Goal: Transaction & Acquisition: Book appointment/travel/reservation

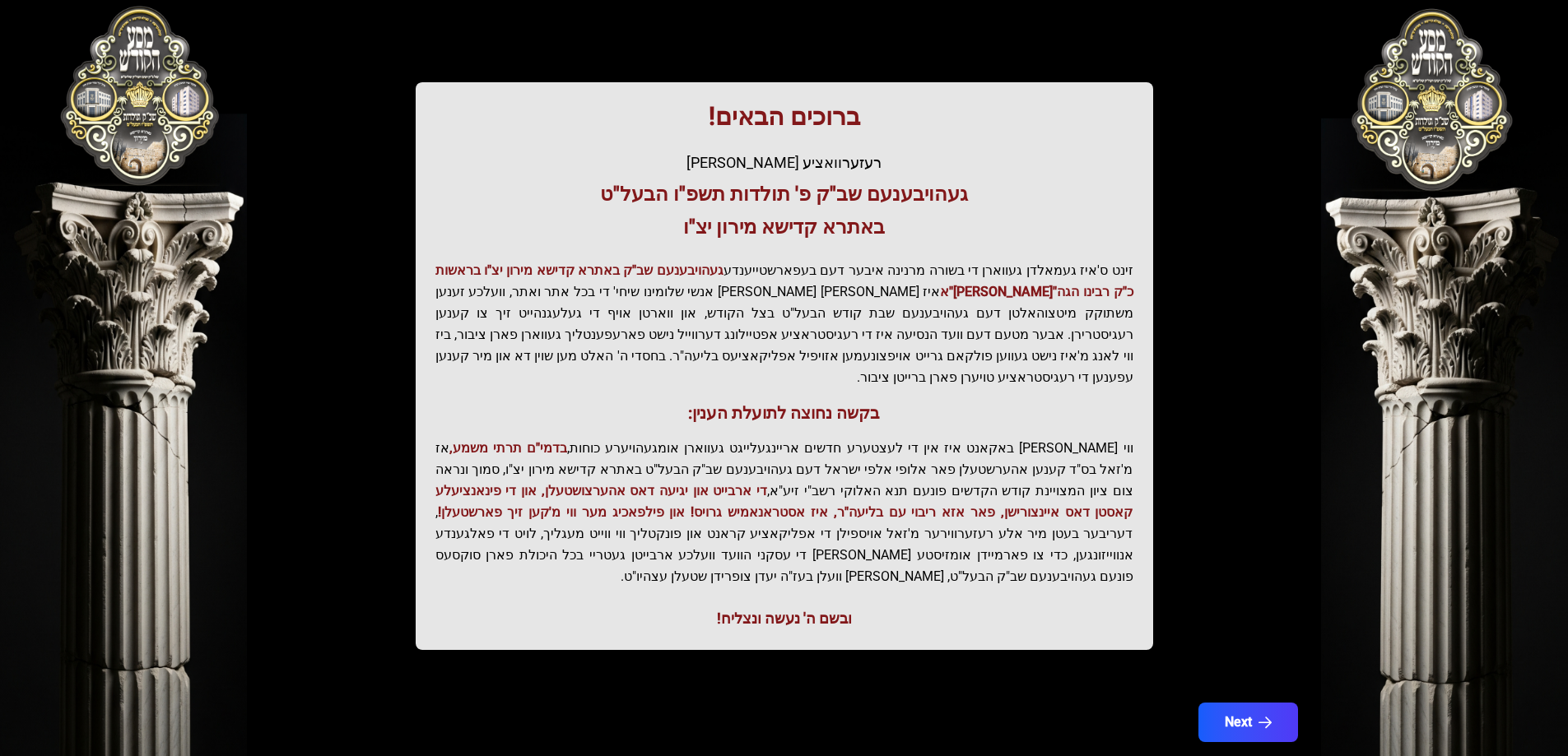
scroll to position [197, 0]
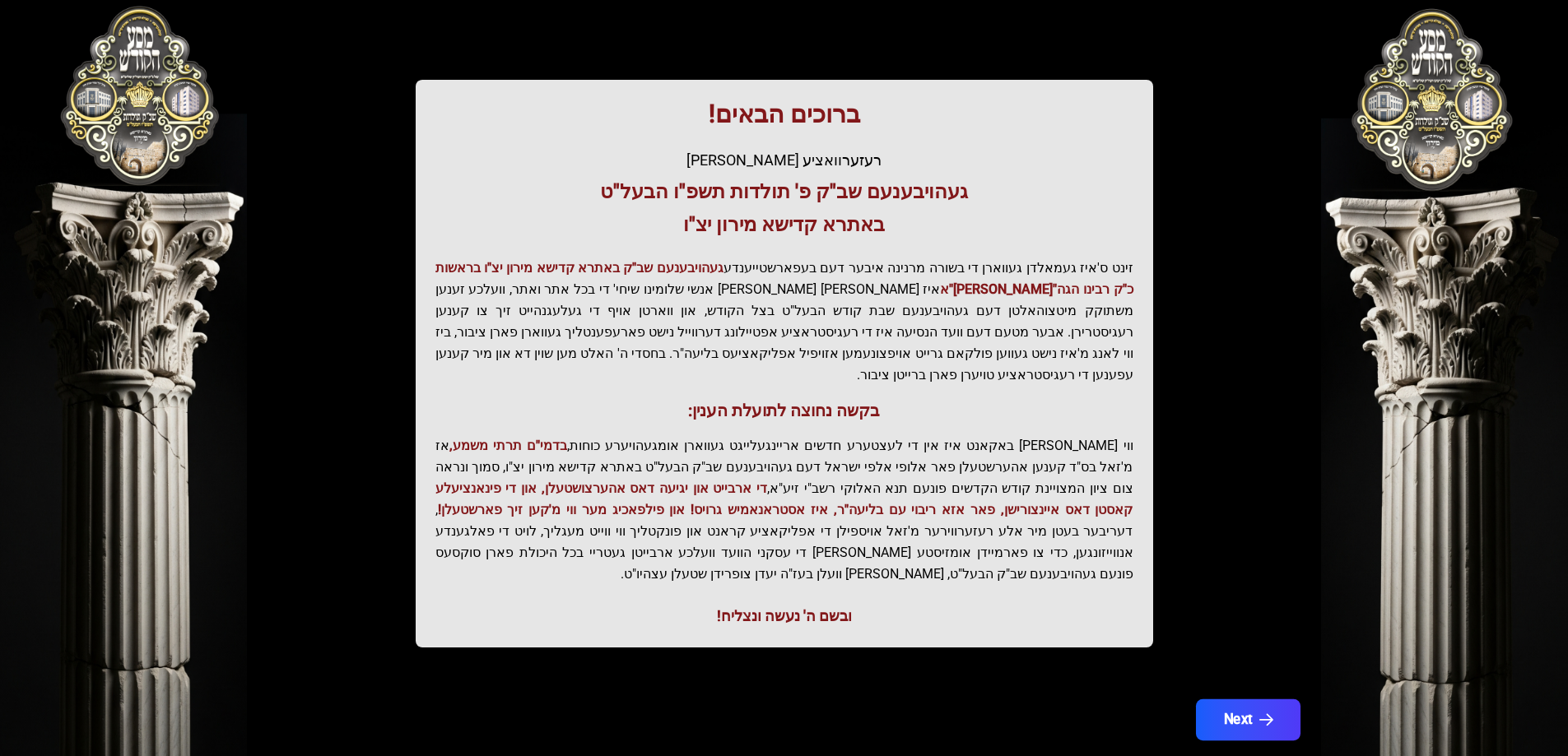
click at [1257, 699] on button "Next" at bounding box center [1247, 719] width 105 height 41
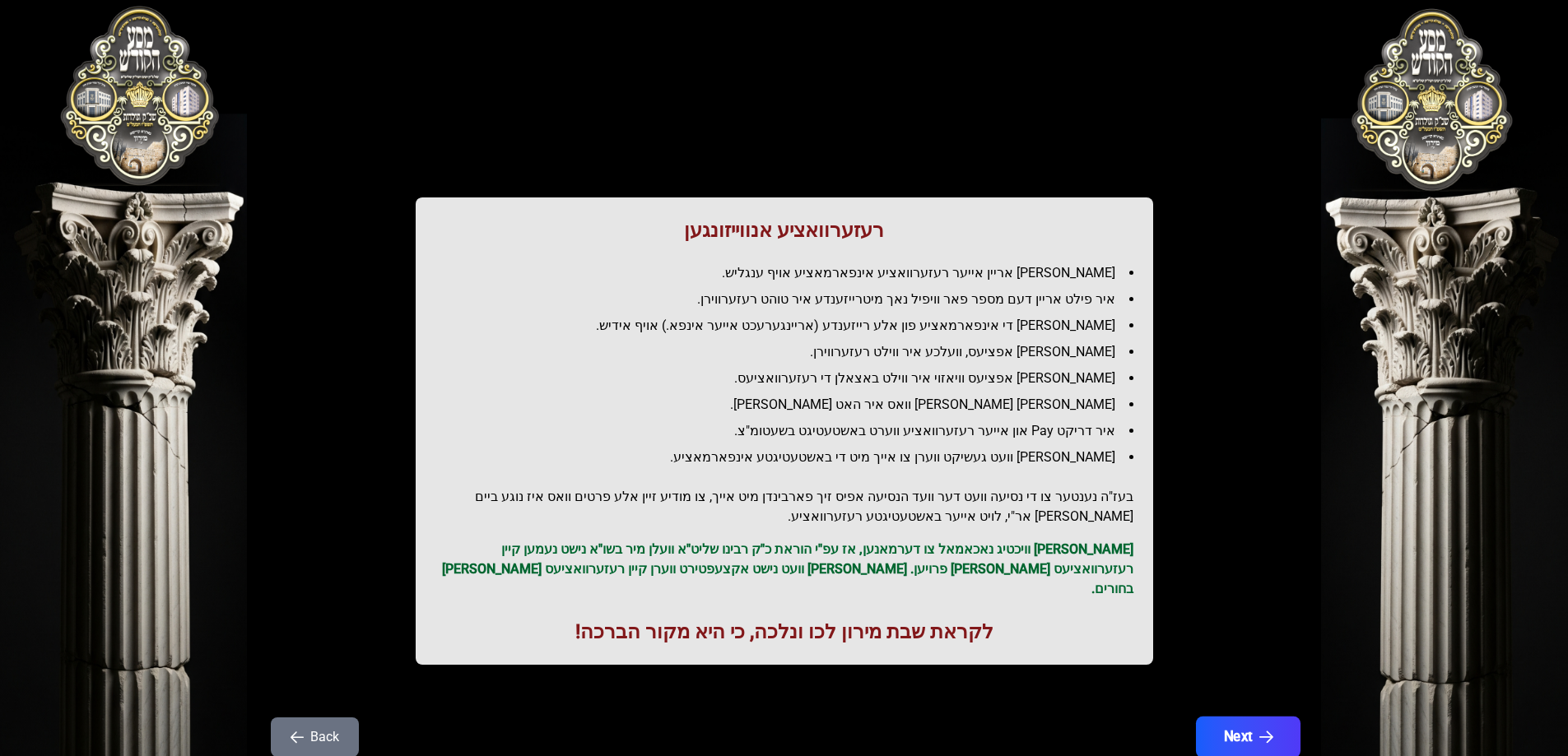
click at [1245, 719] on button "Next" at bounding box center [1247, 737] width 105 height 41
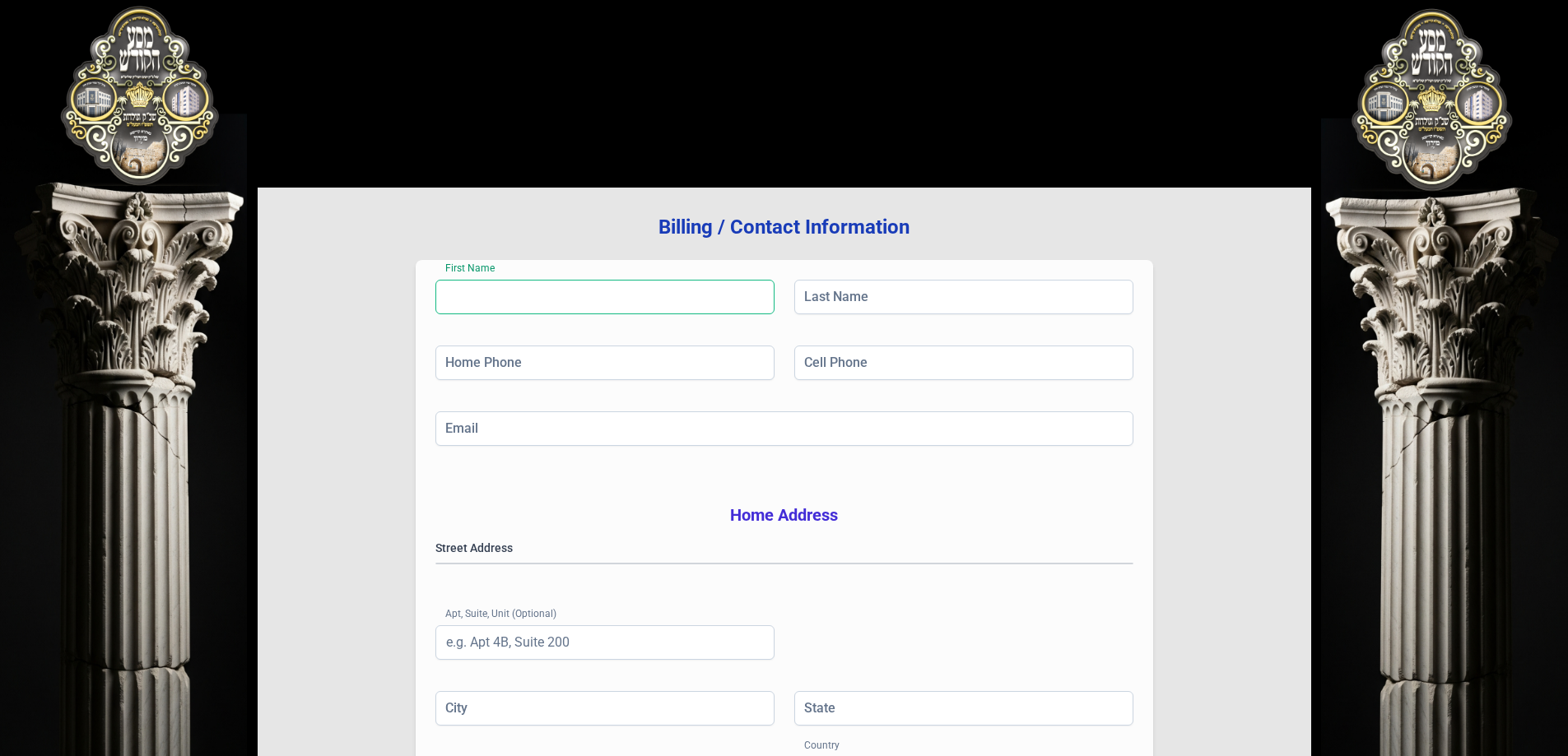
click at [531, 293] on input "First Name" at bounding box center [605, 297] width 339 height 35
type input "[PERSON_NAME]"
type input "[PHONE_NUMBER]"
type input "[EMAIL_ADDRESS][DOMAIN_NAME]"
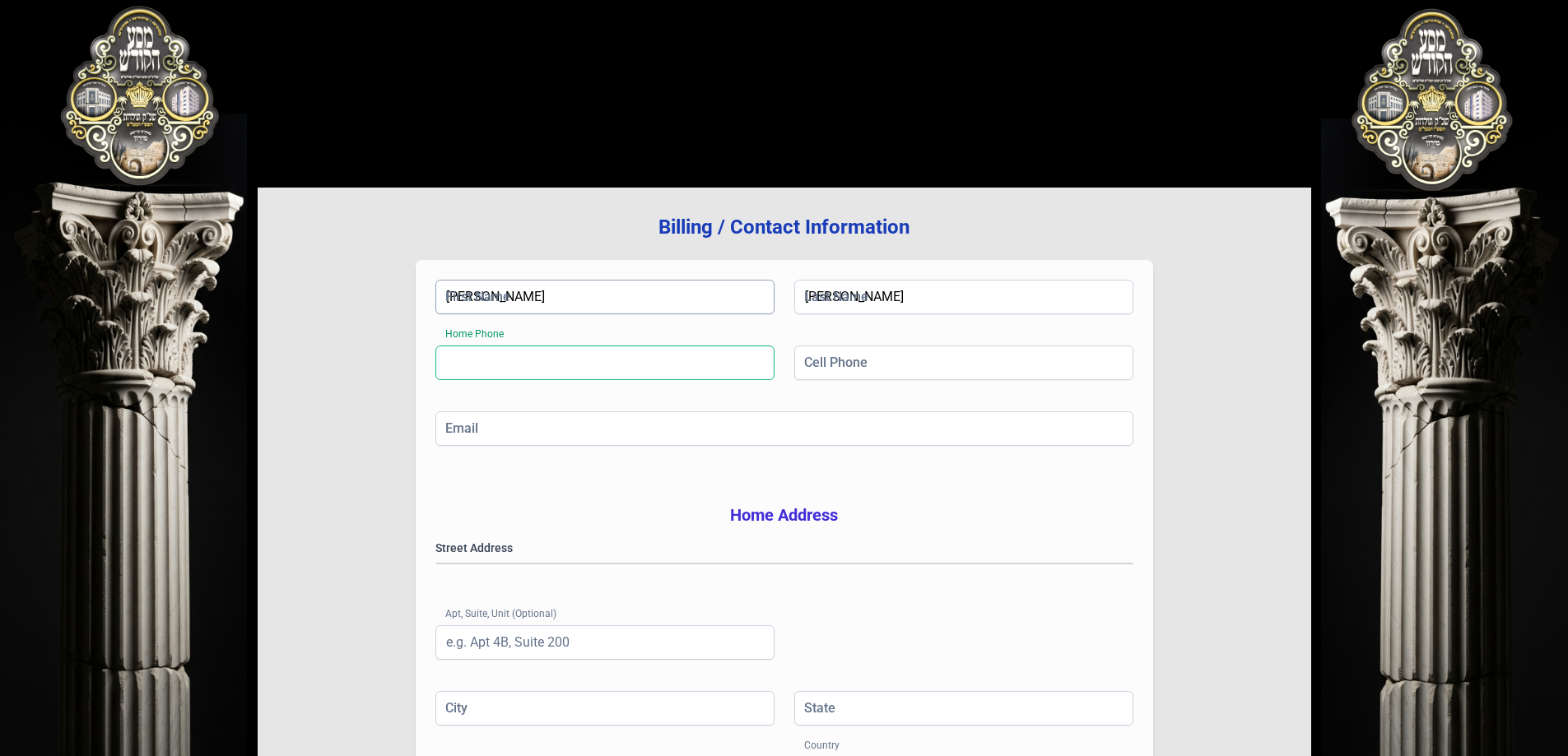
type input "5"
type input "[GEOGRAPHIC_DATA]"
type input "NY"
type input "11206"
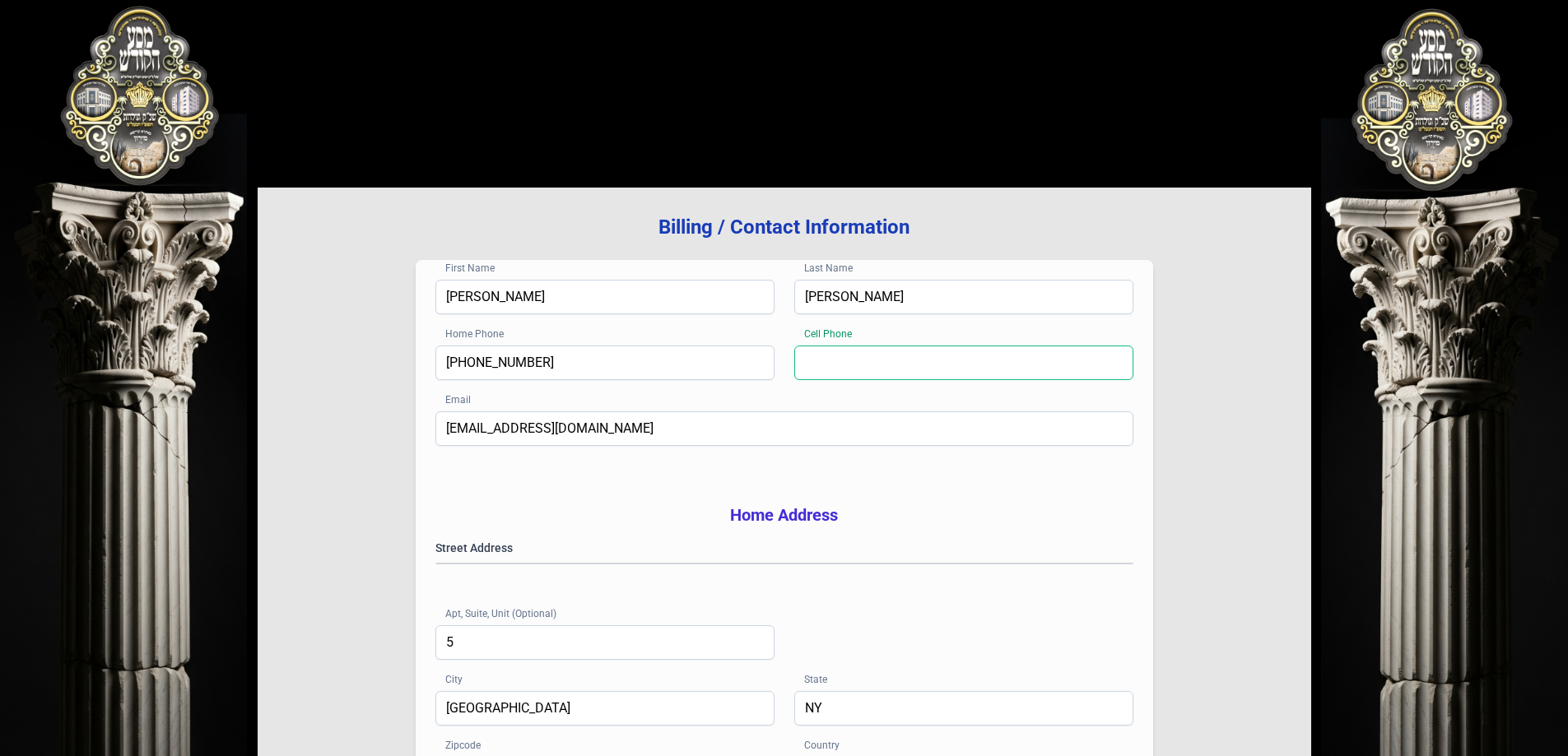
click at [835, 361] on input "Cell Phone" at bounding box center [963, 363] width 339 height 35
type input "[PHONE_NUMBER]"
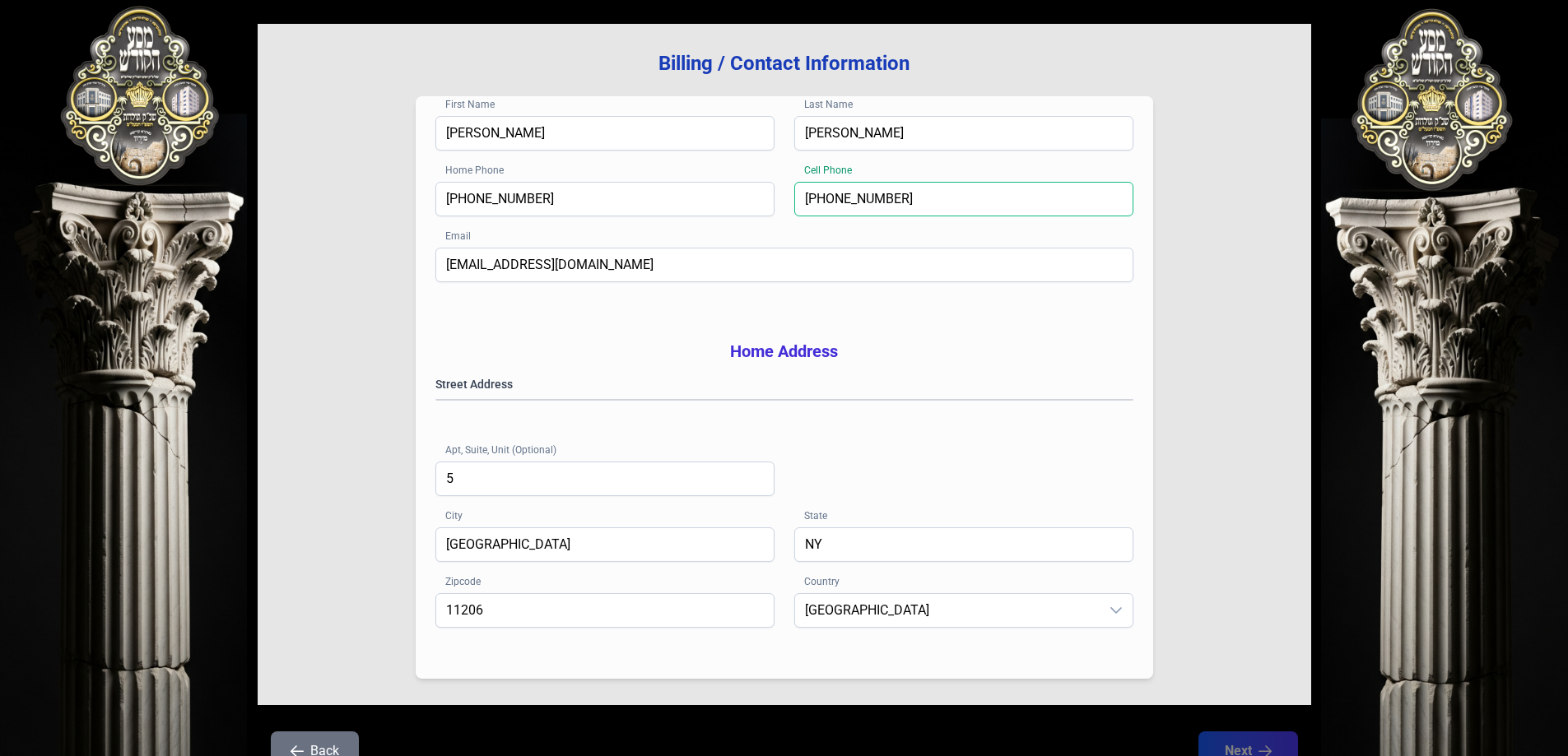
scroll to position [165, 0]
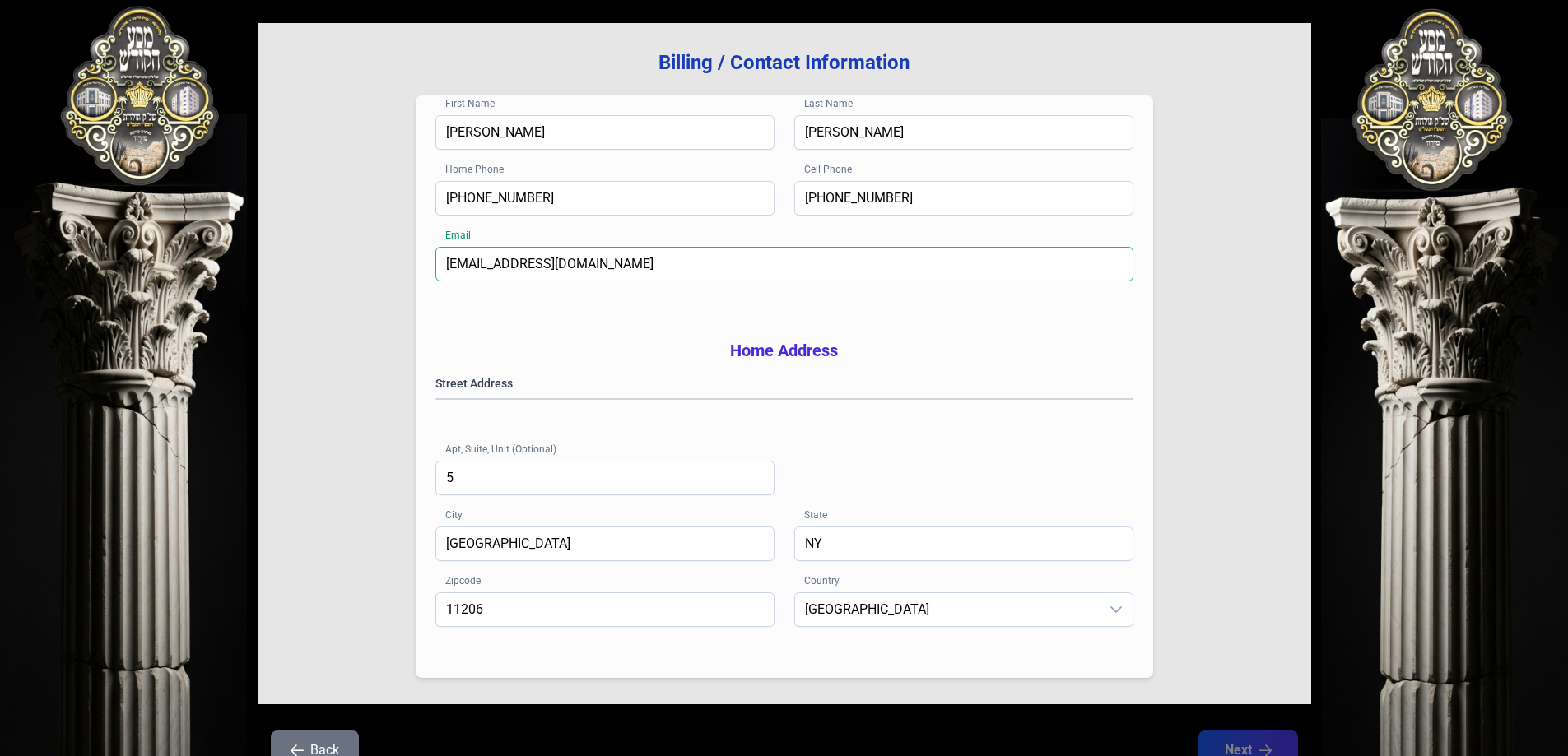
drag, startPoint x: 592, startPoint y: 253, endPoint x: 329, endPoint y: 253, distance: 263.0
click at [329, 253] on div "Billing / Contact Information First Name [PERSON_NAME] Last Name [PERSON_NAME] …" at bounding box center [784, 363] width 1053 height 681
type input "[PERSON_NAME][EMAIL_ADDRESS][DOMAIN_NAME]"
click at [436, 399] on gmp-place-autocomplete at bounding box center [436, 399] width 0 height 0
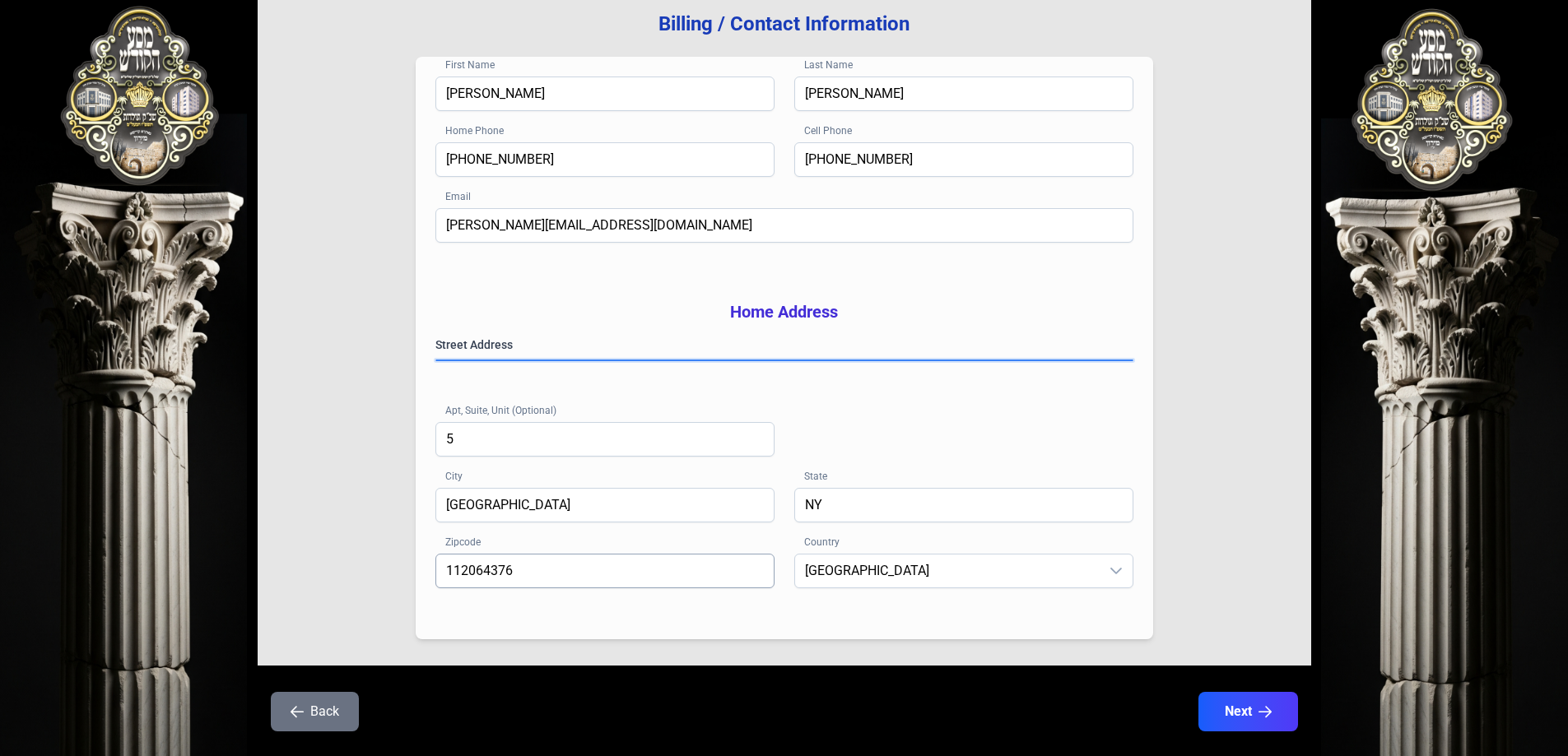
scroll to position [262, 0]
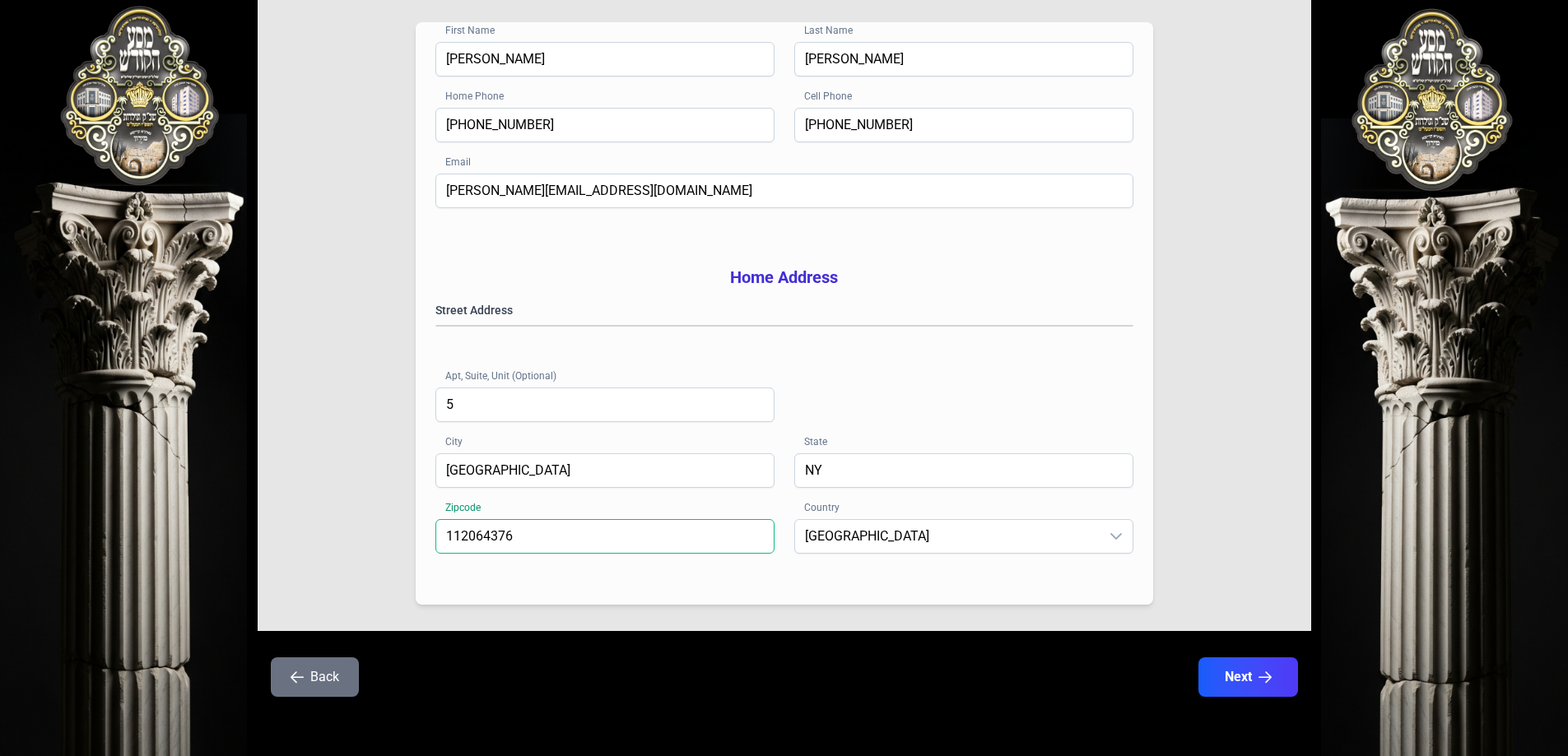
drag, startPoint x: 533, startPoint y: 537, endPoint x: 370, endPoint y: 524, distance: 163.5
click at [364, 536] on div "Billing / Contact Information First Name [PERSON_NAME] Last Name [PERSON_NAME] …" at bounding box center [784, 289] width 1053 height 681
type input "11206"
click at [1262, 677] on icon "button" at bounding box center [1265, 677] width 14 height 14
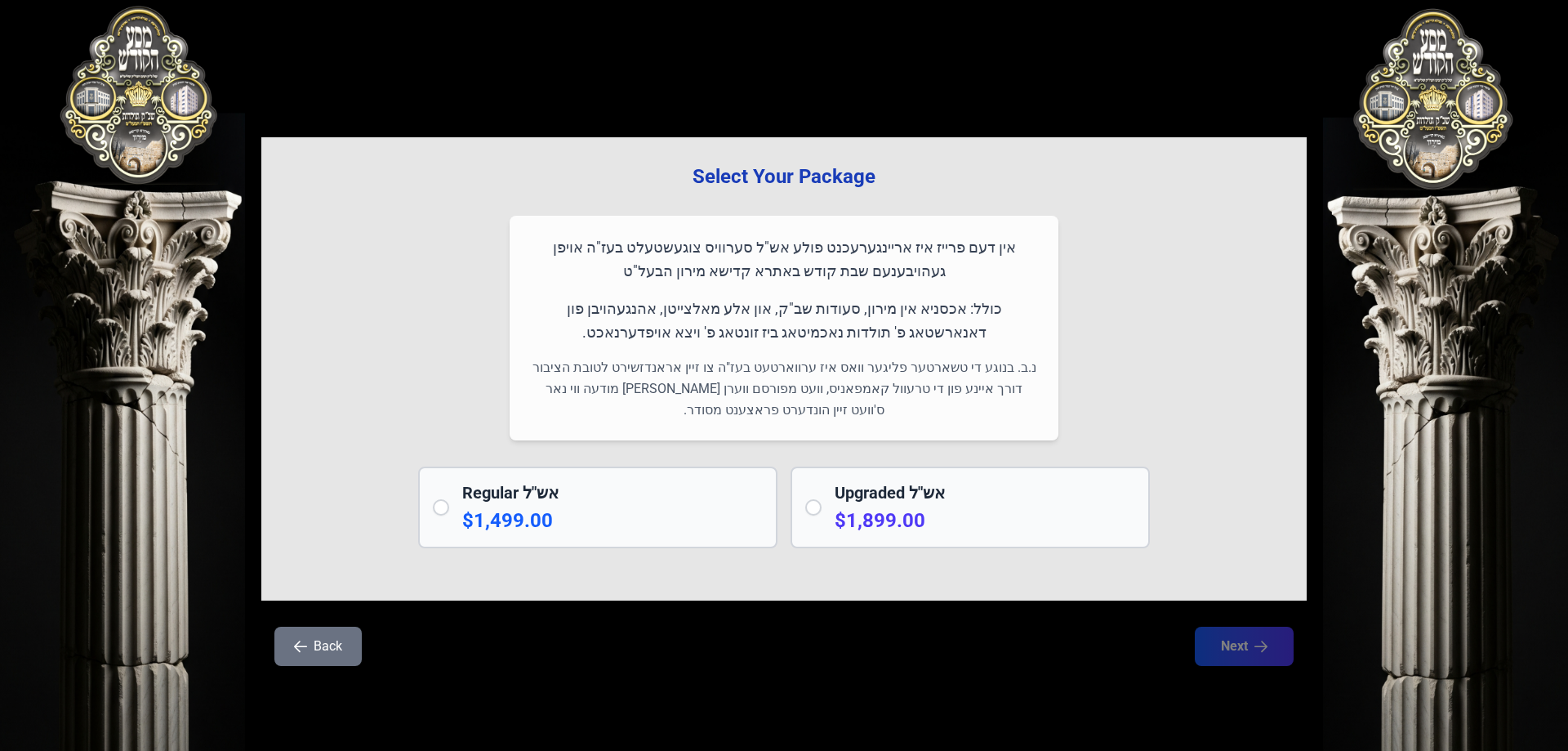
click at [816, 519] on div "Upgraded אש"ל $1,899.00" at bounding box center [970, 507] width 359 height 82
radio input "true"
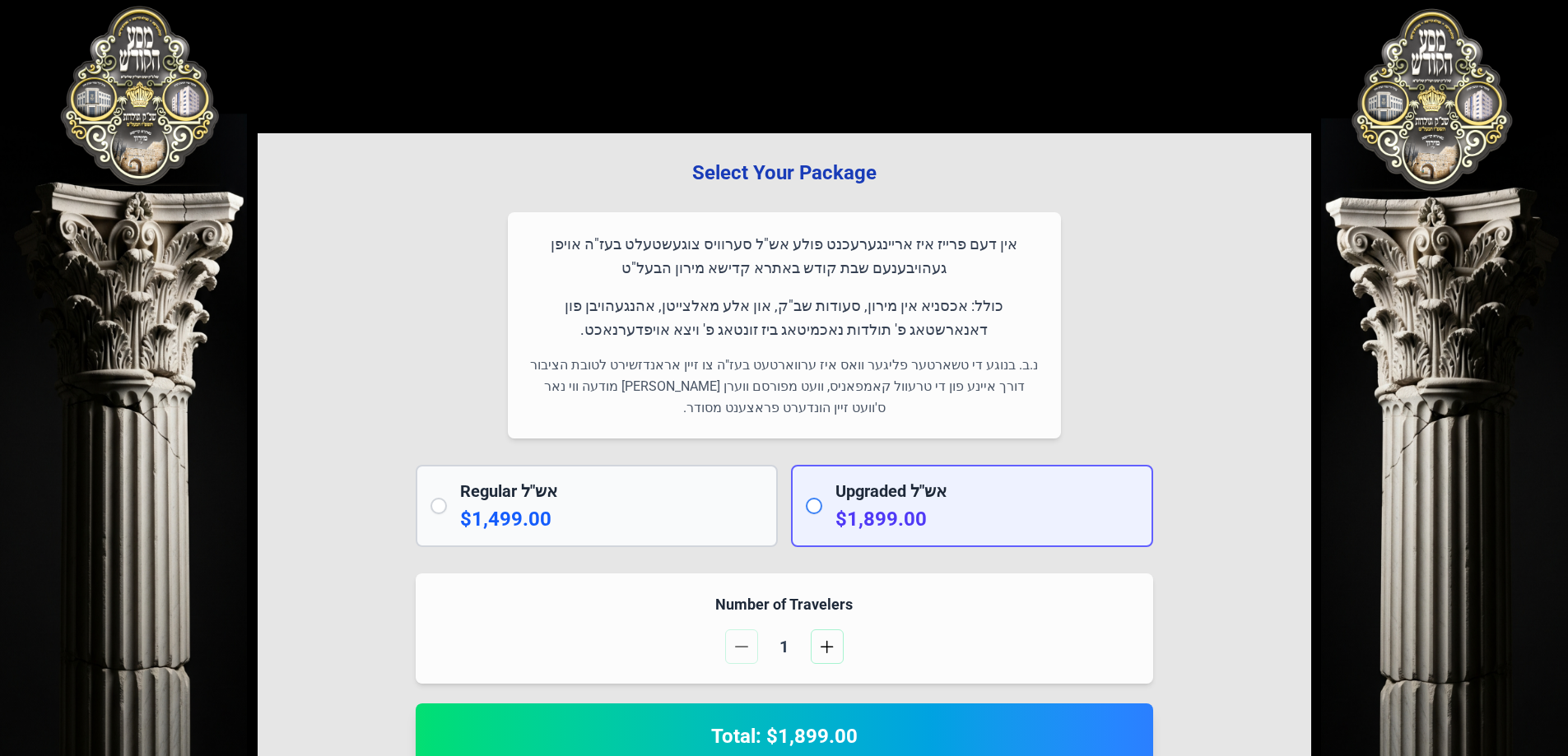
scroll to position [246, 0]
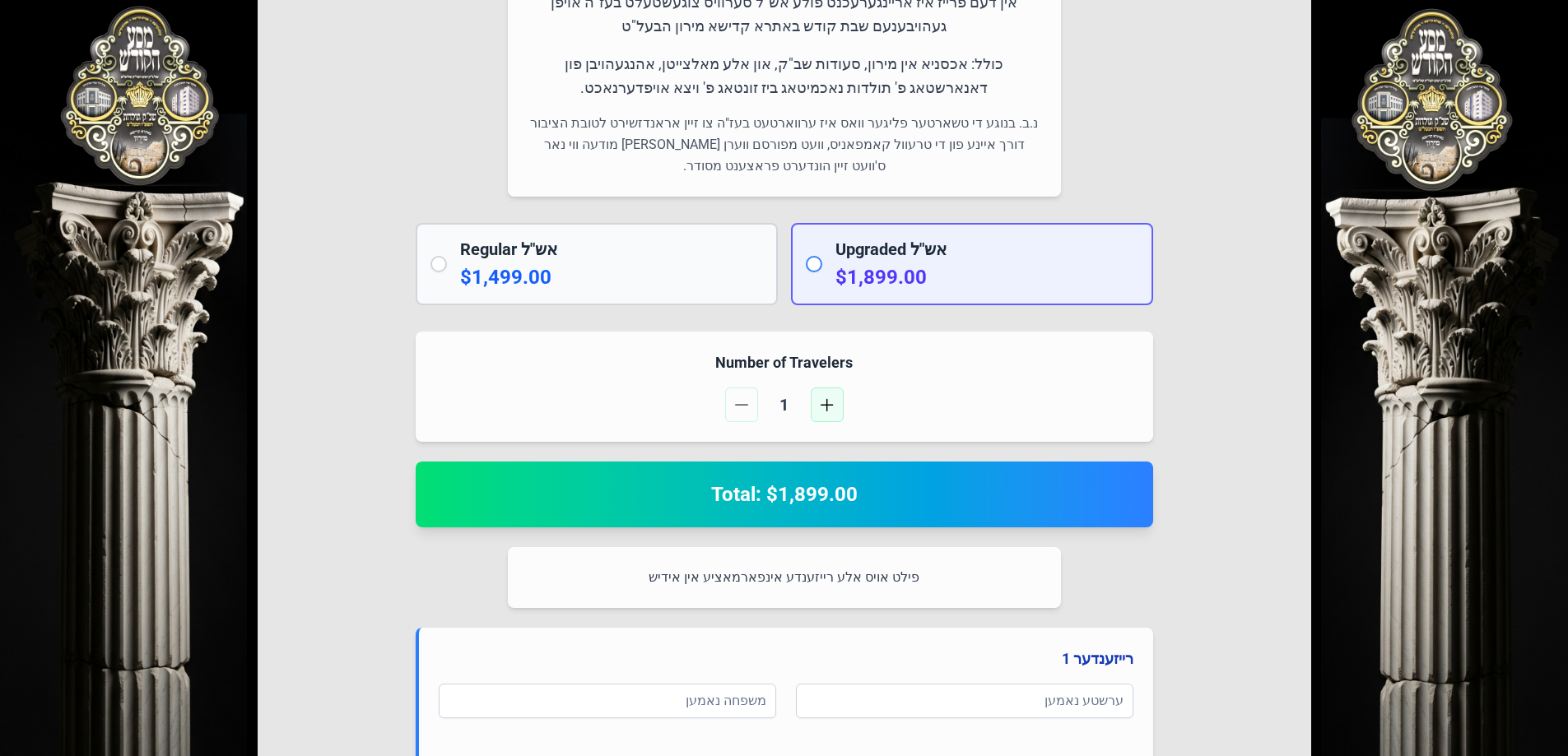
click at [822, 403] on span "button" at bounding box center [827, 405] width 13 height 13
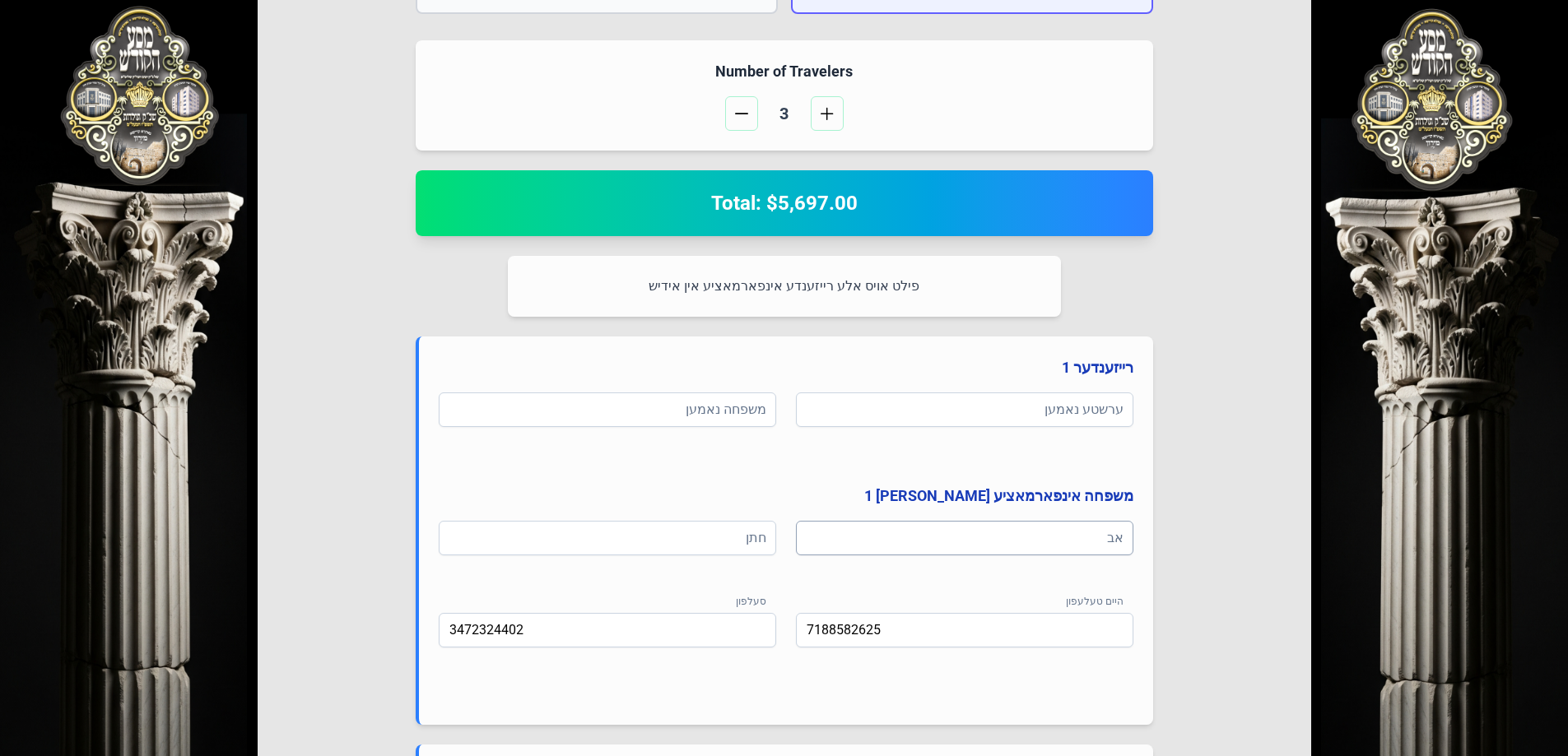
scroll to position [576, 0]
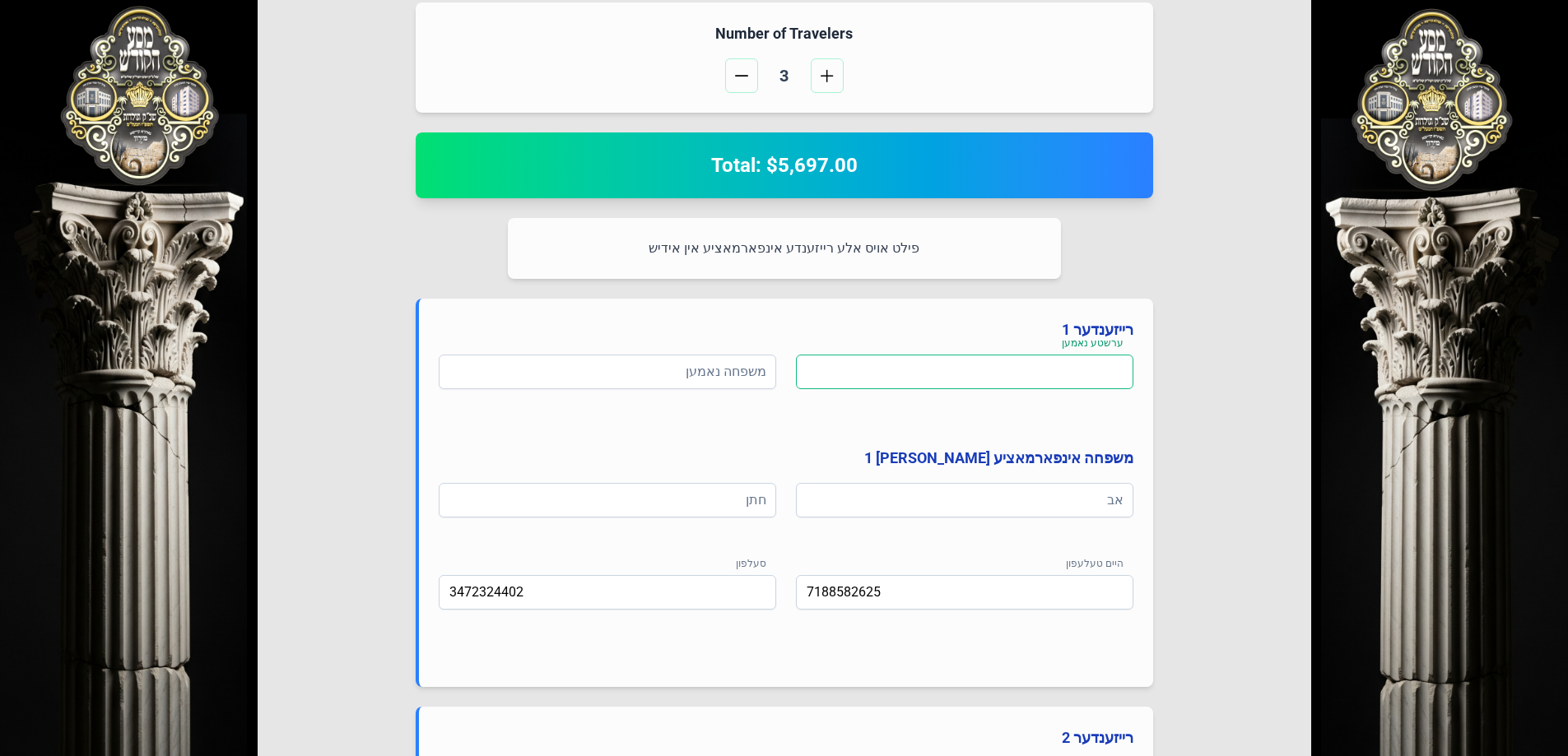
click at [970, 375] on input at bounding box center [964, 371] width 337 height 35
paste input "[PERSON_NAME]"
drag, startPoint x: 1011, startPoint y: 362, endPoint x: 1069, endPoint y: 377, distance: 59.9
click at [1069, 377] on input "[PERSON_NAME]" at bounding box center [964, 371] width 337 height 35
type input "[PERSON_NAME]"
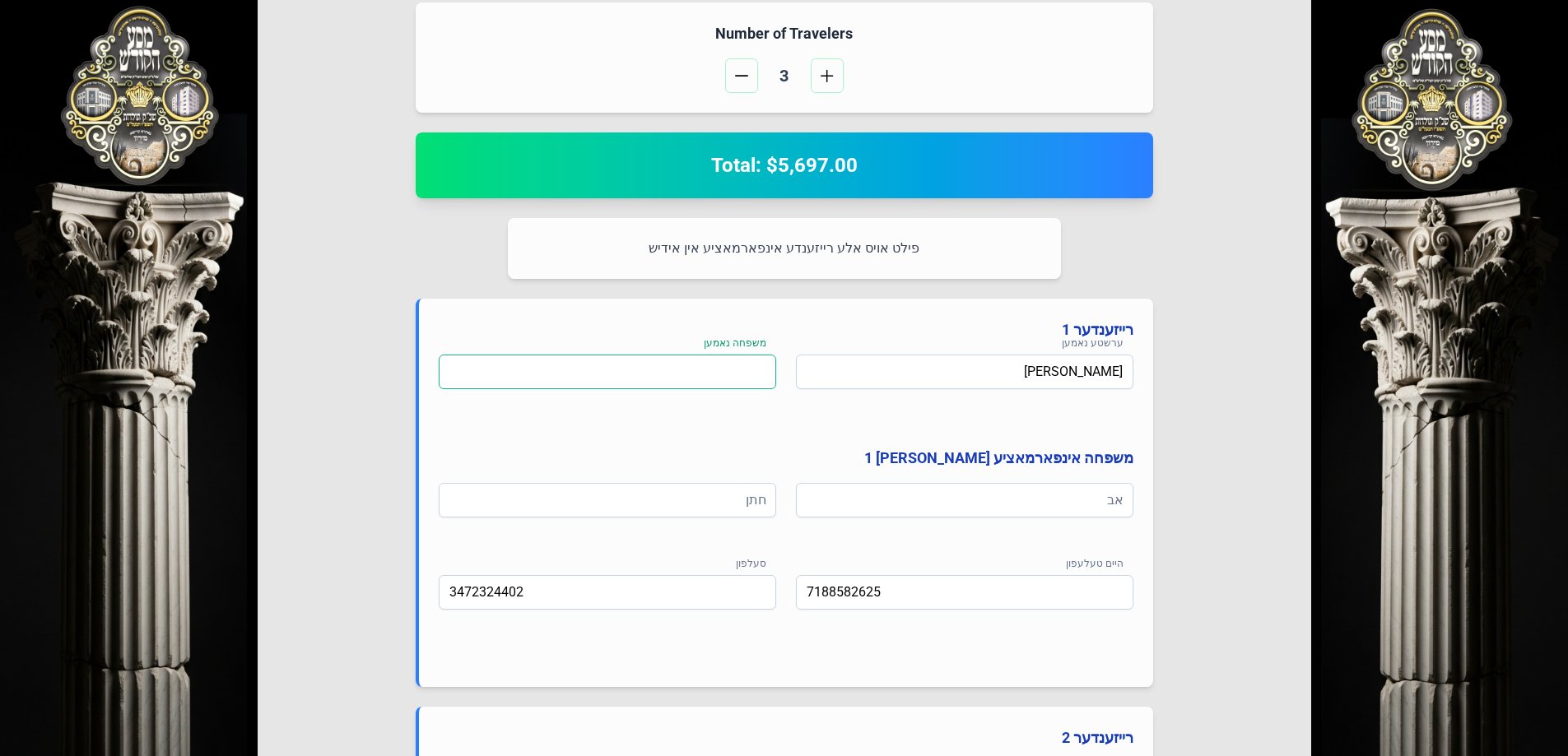
click at [711, 361] on input at bounding box center [607, 371] width 337 height 35
paste input "פּאוועל"
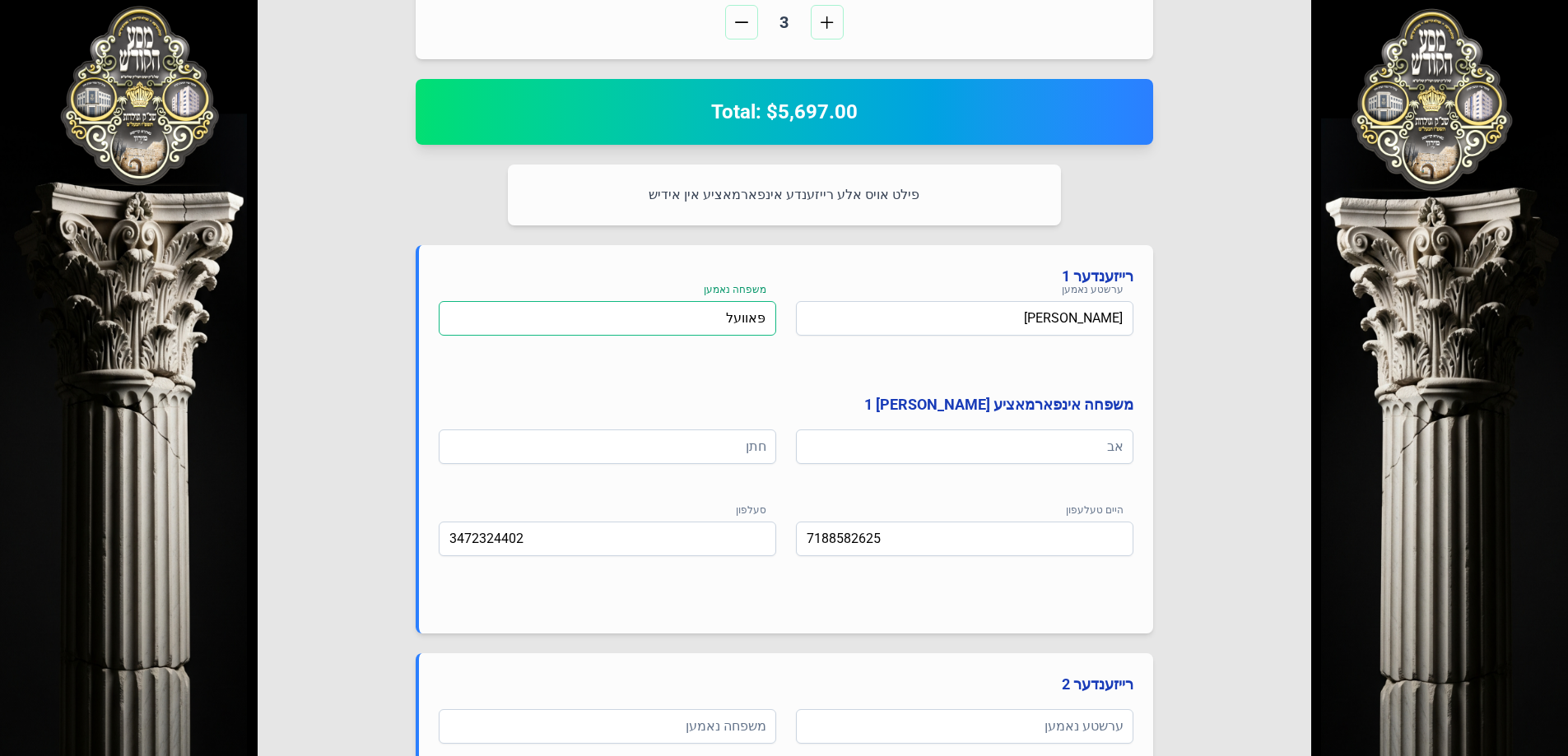
scroll to position [658, 0]
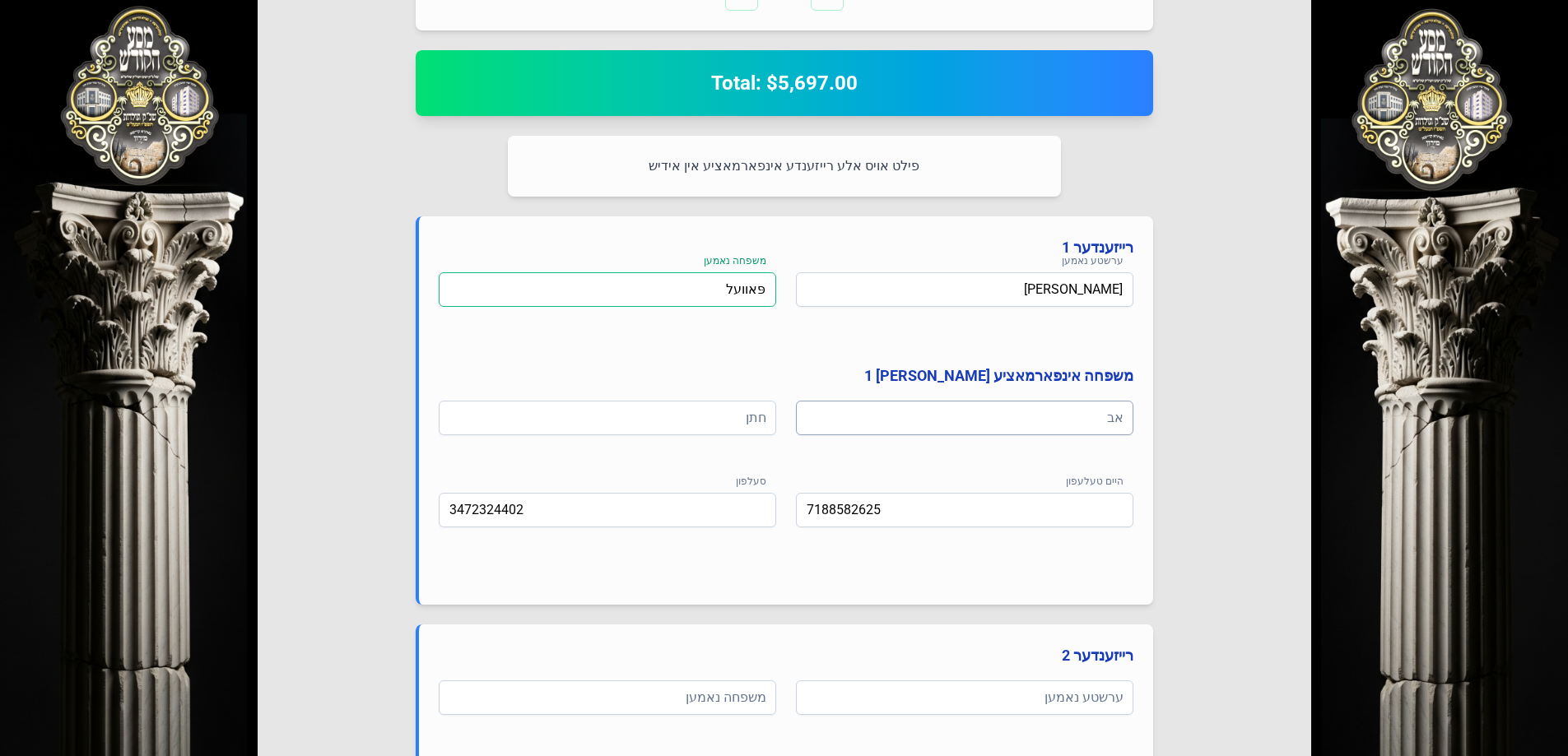
type input "פּאוועל"
click at [1023, 416] on input at bounding box center [964, 418] width 337 height 35
paste input "[PERSON_NAME]"
type input "[PERSON_NAME]"
click at [679, 421] on input at bounding box center [607, 418] width 337 height 35
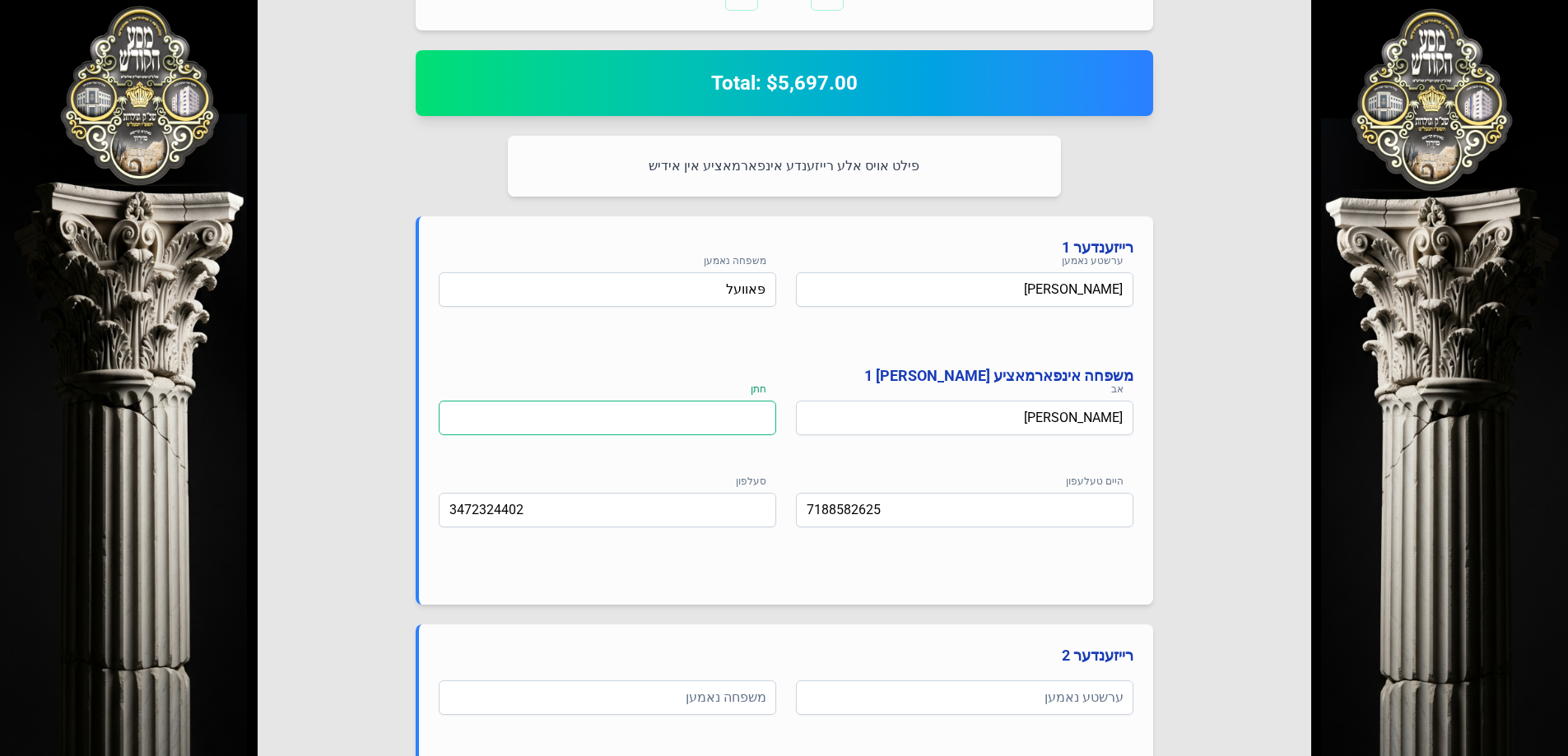
paste input "[PERSON_NAME]"
type input "[PERSON_NAME]"
drag, startPoint x: 907, startPoint y: 507, endPoint x: 760, endPoint y: 508, distance: 147.0
click at [760, 508] on div "היים טעלעפון 7188582625 סעלפון 3472324402" at bounding box center [785, 532] width 694 height 79
type input "[PHONE_NUMBER]"
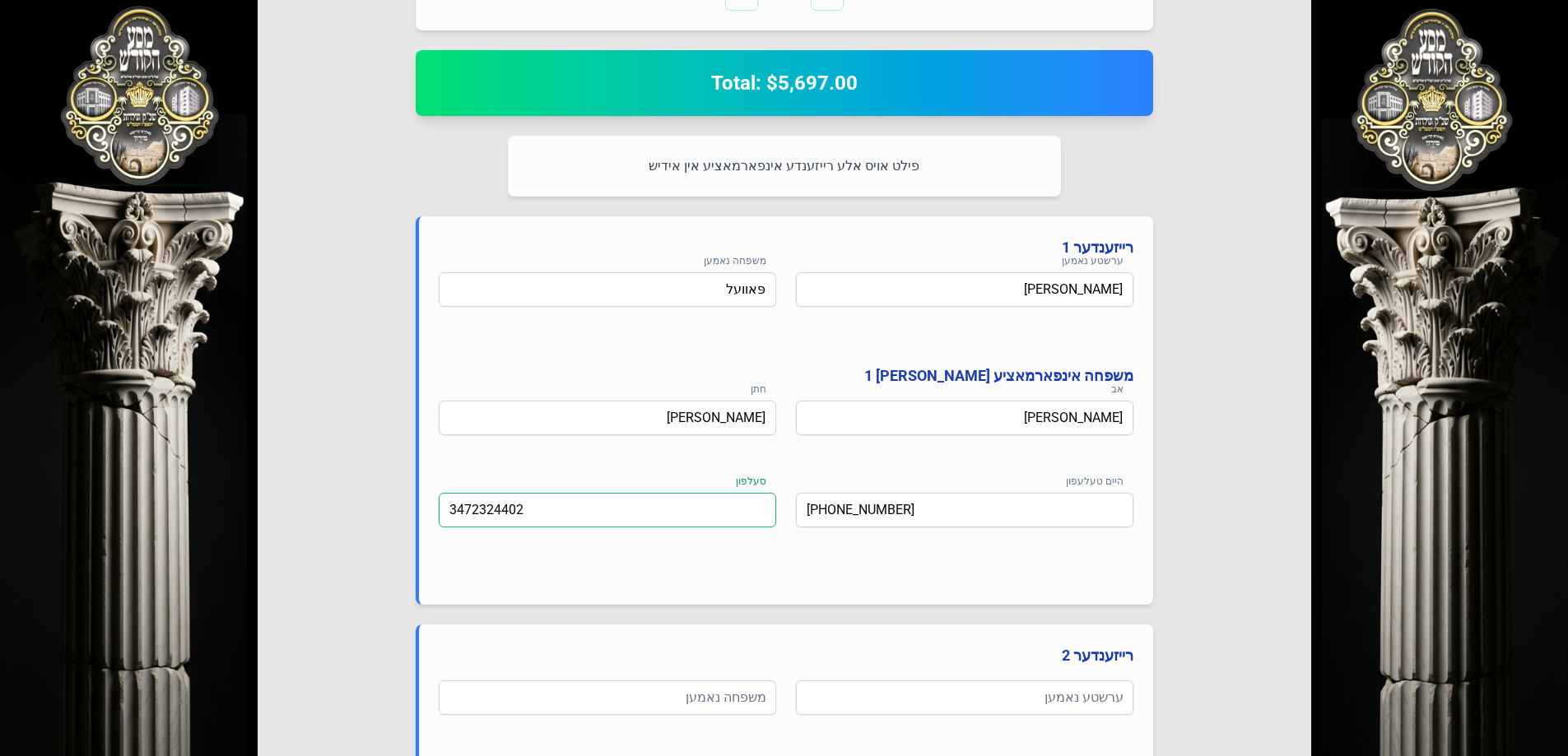
drag, startPoint x: 560, startPoint y: 496, endPoint x: 388, endPoint y: 489, distance: 172.1
click at [388, 489] on div "Select Your Package אין דעם פרייז איז אריינגערעכנט פולע אש"ל סערוויס צוגעשטעלט …" at bounding box center [784, 635] width 1053 height 2311
type input "(3"
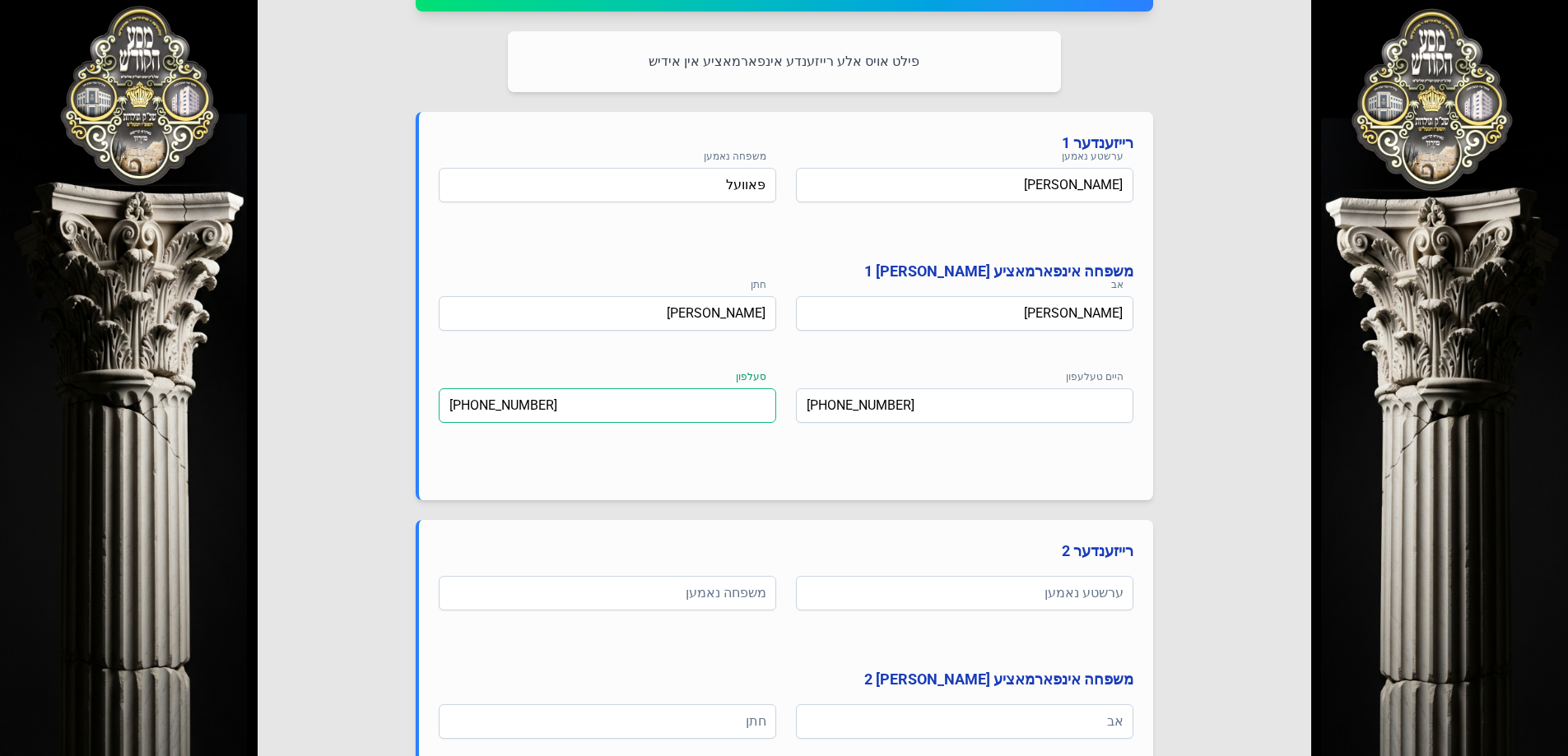
scroll to position [987, 0]
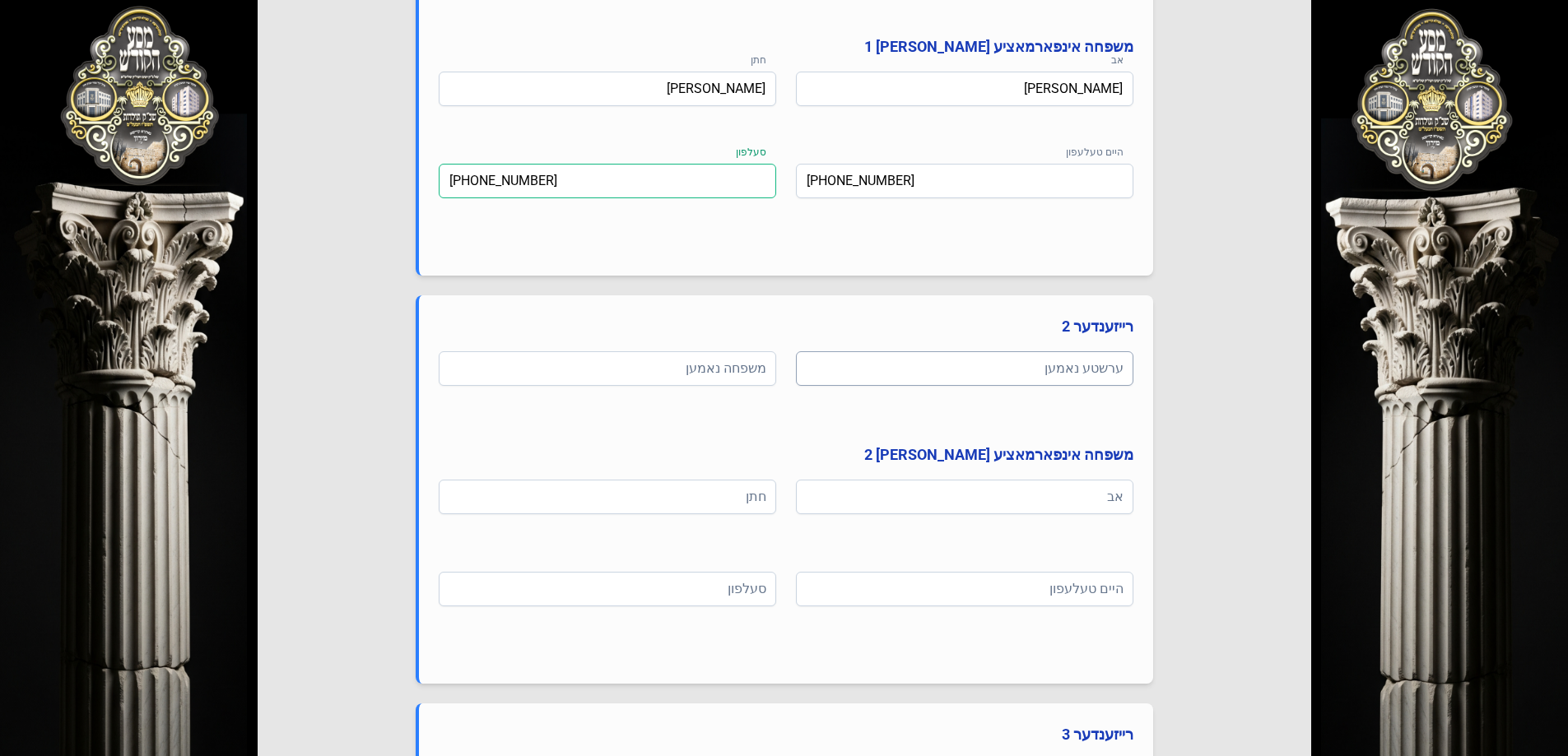
type input "[PHONE_NUMBER]"
click at [933, 358] on input at bounding box center [964, 368] width 337 height 35
click at [650, 502] on input at bounding box center [607, 497] width 337 height 35
paste input "[PERSON_NAME]"
click at [750, 494] on input "[PERSON_NAME]" at bounding box center [607, 497] width 337 height 35
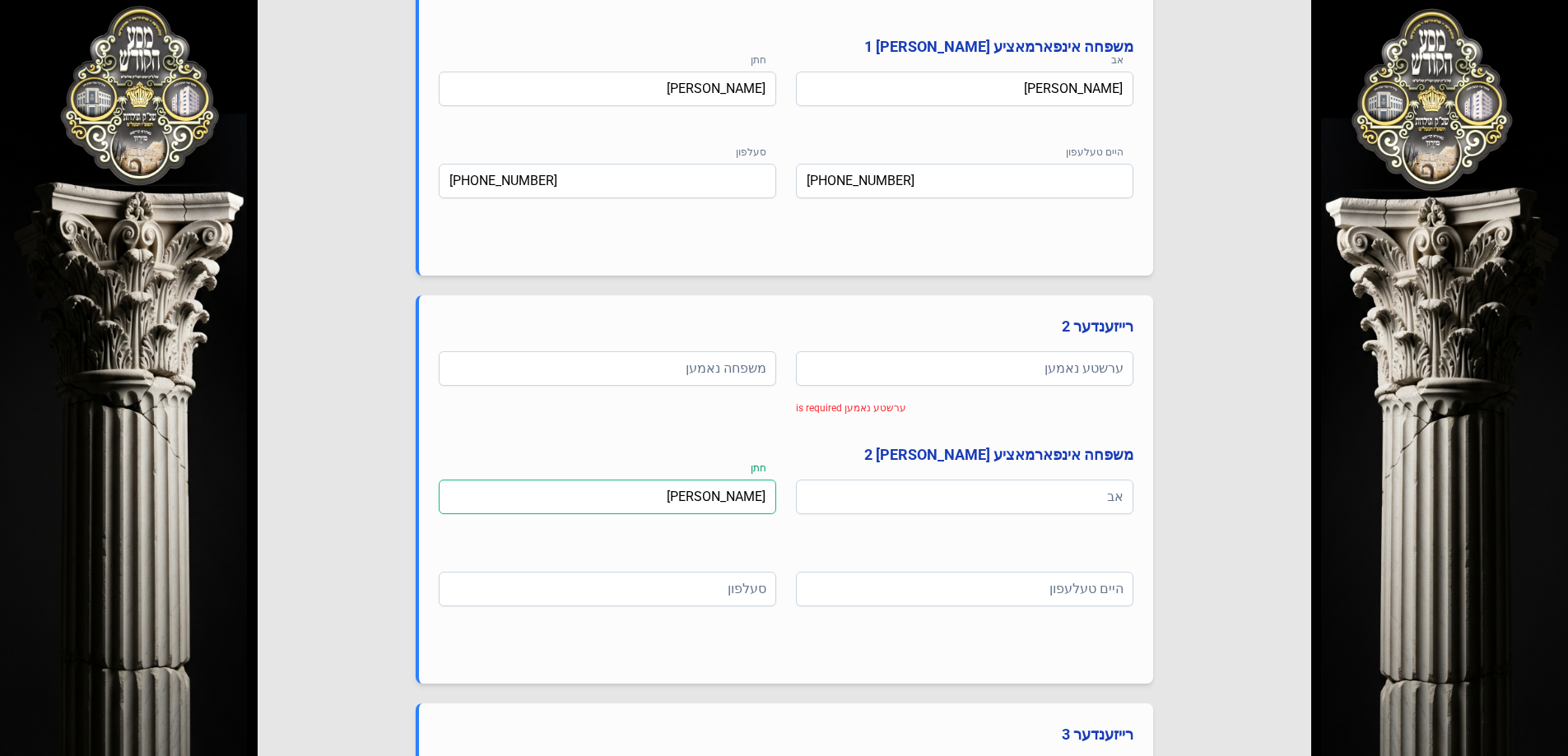
drag, startPoint x: 735, startPoint y: 500, endPoint x: 774, endPoint y: 497, distance: 39.1
click at [774, 497] on input "[PERSON_NAME]" at bounding box center [607, 497] width 337 height 35
click at [749, 499] on input "[PERSON_NAME]" at bounding box center [607, 497] width 337 height 35
drag, startPoint x: 747, startPoint y: 497, endPoint x: 775, endPoint y: 497, distance: 28.0
click at [775, 497] on input "[PERSON_NAME]" at bounding box center [607, 497] width 337 height 35
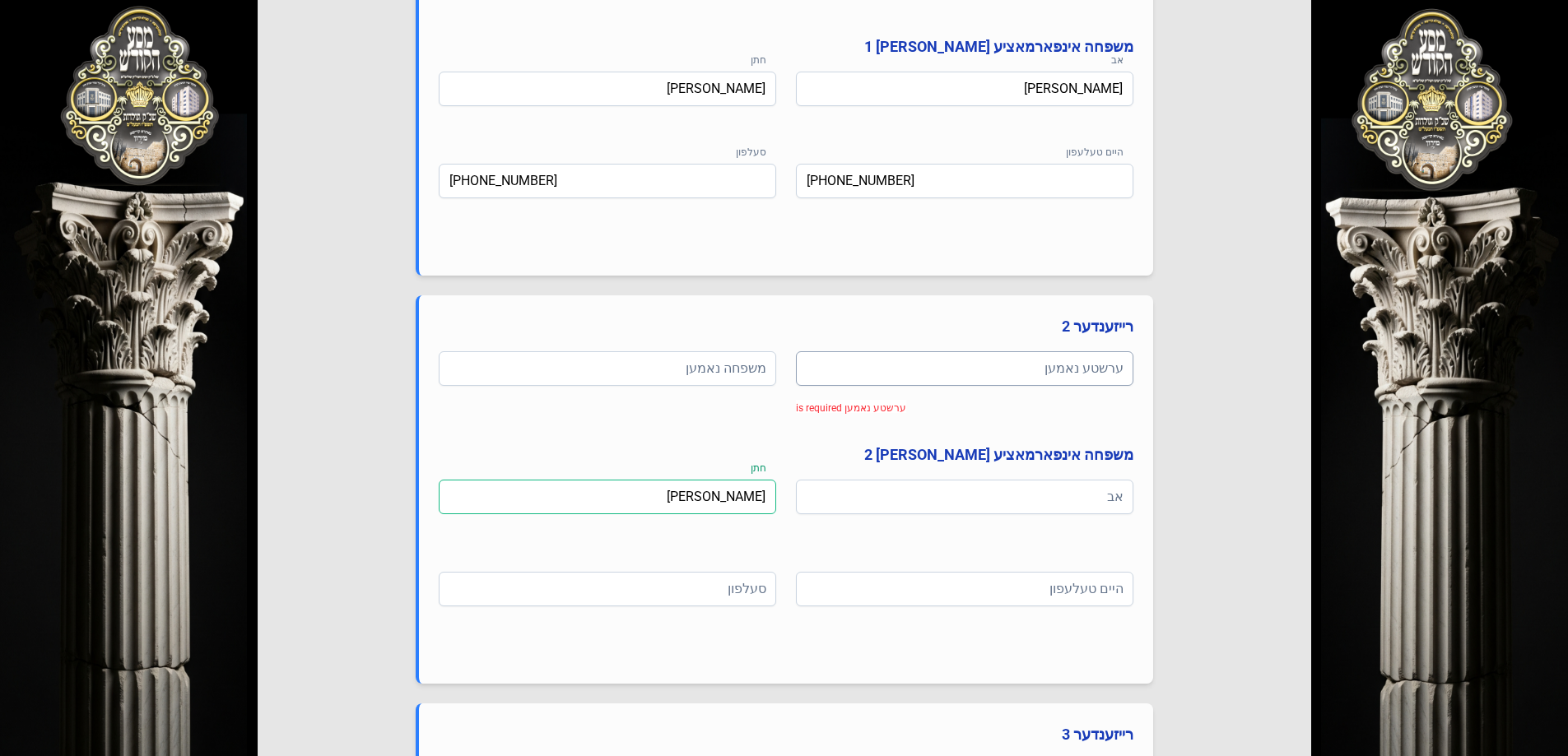
type input "[PERSON_NAME]"
click at [1017, 375] on input at bounding box center [964, 368] width 337 height 35
paste input "אלי"
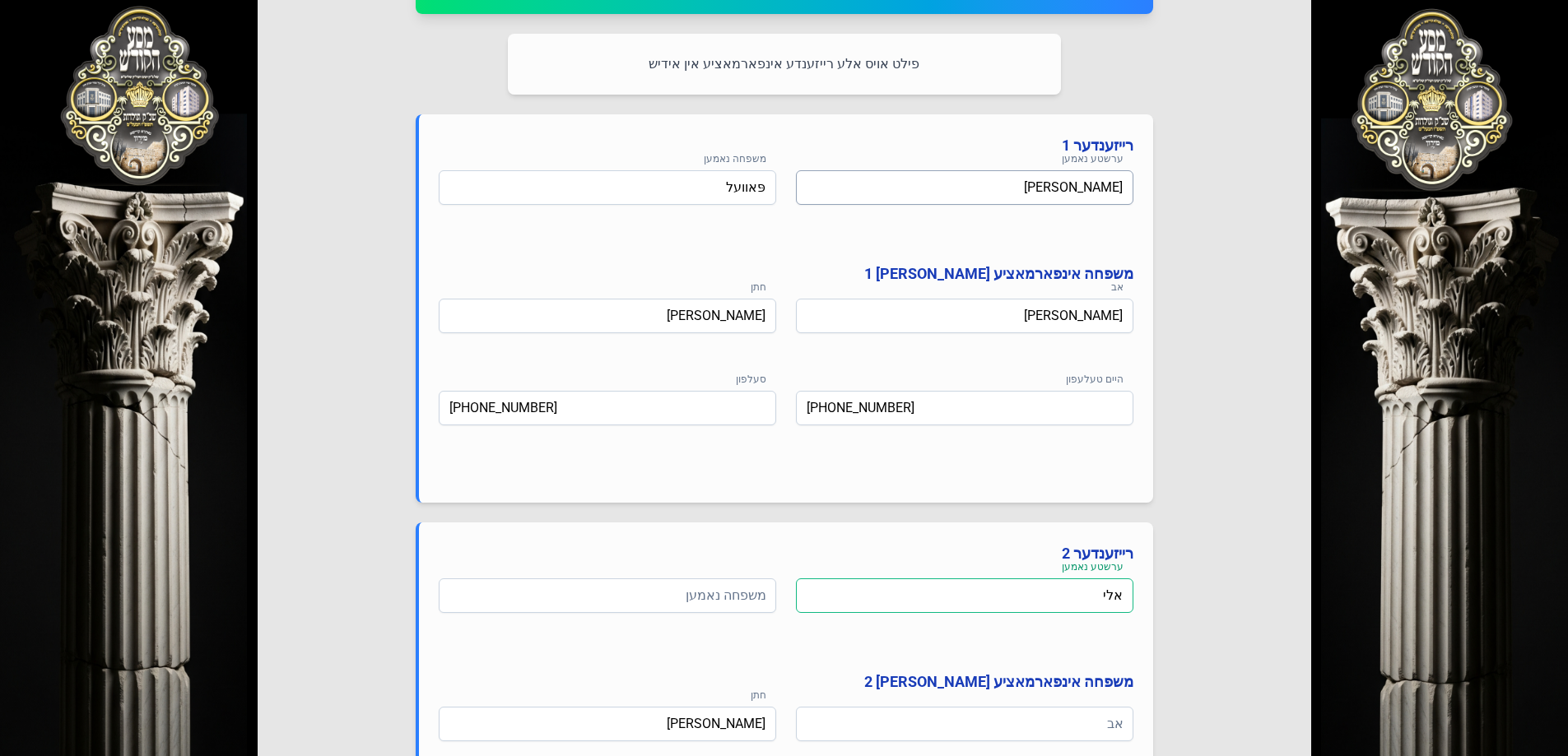
scroll to position [740, 0]
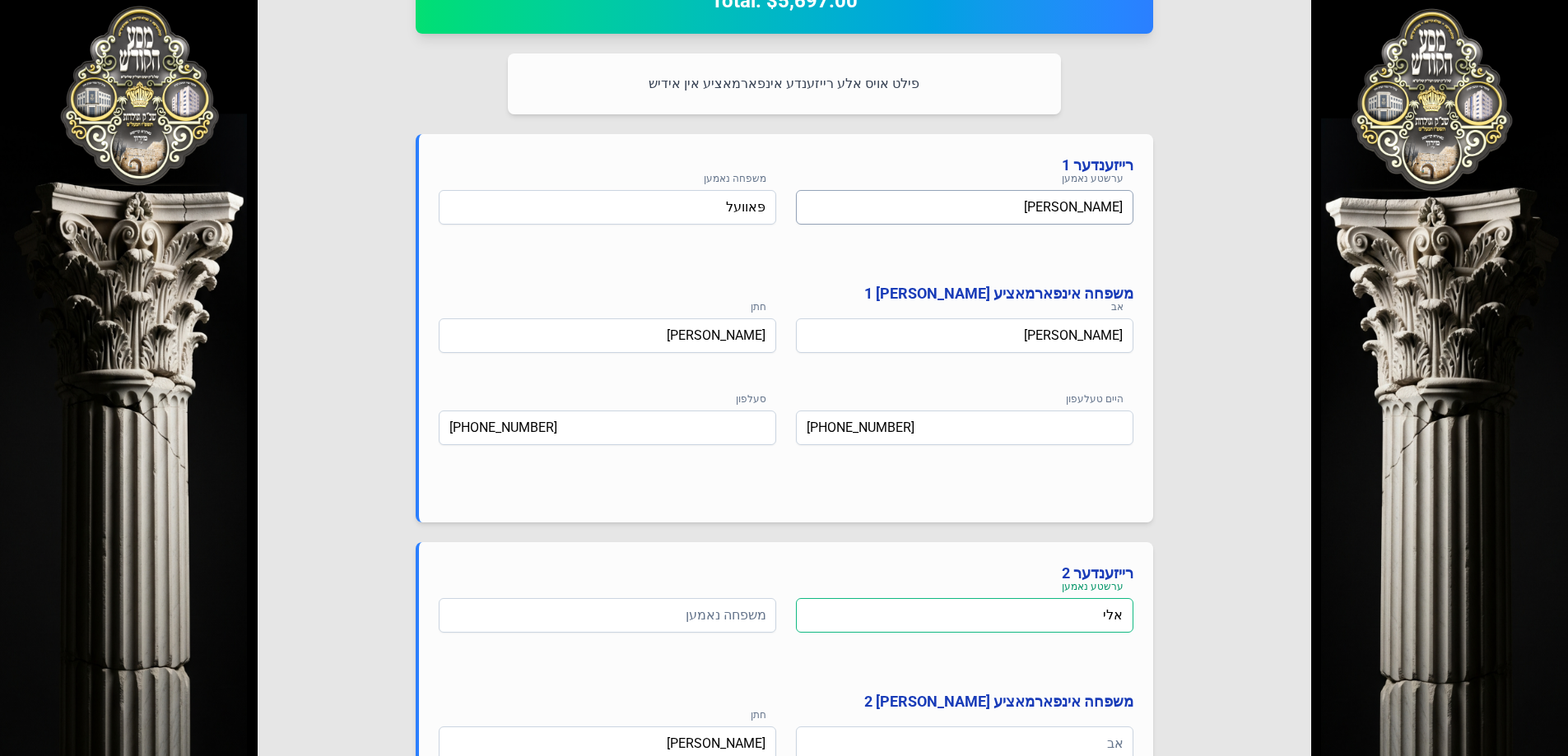
type input "אלי"
drag, startPoint x: 1031, startPoint y: 202, endPoint x: 1145, endPoint y: 206, distance: 114.1
click at [1145, 206] on div "רייזענדער 1 ערשטע נאמען [PERSON_NAME] משפחה נאמען פּאוועל משפחה אינפארמאציע [PE…" at bounding box center [784, 328] width 738 height 388
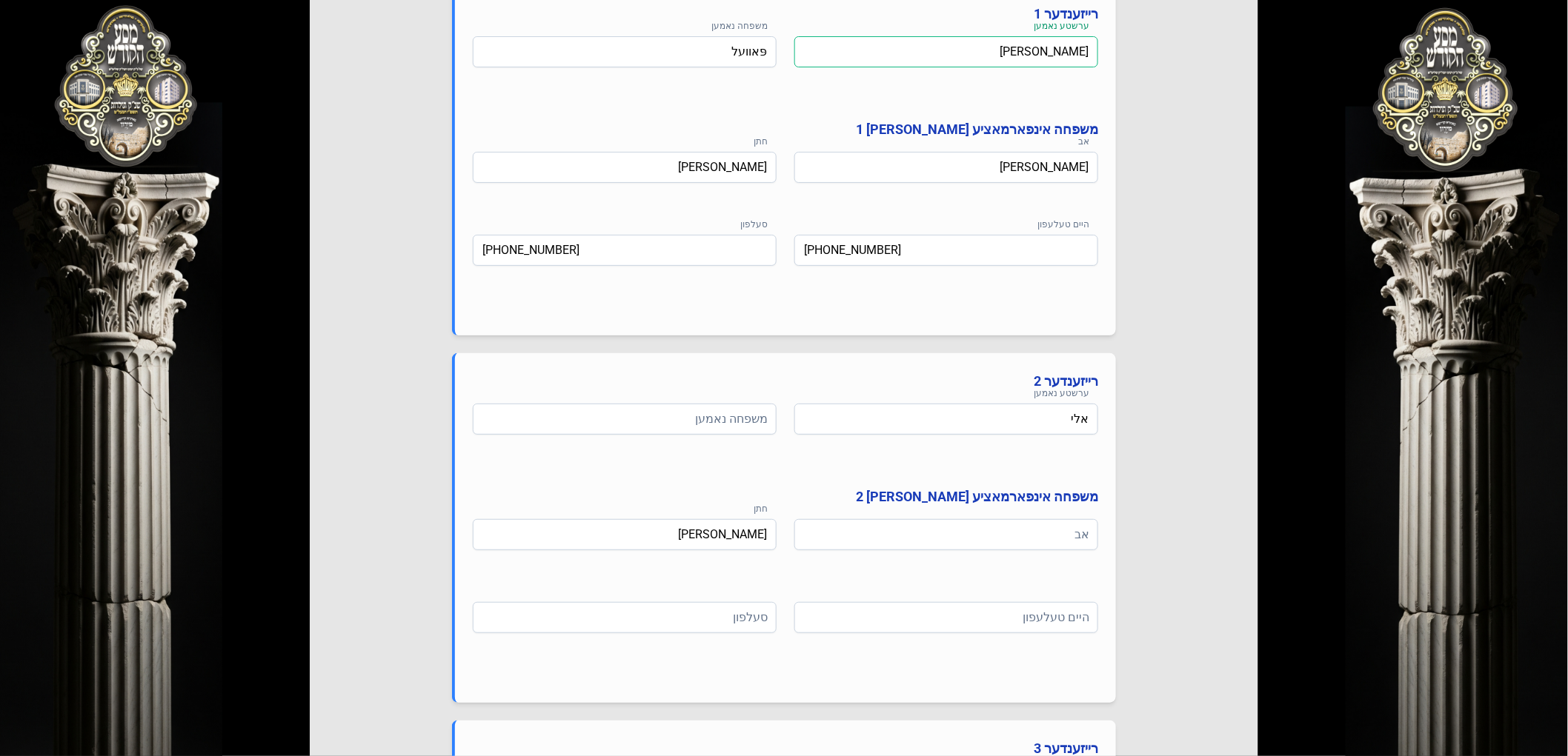
scroll to position [905, 0]
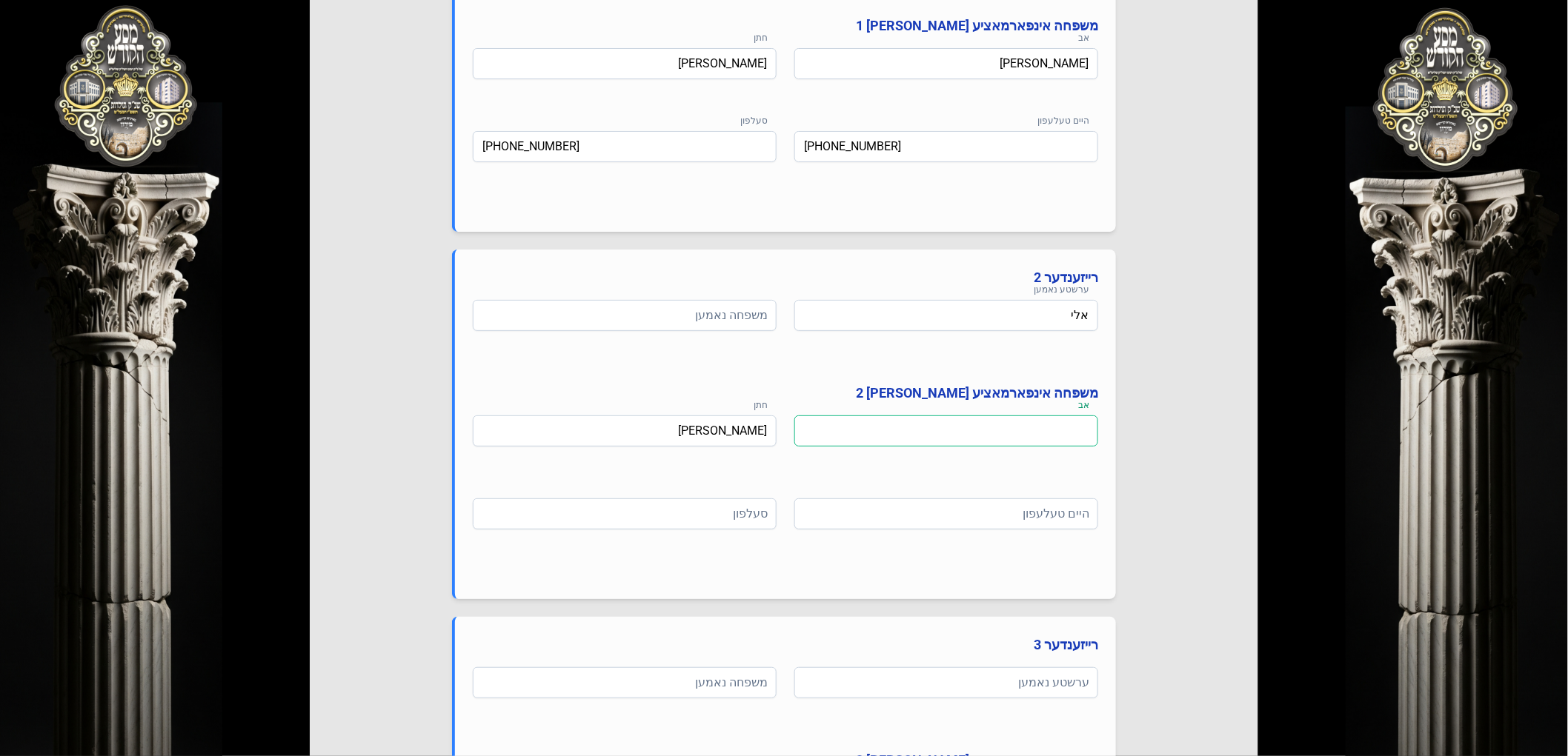
click at [982, 440] on input at bounding box center [946, 431] width 304 height 31
paste input "[PERSON_NAME]"
drag, startPoint x: 1005, startPoint y: 429, endPoint x: 1042, endPoint y: 429, distance: 37.0
click at [1042, 429] on input "[PERSON_NAME]" at bounding box center [946, 431] width 304 height 31
type input "[PERSON_NAME]"
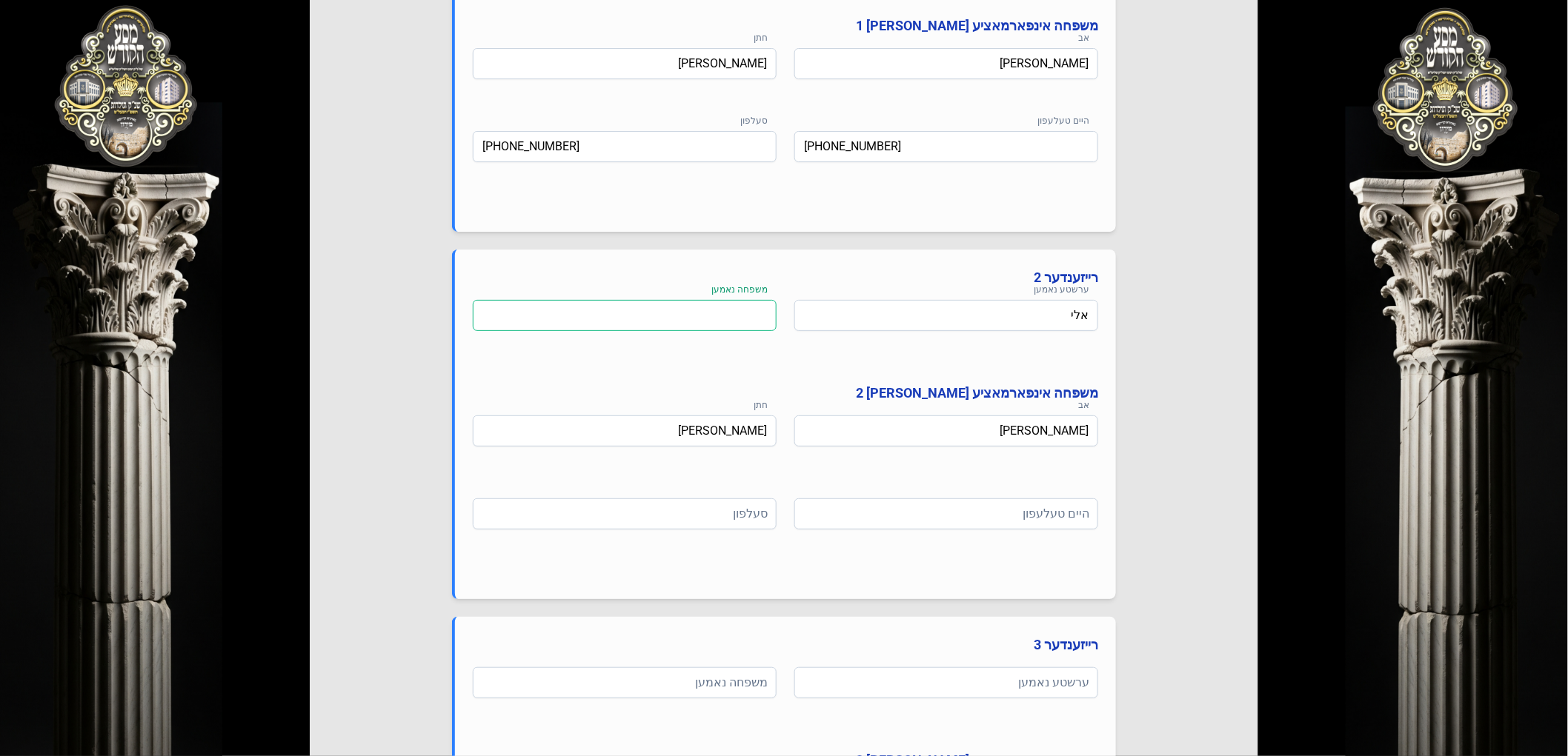
click at [726, 308] on input at bounding box center [624, 316] width 304 height 31
paste input "פּאוועל"
type input "פּאוועל"
click at [684, 516] on input at bounding box center [624, 514] width 304 height 31
type input "[PHONE_NUMBER]"
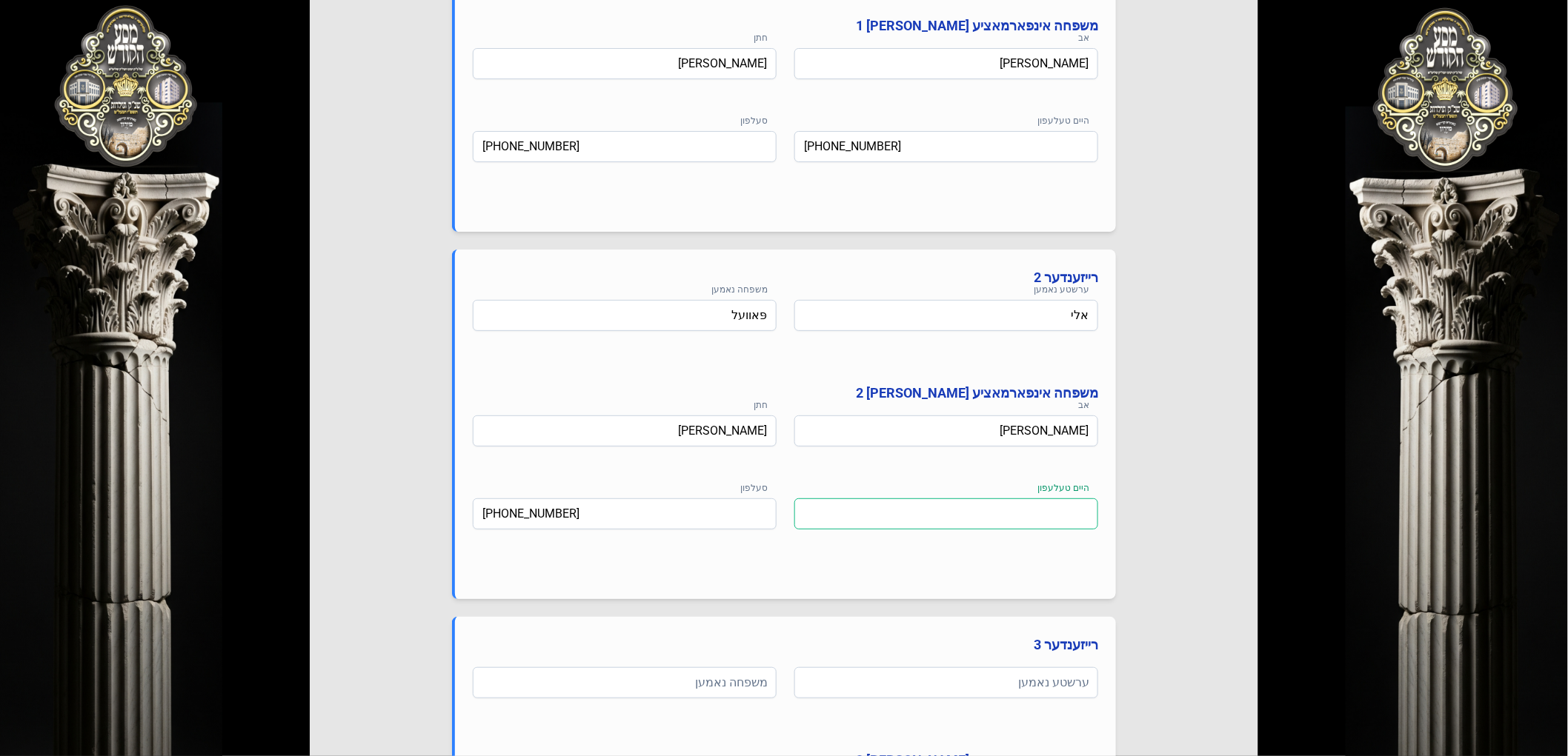
click at [849, 511] on input at bounding box center [946, 514] width 304 height 31
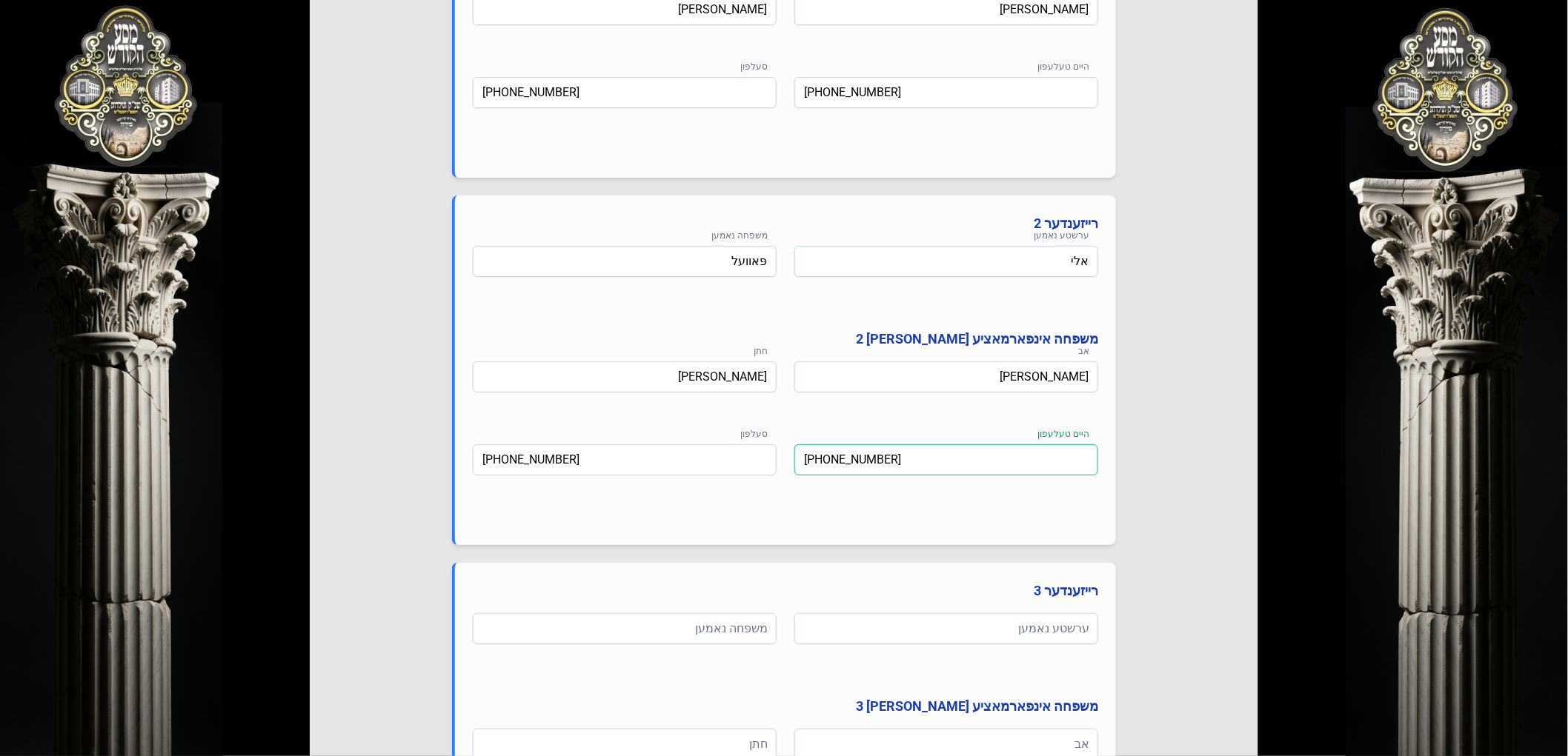
scroll to position [1234, 0]
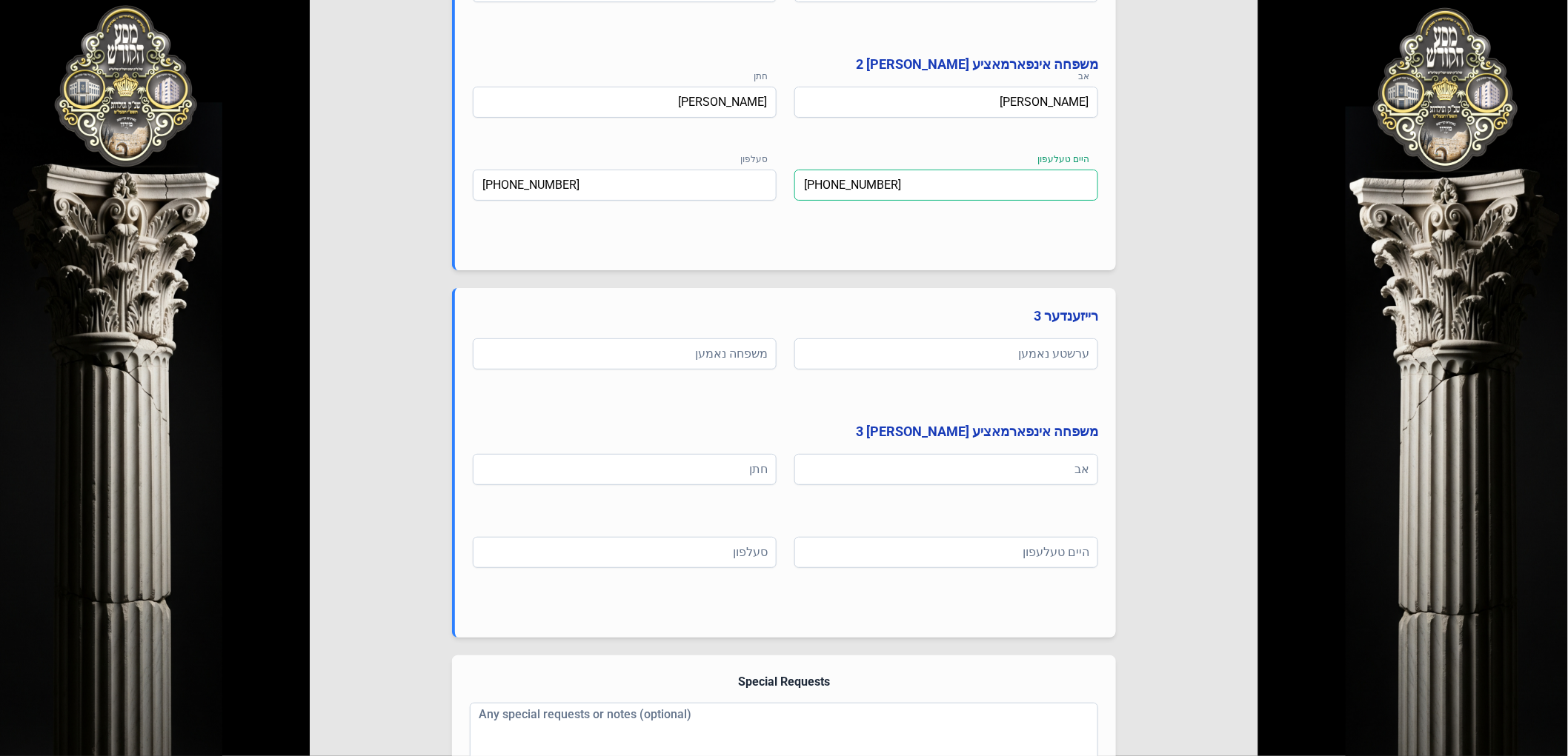
type input "[PHONE_NUMBER]"
click at [942, 468] on input at bounding box center [946, 469] width 304 height 31
click at [930, 343] on input at bounding box center [946, 354] width 304 height 31
paste input "[PERSON_NAME] בער"
drag, startPoint x: 1042, startPoint y: 353, endPoint x: 921, endPoint y: 354, distance: 121.0
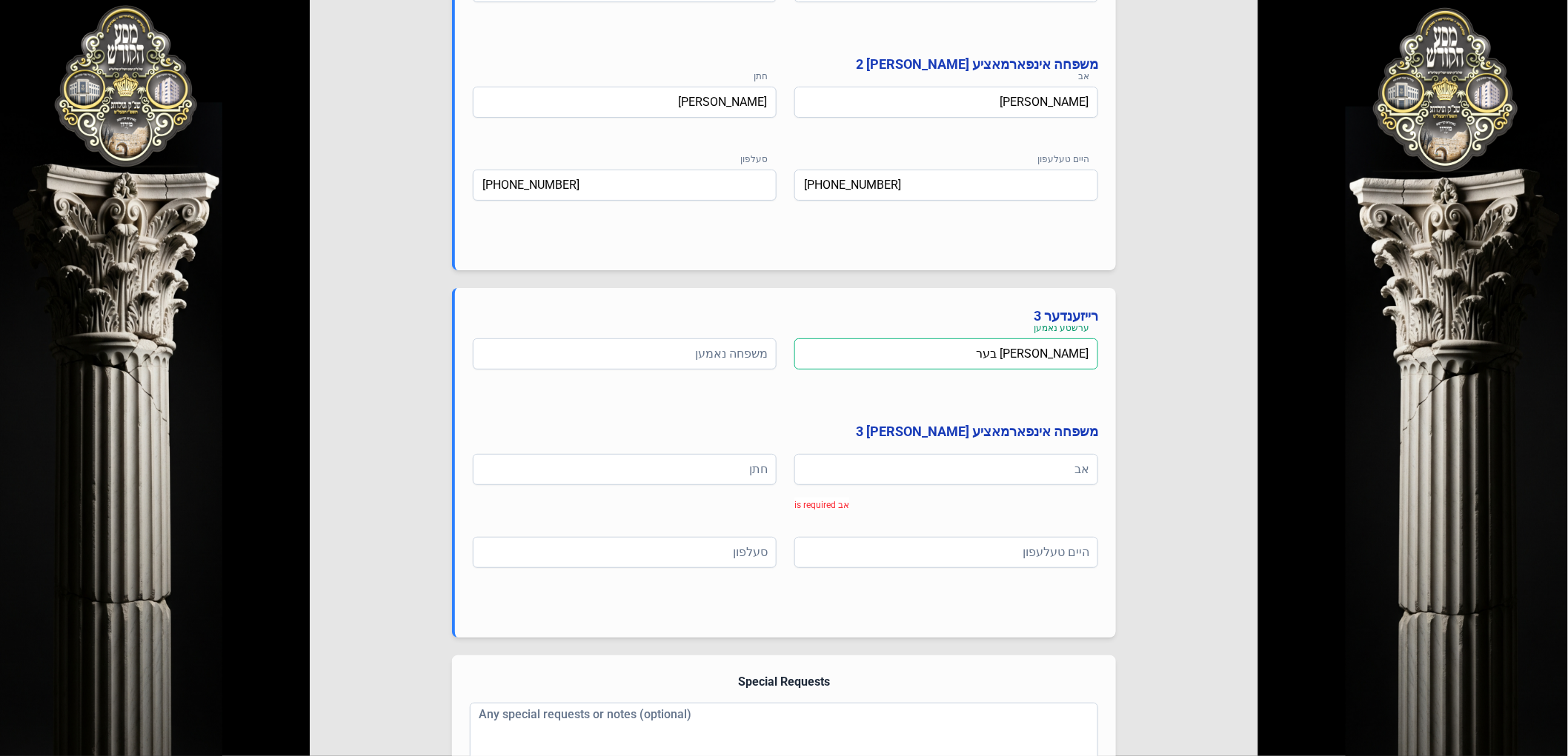
click at [907, 354] on input "[PERSON_NAME] בער" at bounding box center [946, 354] width 304 height 31
type input "[PERSON_NAME]"
click at [1048, 461] on input at bounding box center [946, 469] width 304 height 31
paste input "מענדל בער"
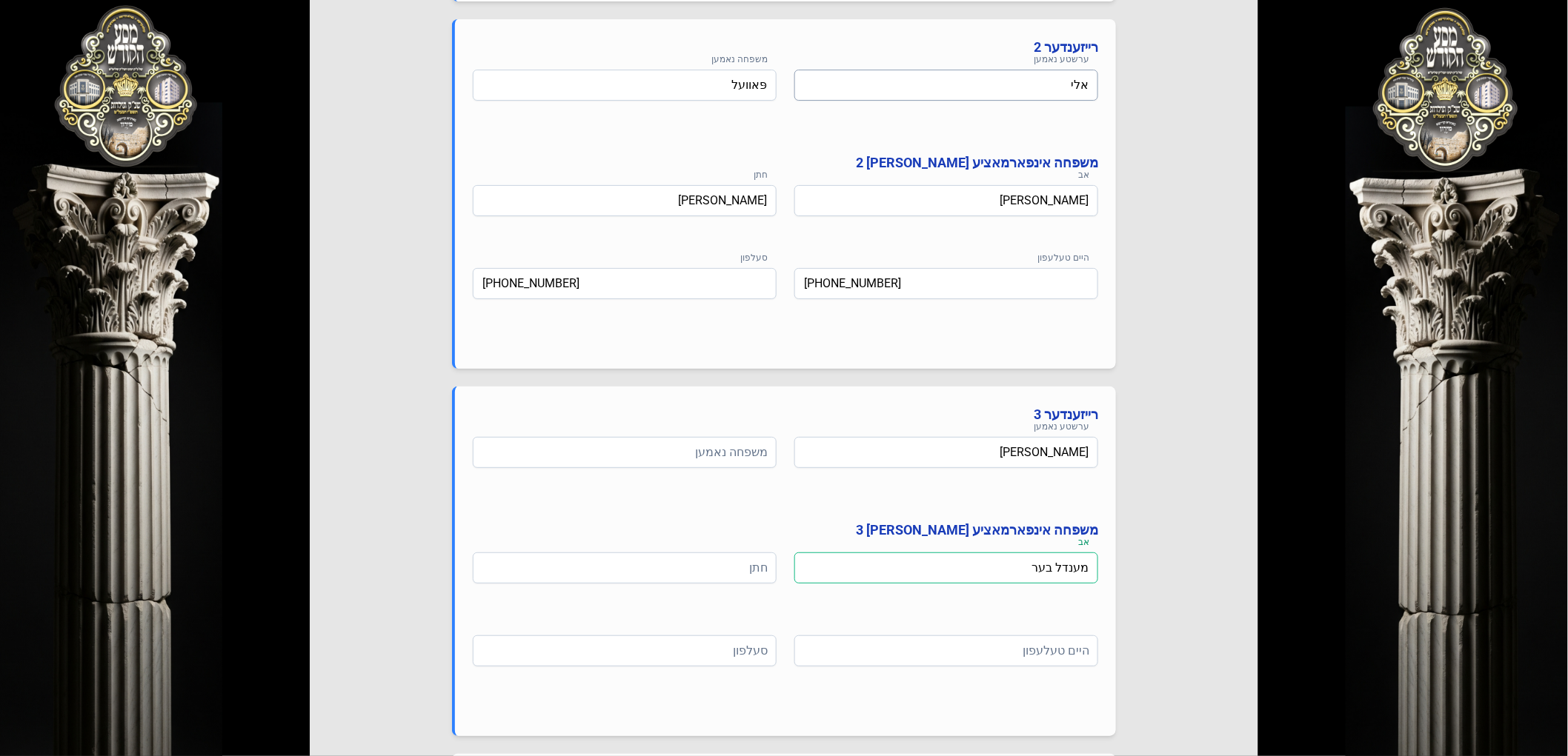
scroll to position [987, 0]
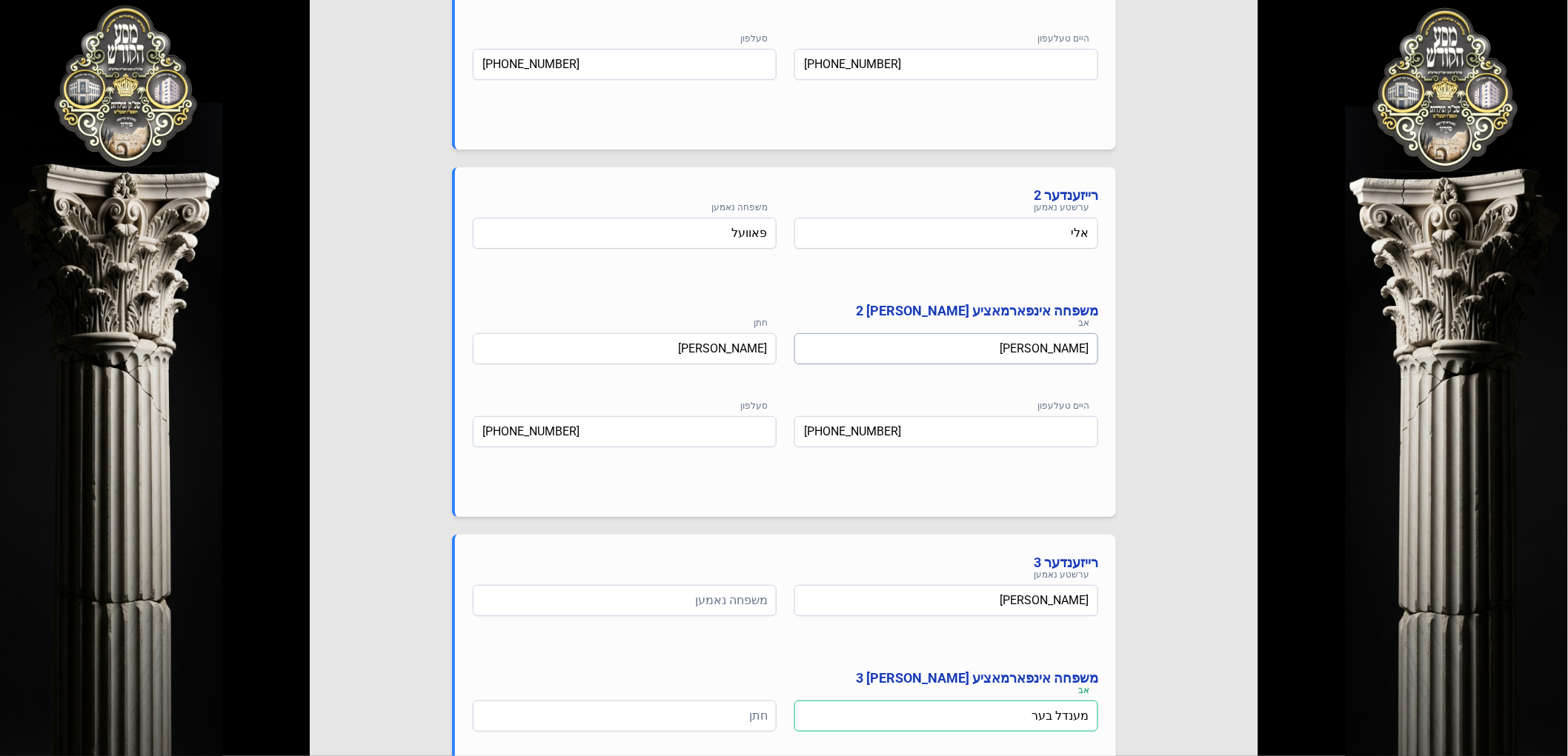
type input "מענדל בער"
drag, startPoint x: 1042, startPoint y: 346, endPoint x: 1130, endPoint y: 352, distance: 88.2
click at [1130, 352] on div "Select Your Package אין דעם פרייז איז אריינגערעכנט פולע אש"ל סערוויס צוגעשטעלט …" at bounding box center [784, 177] width 949 height 2082
paste input "נדל בער"
drag, startPoint x: 996, startPoint y: 346, endPoint x: 1124, endPoint y: 348, distance: 128.0
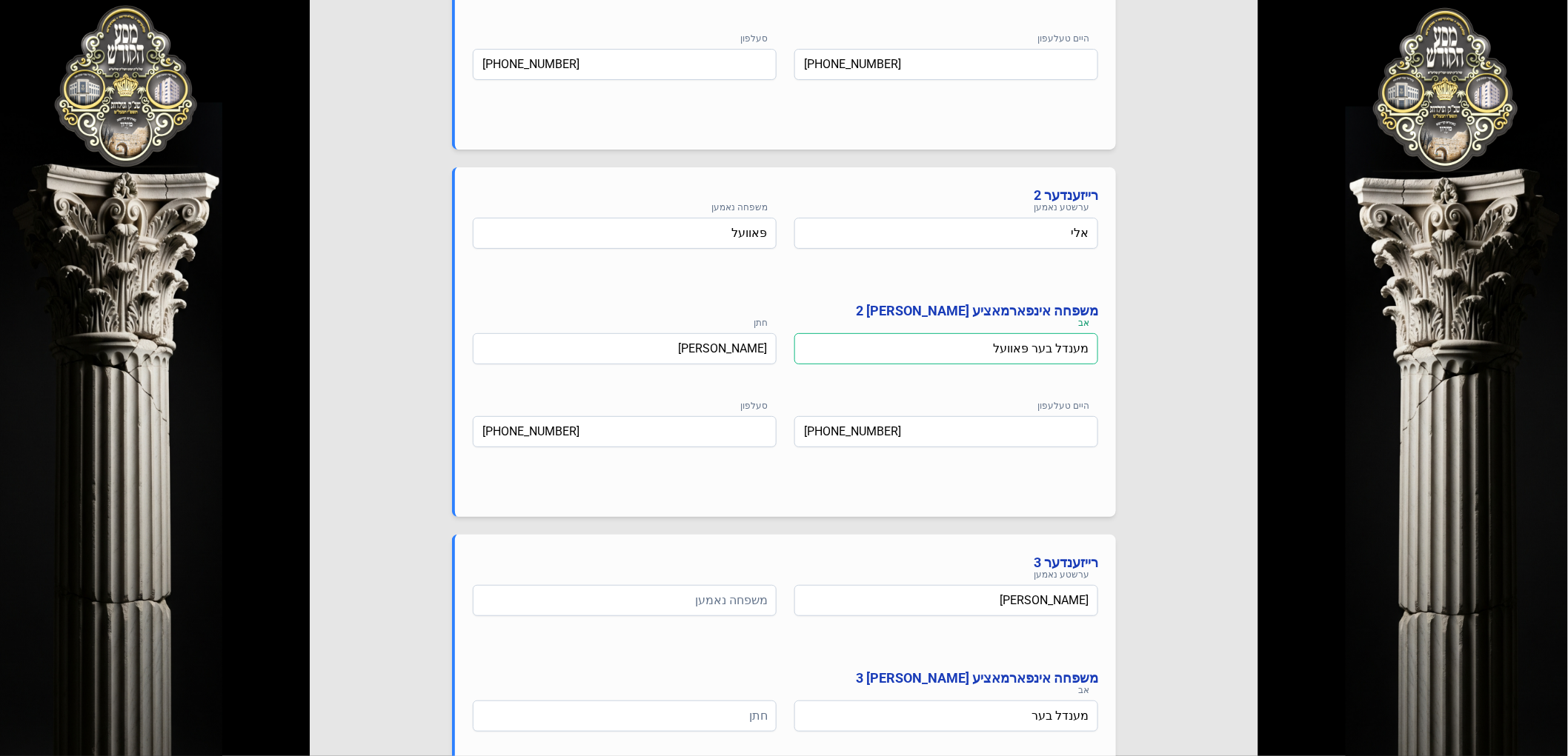
click at [1131, 348] on div "Select Your Package אין דעם פרייז איז אריינגערעכנט פולע אש"ל סערוויס צוגעשטעלט …" at bounding box center [784, 177] width 949 height 2082
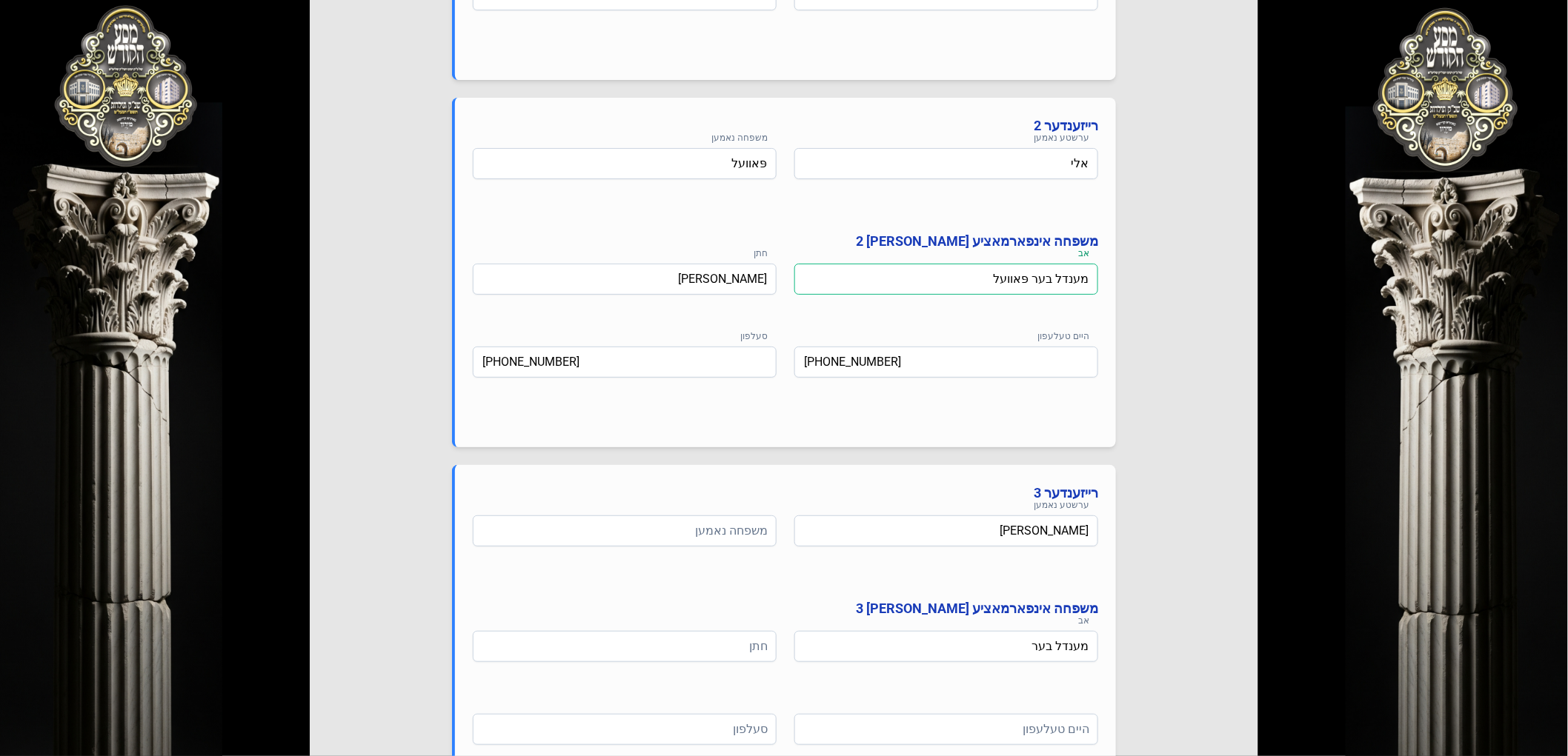
scroll to position [1152, 0]
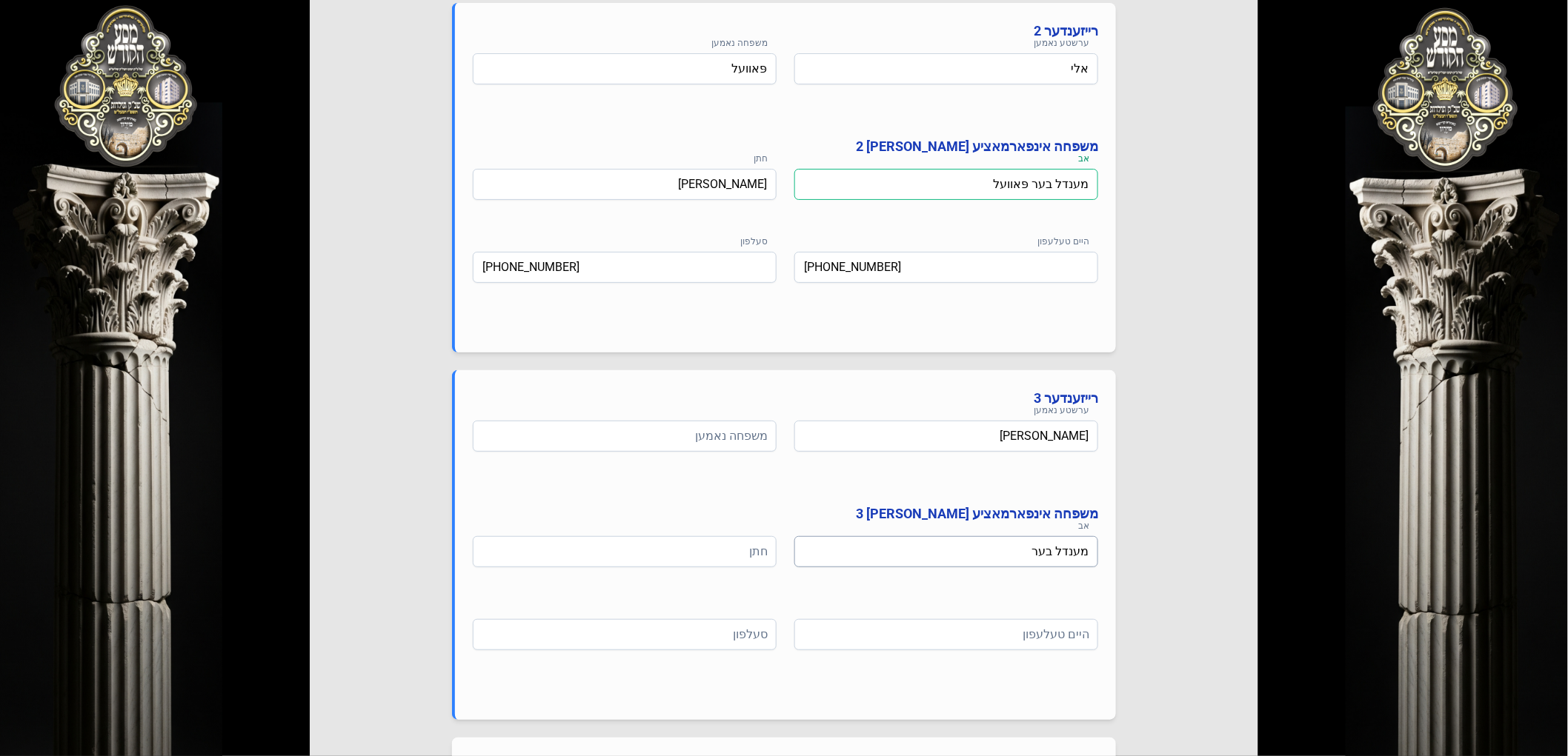
type input "מענדל בער פּאוועל"
drag, startPoint x: 984, startPoint y: 552, endPoint x: 1147, endPoint y: 538, distance: 163.6
click at [1161, 538] on div "Select Your Package אין דעם פרייז איז אריינגערעכנט פולע אש"ל סערוויס צוגעשטעלט …" at bounding box center [784, 13] width 949 height 2082
paste input "פּאוועל"
drag, startPoint x: 988, startPoint y: 550, endPoint x: 1035, endPoint y: 549, distance: 47.0
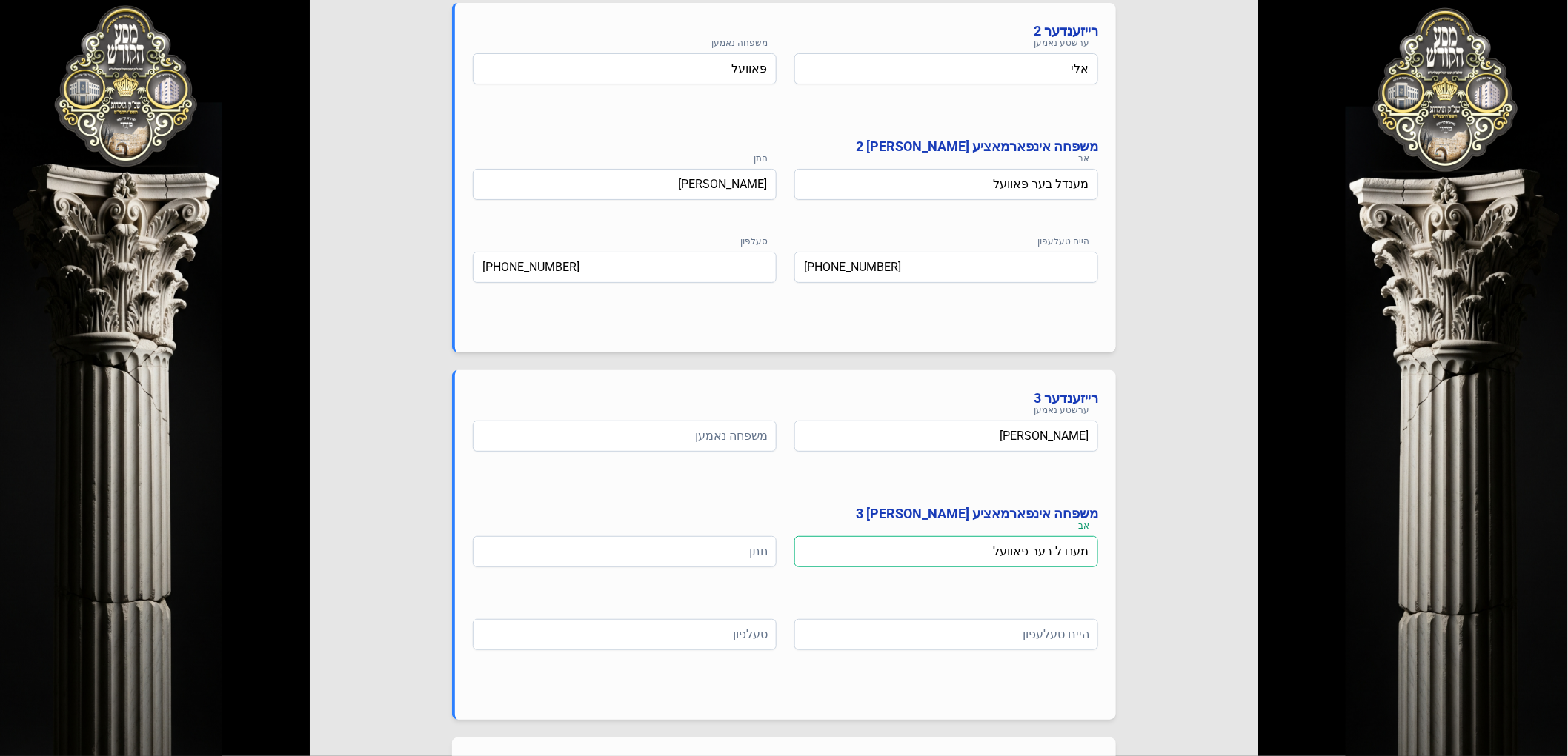
click at [1035, 549] on input "מענדל בער פּאוועל" at bounding box center [946, 552] width 304 height 31
click at [1041, 549] on input "מענדל בער פּאוועל" at bounding box center [946, 552] width 304 height 31
drag, startPoint x: 1035, startPoint y: 549, endPoint x: 1121, endPoint y: 545, distance: 86.1
click at [1121, 545] on div "Select Your Package אין דעם פרייז איז אריינגערעכנט פולע אש"ל סערוויס צוגעשטעלט …" at bounding box center [784, 13] width 949 height 2082
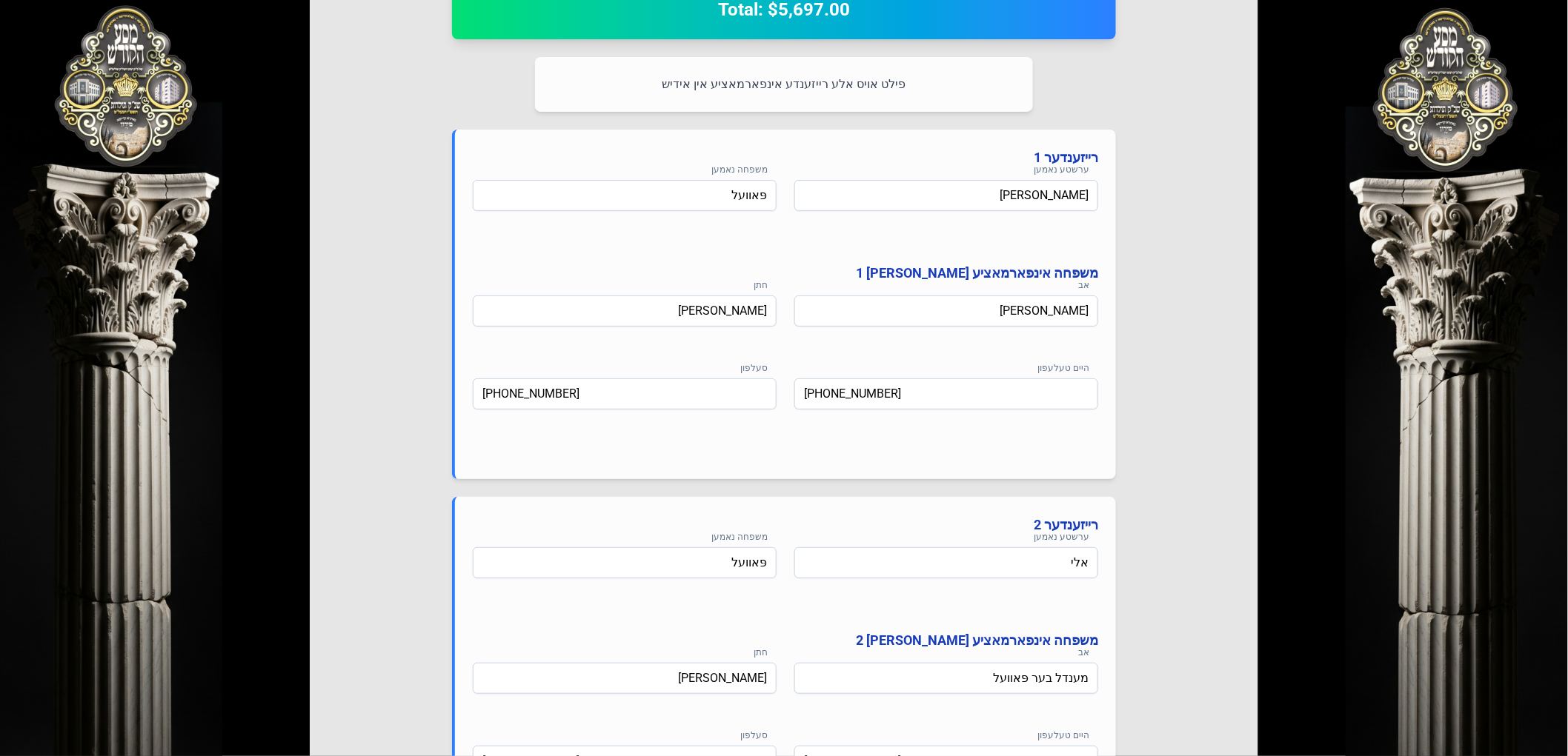
scroll to position [1070, 0]
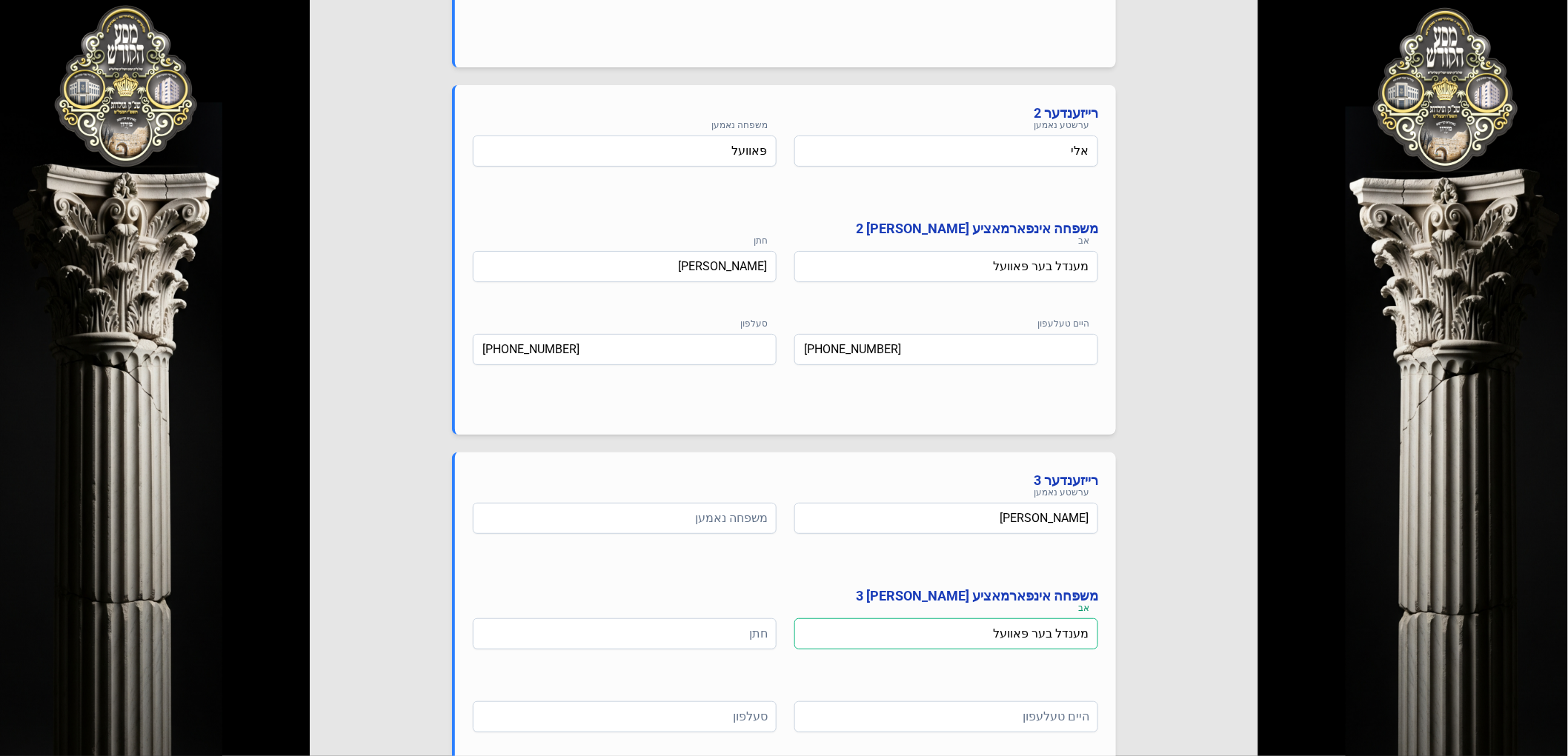
drag, startPoint x: 992, startPoint y: 640, endPoint x: 1006, endPoint y: 638, distance: 14.1
click at [992, 640] on input "מענדל בער פּאוועל" at bounding box center [946, 634] width 304 height 31
drag, startPoint x: 1032, startPoint y: 637, endPoint x: 1109, endPoint y: 634, distance: 77.1
click at [1109, 634] on div "רייזענדער 3 ערשטע [PERSON_NAME] משפחה נאמען משפחה אינפארמאציע [PERSON_NAME] 3 א…" at bounding box center [784, 627] width 664 height 349
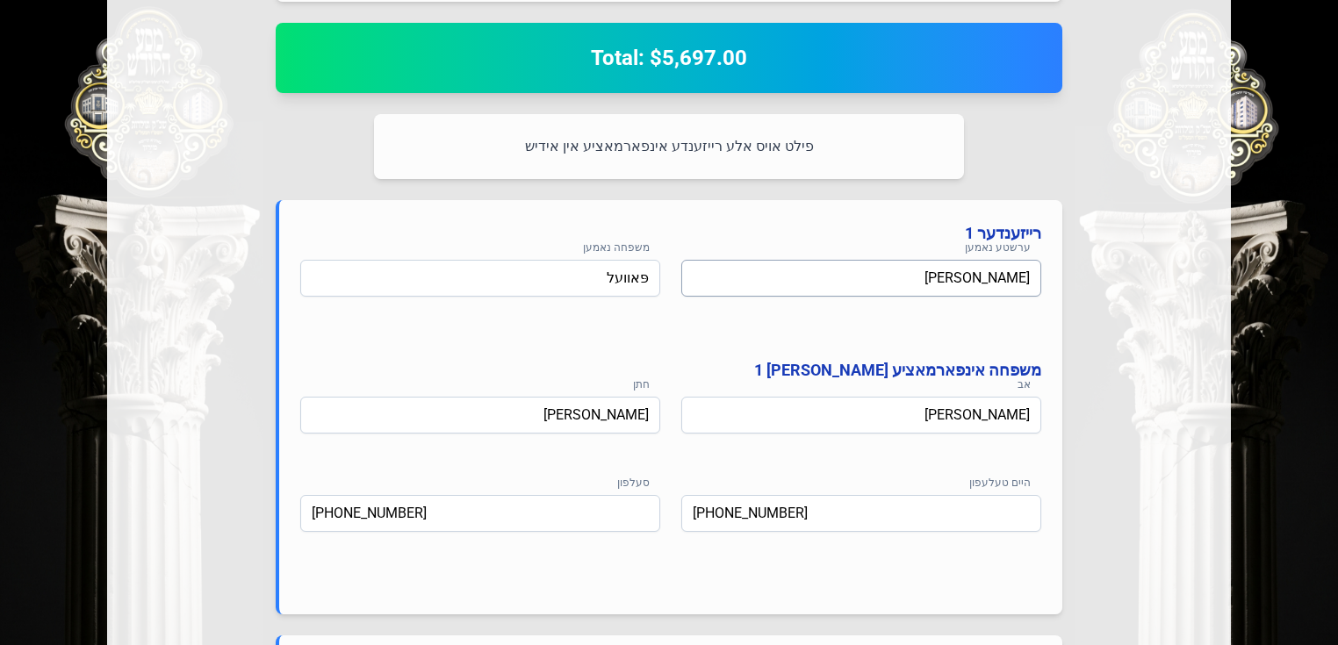
scroll to position [734, 0]
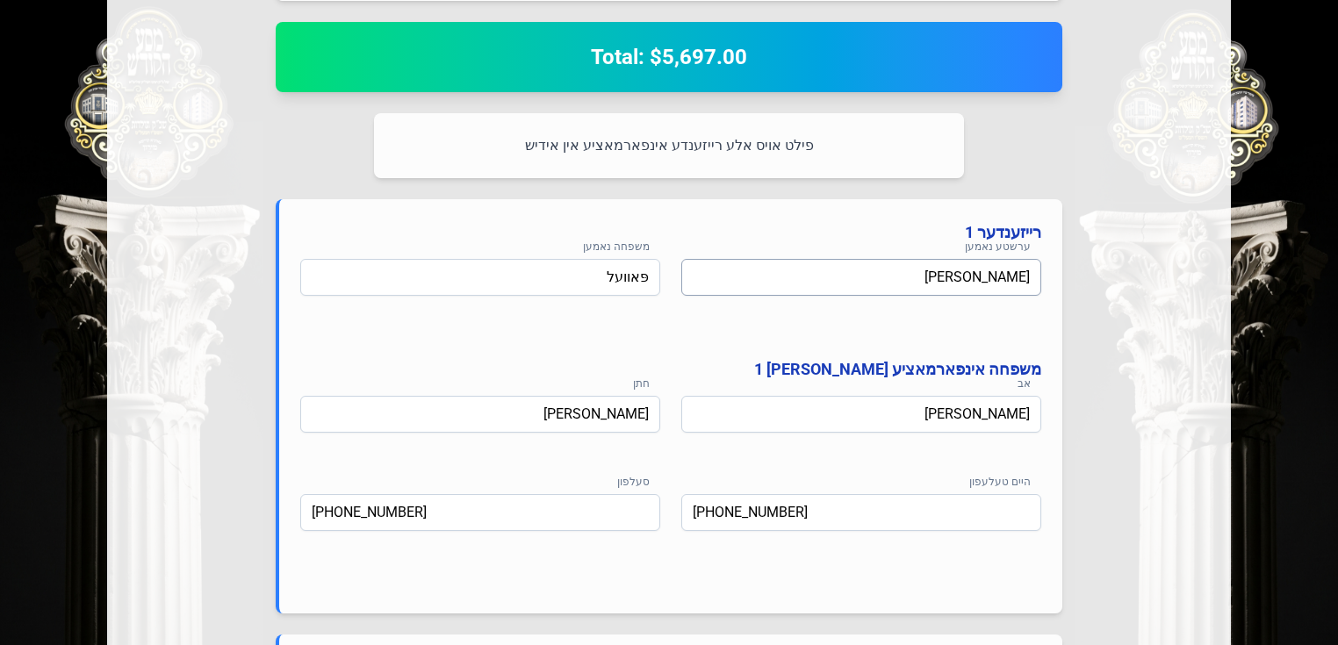
type input "מענדל בער פּאוועל"
drag, startPoint x: 938, startPoint y: 282, endPoint x: 1050, endPoint y: 274, distance: 112.7
click at [1050, 274] on div "רייזענדער 1 ערשטע נאמען [PERSON_NAME] משפחה נאמען פּאוועל משפחה אינפארמאציע [PE…" at bounding box center [669, 406] width 787 height 414
paste input "נדל בער"
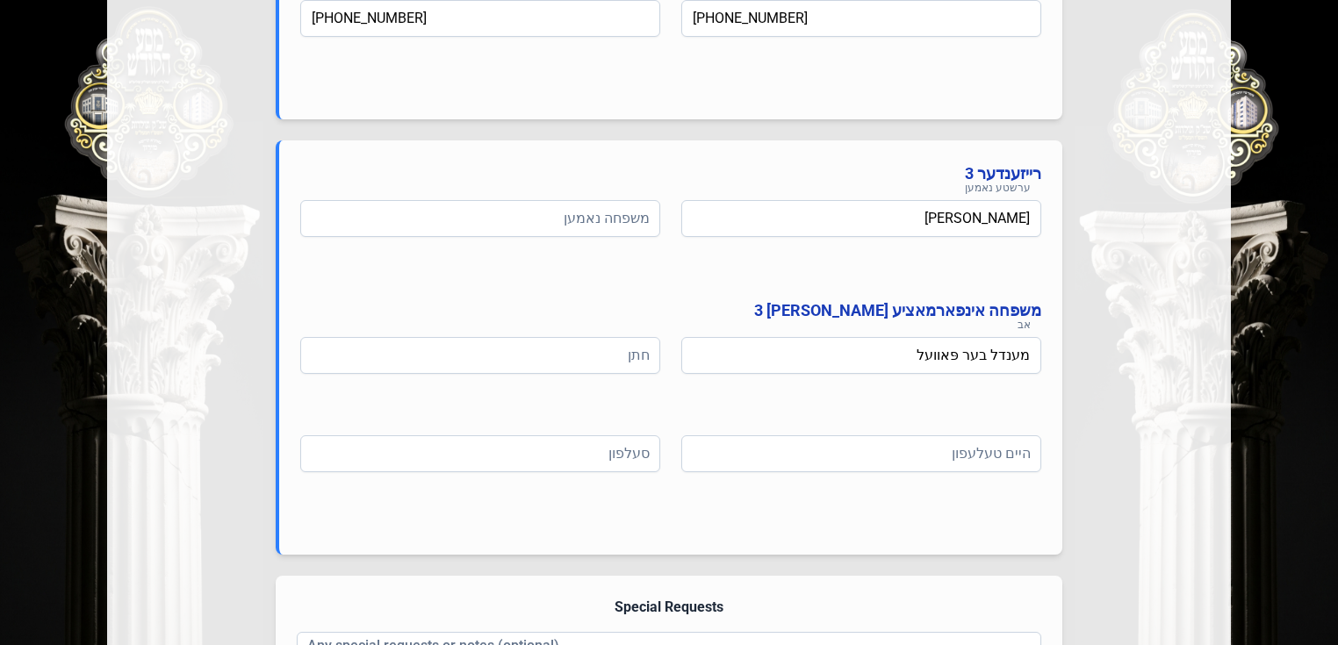
scroll to position [1647, 0]
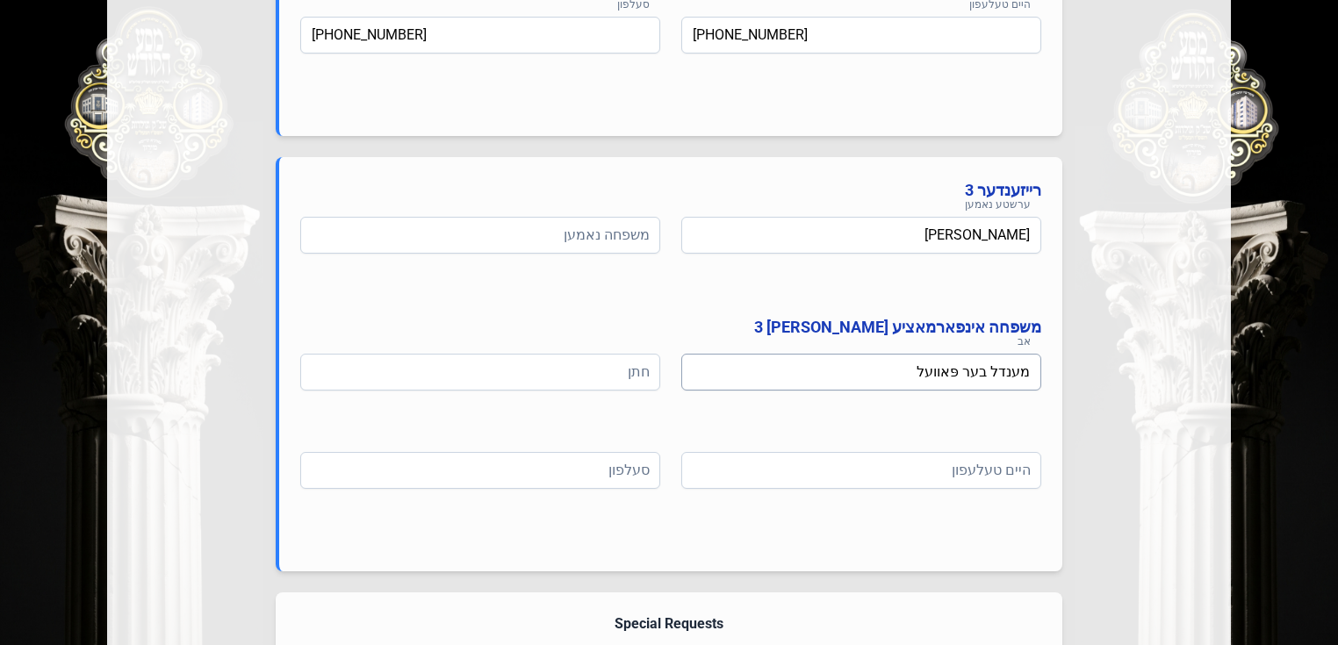
type input "מענדל בער"
drag, startPoint x: 942, startPoint y: 378, endPoint x: 966, endPoint y: 379, distance: 23.7
click at [966, 379] on input "מענדל בער פּאוועל" at bounding box center [861, 372] width 360 height 37
click at [589, 233] on input at bounding box center [480, 235] width 360 height 37
paste input "פּאוועל"
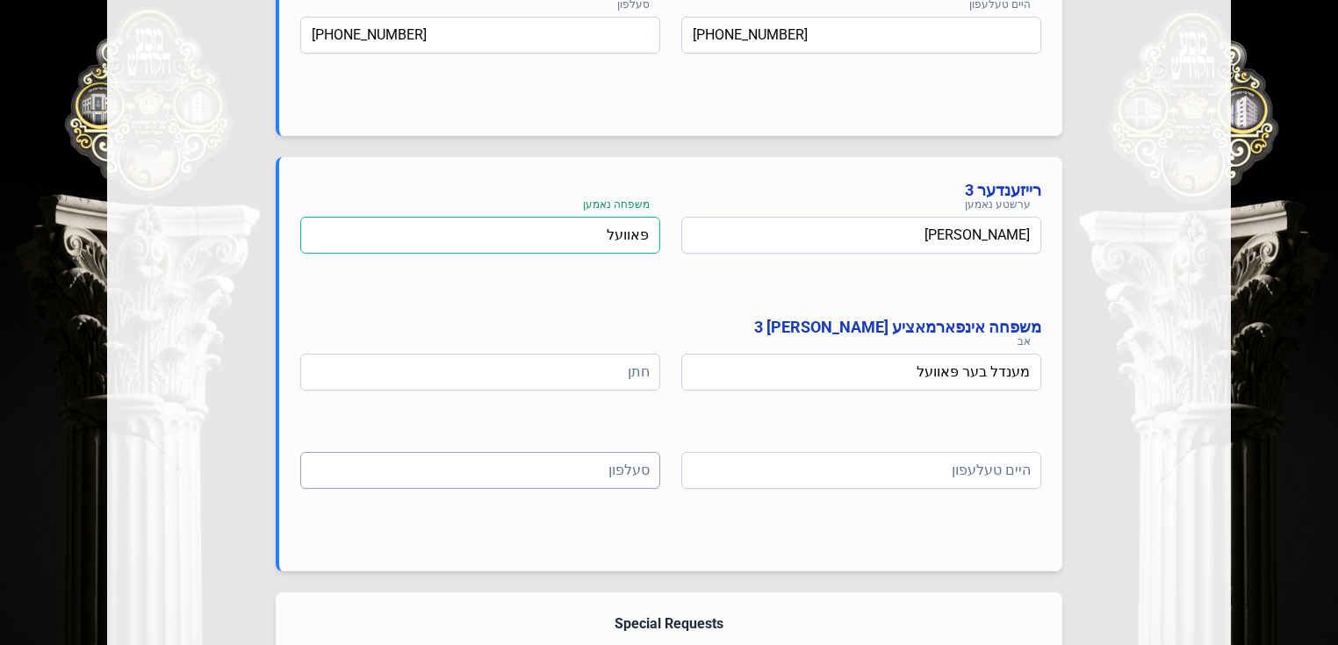
type input "פּאוועל"
click at [530, 474] on input at bounding box center [480, 470] width 360 height 37
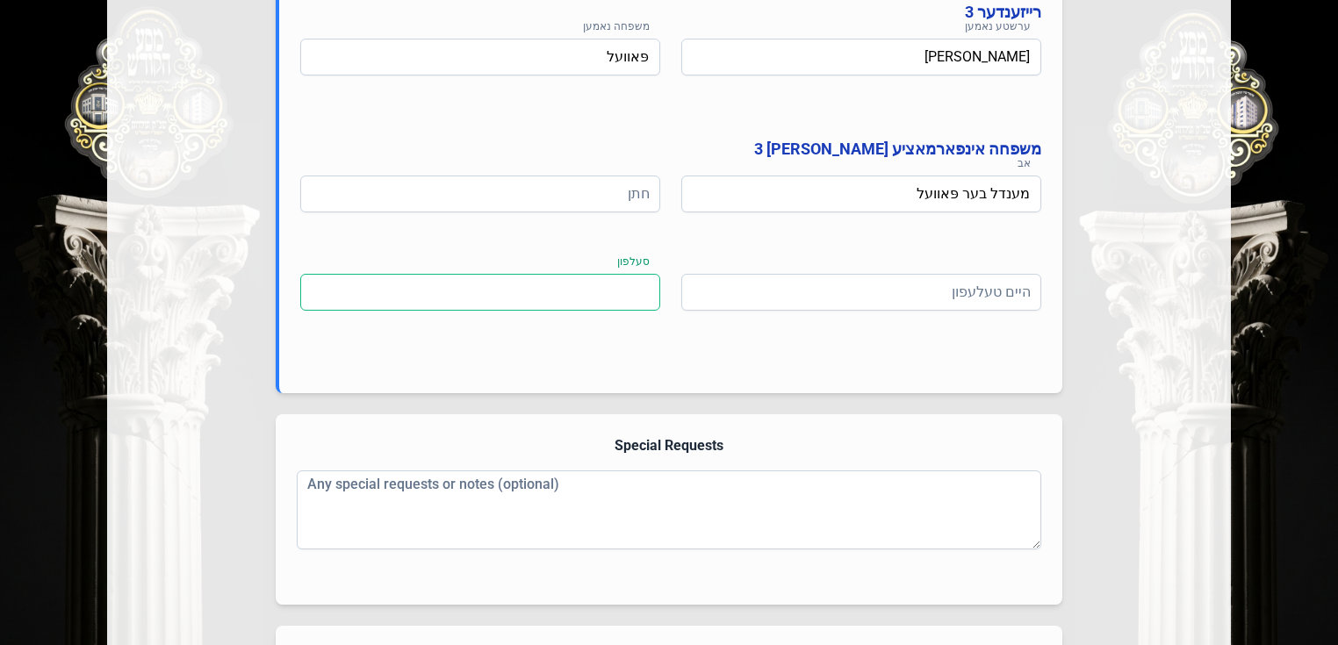
scroll to position [1788, 0]
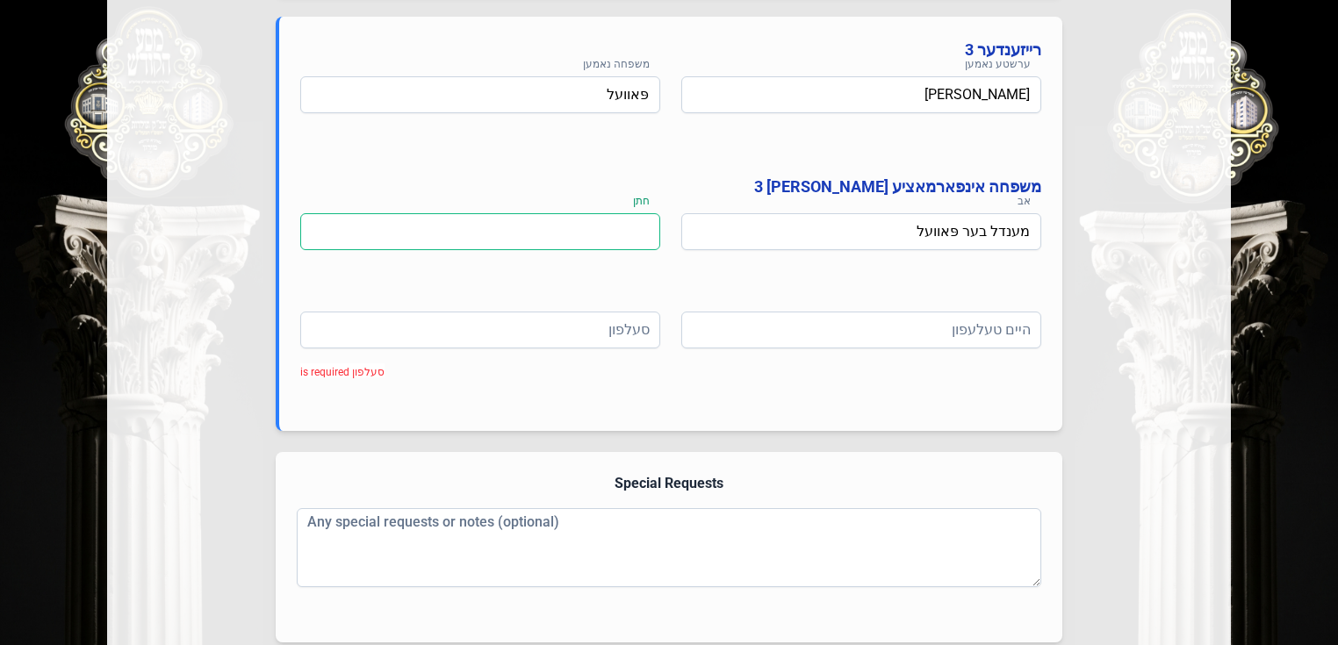
click at [552, 241] on input at bounding box center [480, 231] width 360 height 37
paste input "[PERSON_NAME] לעבאויטש"
type input "[PERSON_NAME] לעבאויטש"
click at [772, 326] on input at bounding box center [861, 330] width 360 height 37
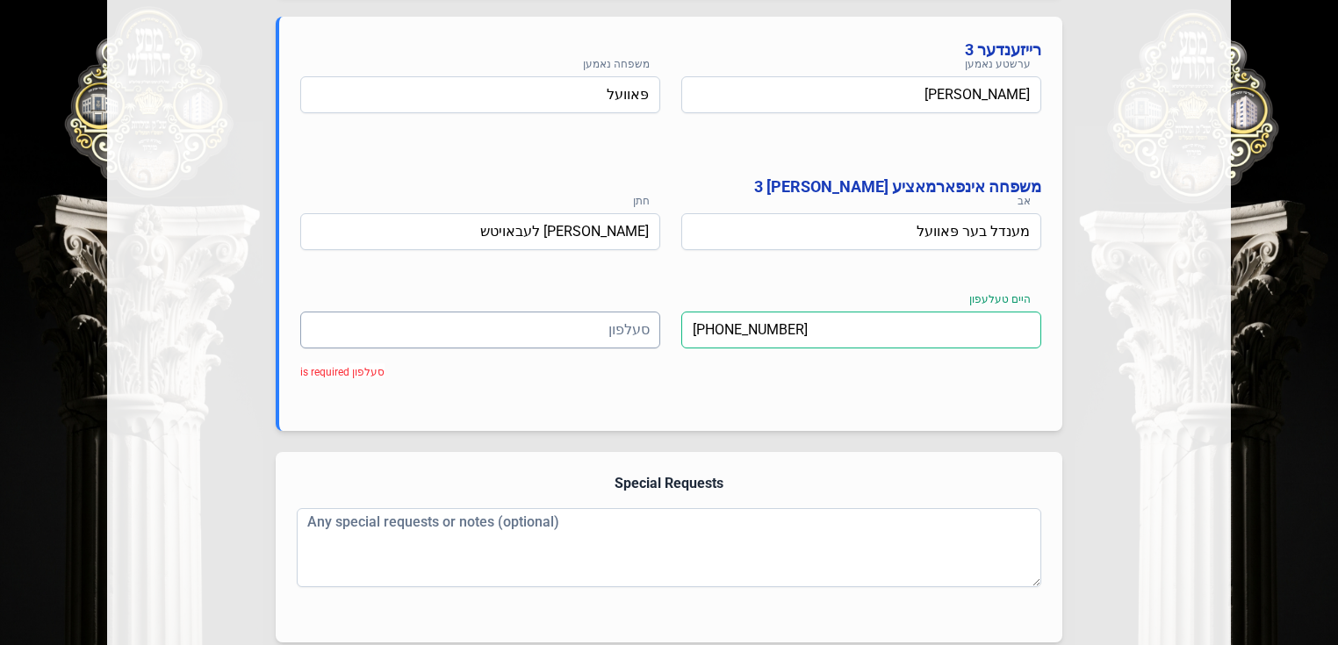
type input "[PHONE_NUMBER]"
click at [488, 329] on input at bounding box center [480, 330] width 360 height 37
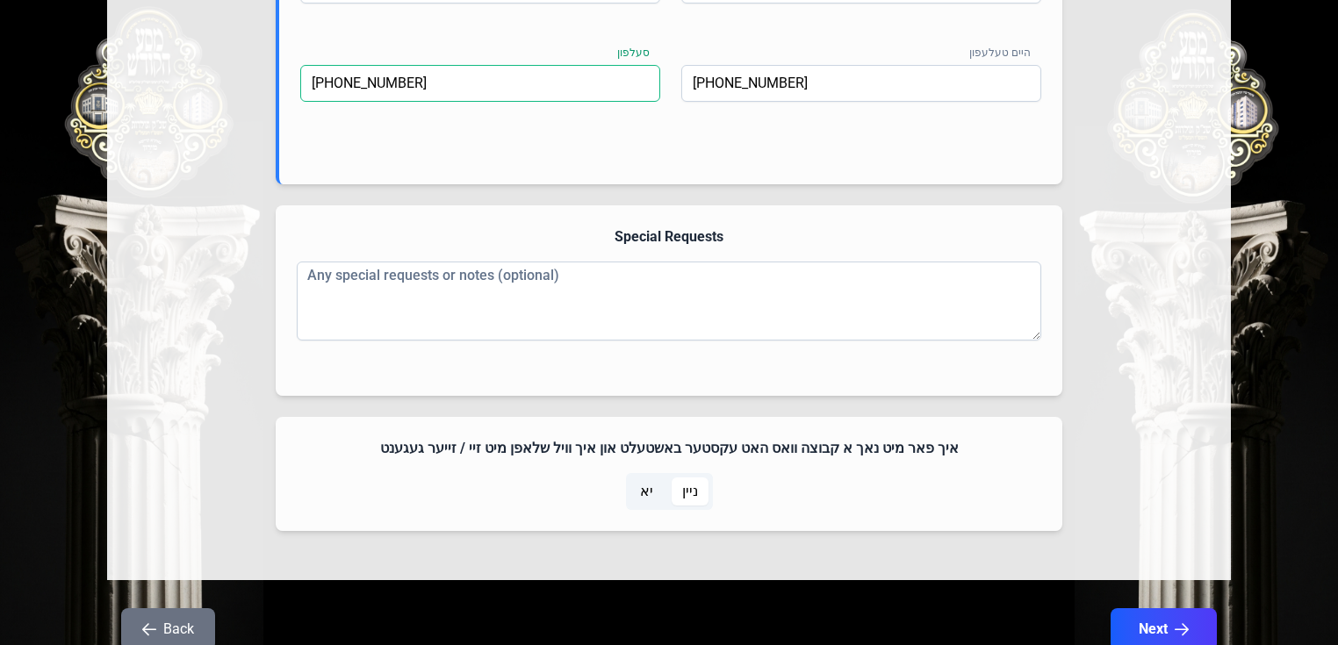
scroll to position [2069, 0]
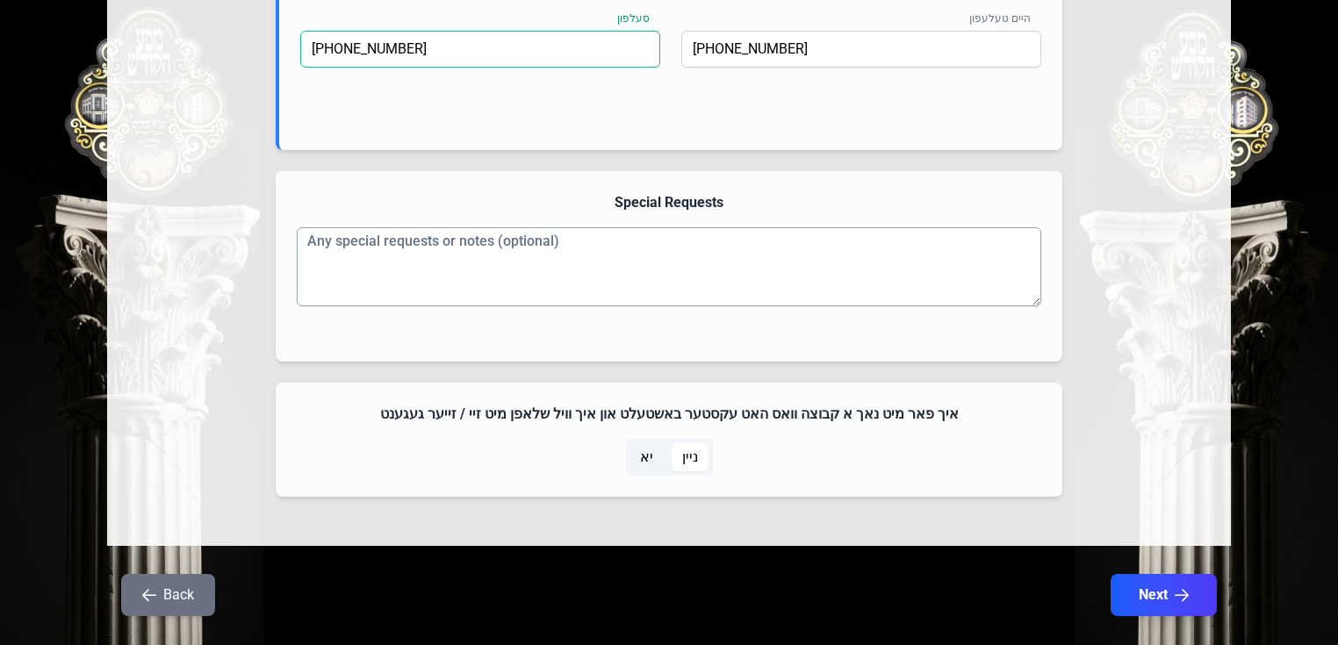
type input "[PHONE_NUMBER]"
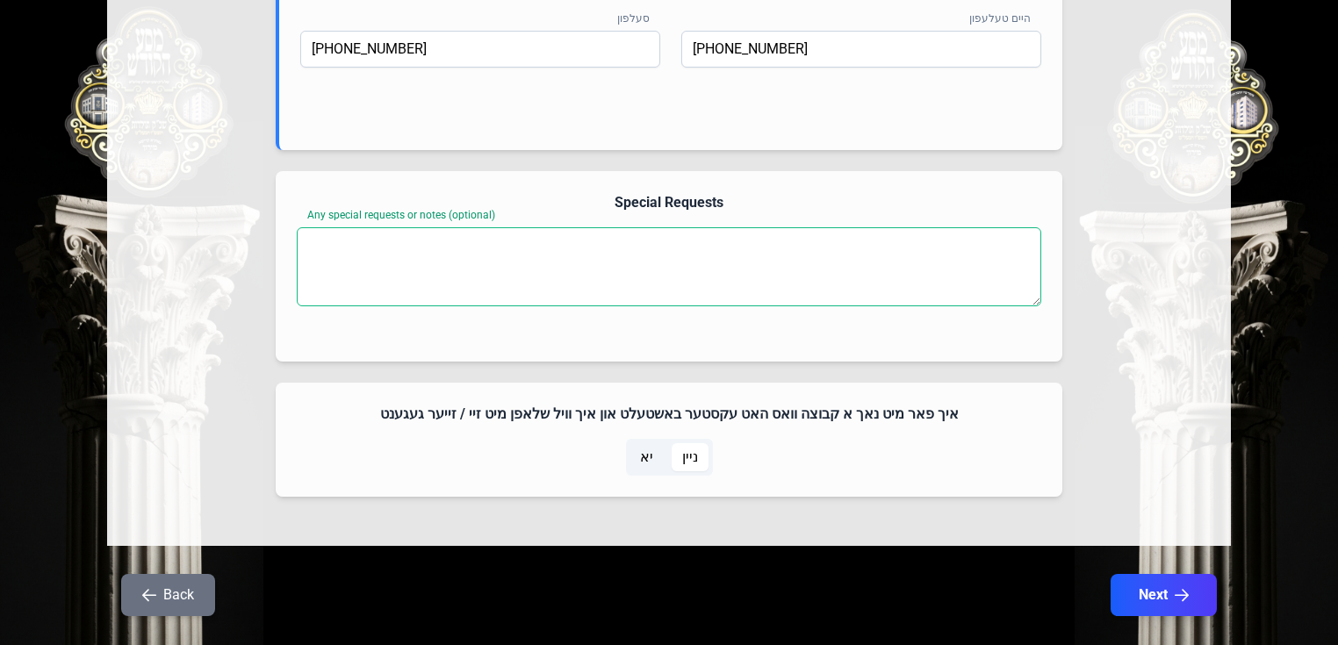
click at [402, 252] on textarea "Any special requests or notes (optional)" at bounding box center [669, 266] width 745 height 79
click at [530, 261] on textarea "Any special requests or notes (optional)" at bounding box center [669, 266] width 745 height 79
paste textarea "פּריוואט הויז נאנט צו מעוראות שהילוך רב קשה לו"
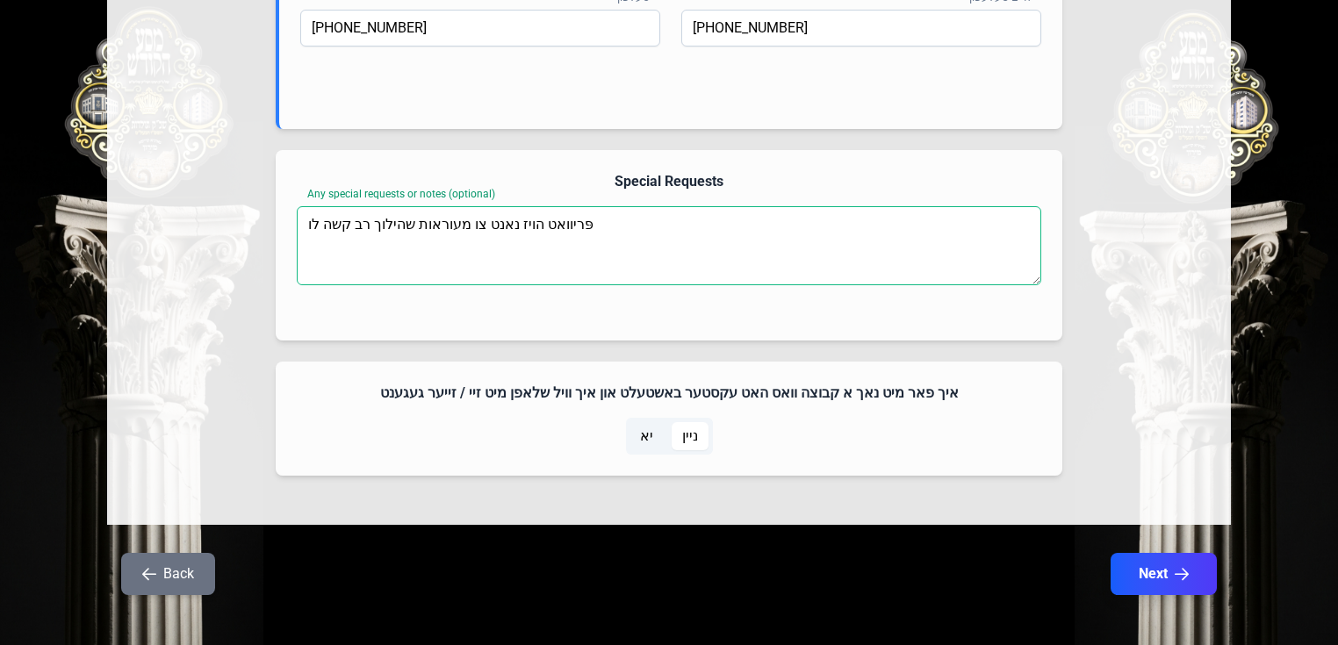
scroll to position [2100, 0]
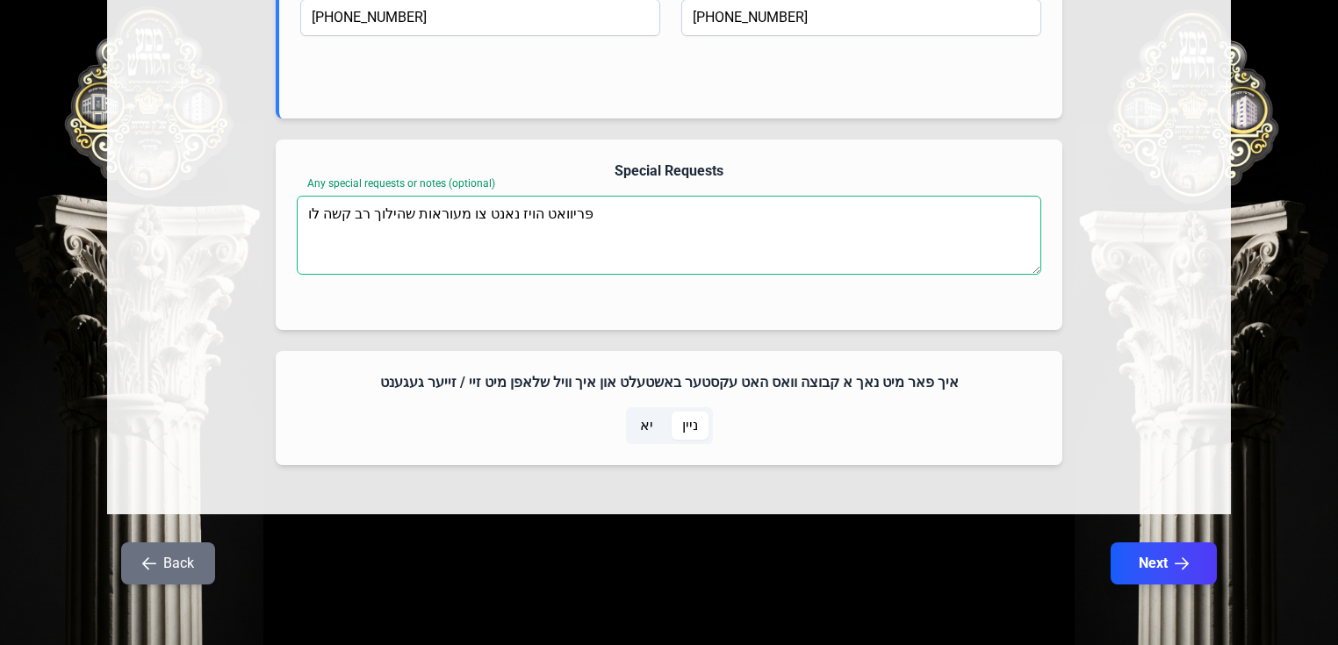
click at [503, 212] on textarea "פּריוואט הויז נאנט צו מעוראות שהילוך רב קשה לו" at bounding box center [669, 235] width 745 height 79
click at [411, 211] on textarea "פּריוואט הויז, נאנט צו מעוראות שהילוך רב קשה לו" at bounding box center [669, 235] width 745 height 79
click at [590, 221] on textarea "פּריוואט הויז, נאנט צו מעוראות, שהילוך רב קשה לו" at bounding box center [669, 235] width 745 height 79
paste textarea "מעגליך מיין ברידער וועט קומען ממילא וועל מיר דארפען 4"
type textarea "פּריוואט הויז, נאנט צו מעוראות, שהילוך רב קשה לו מעגליך מיין ברידער וועט קומען …"
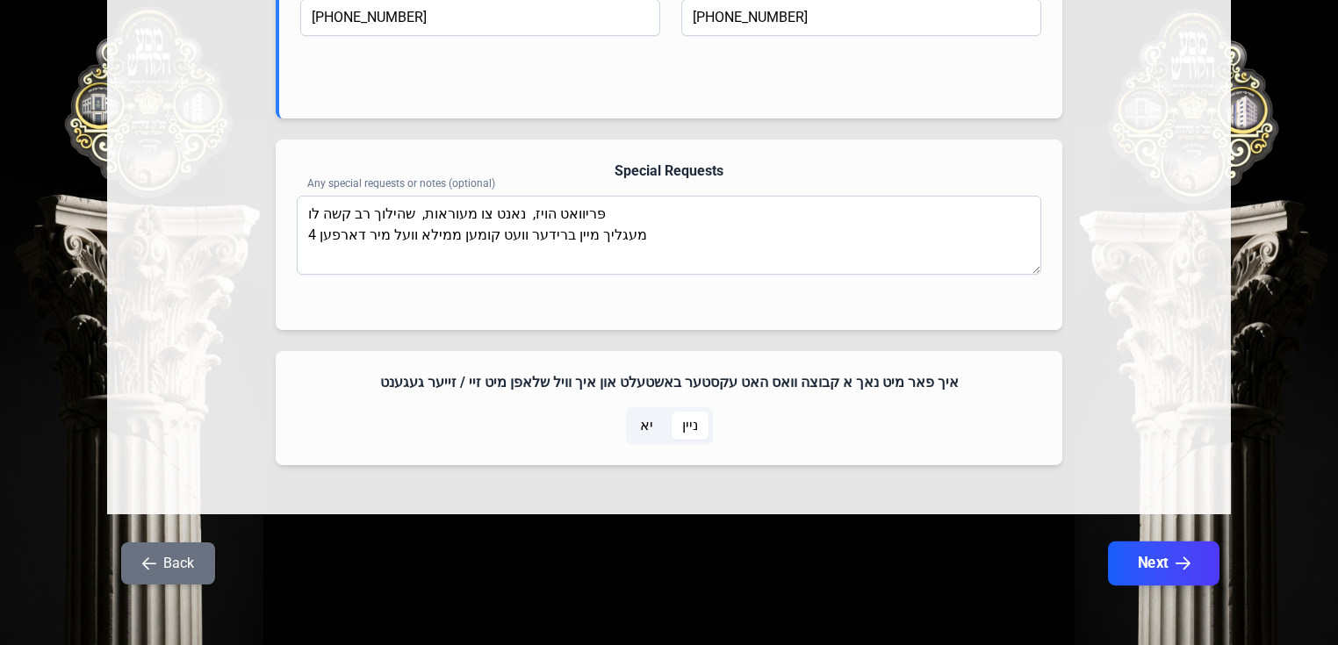
click at [1134, 563] on button "Next" at bounding box center [1164, 564] width 112 height 44
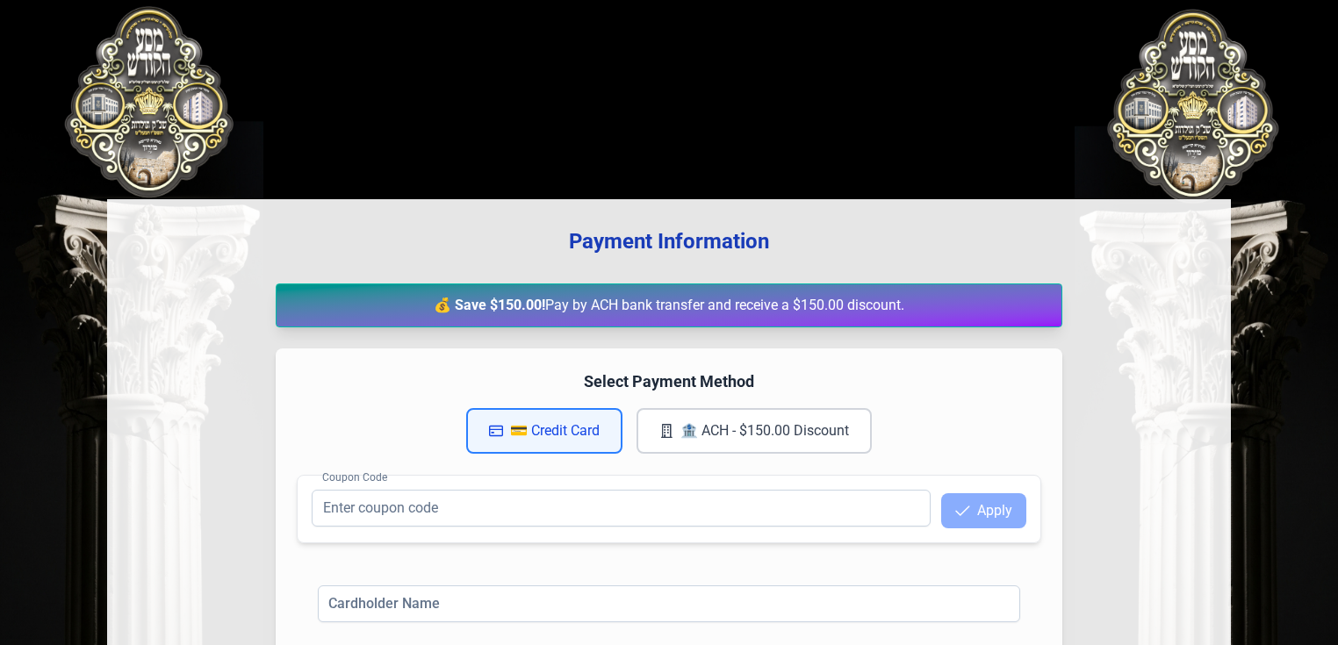
scroll to position [0, 0]
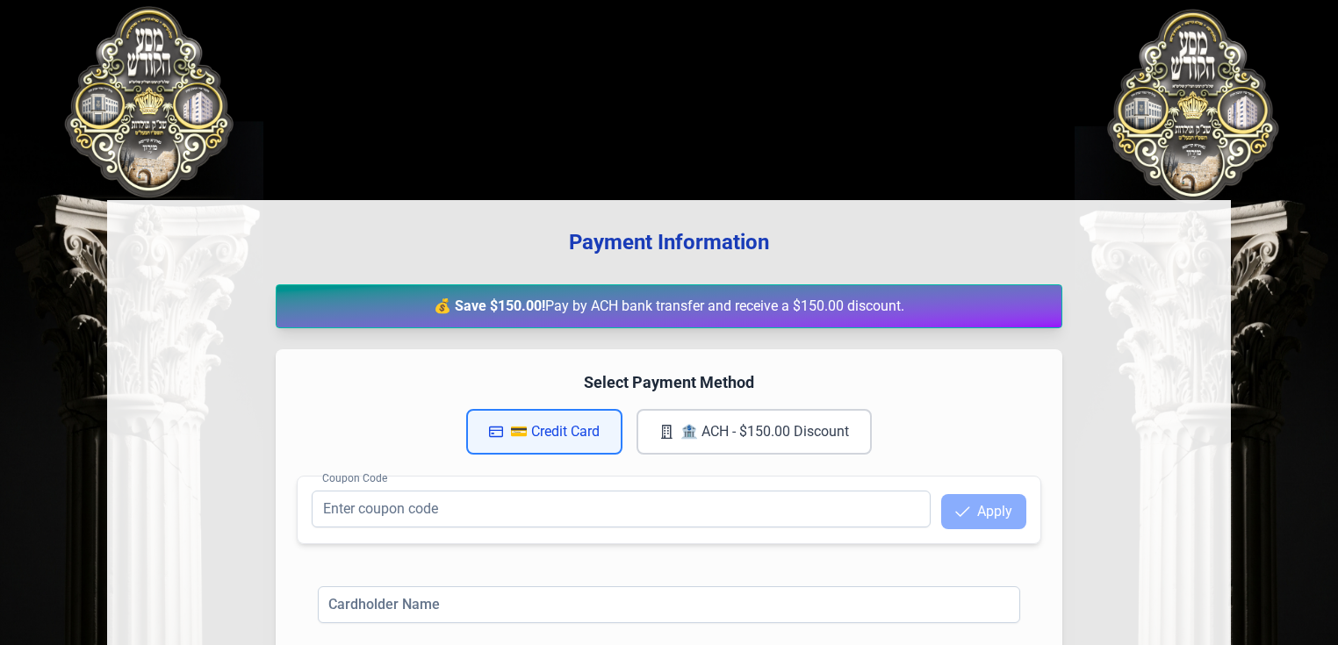
click at [771, 427] on button "🏦 ACH - $150.00 Discount" at bounding box center [754, 432] width 235 height 46
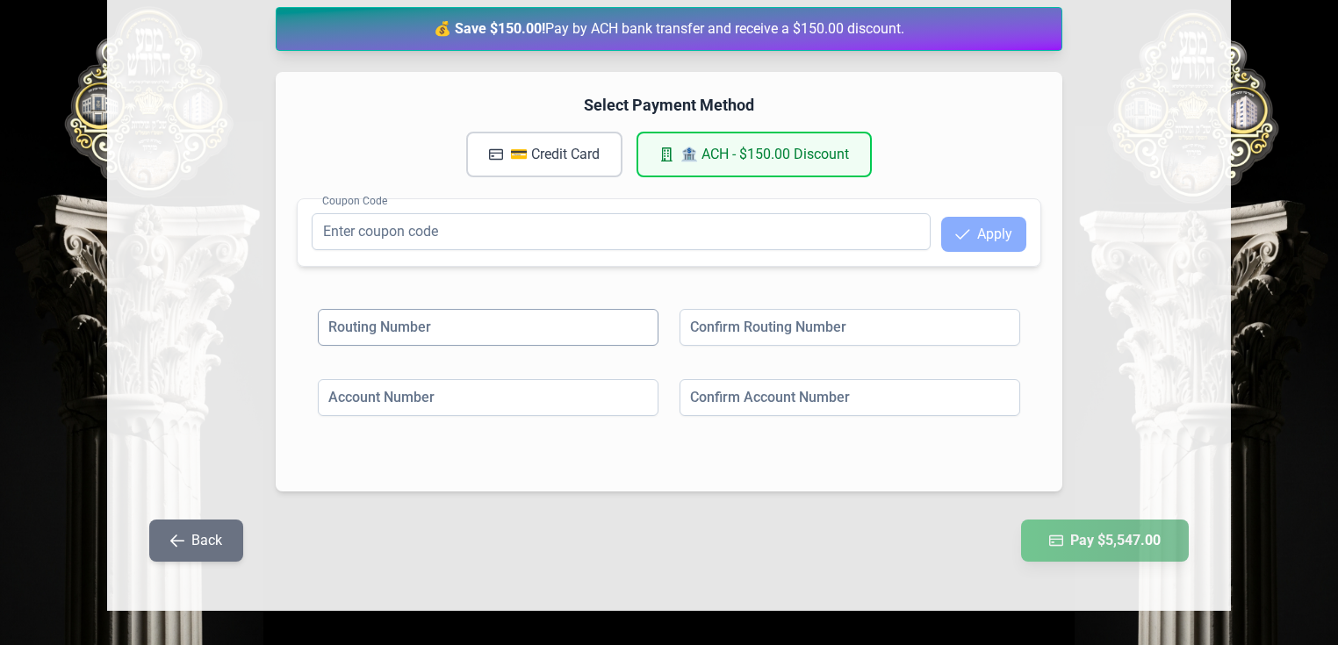
scroll to position [283, 0]
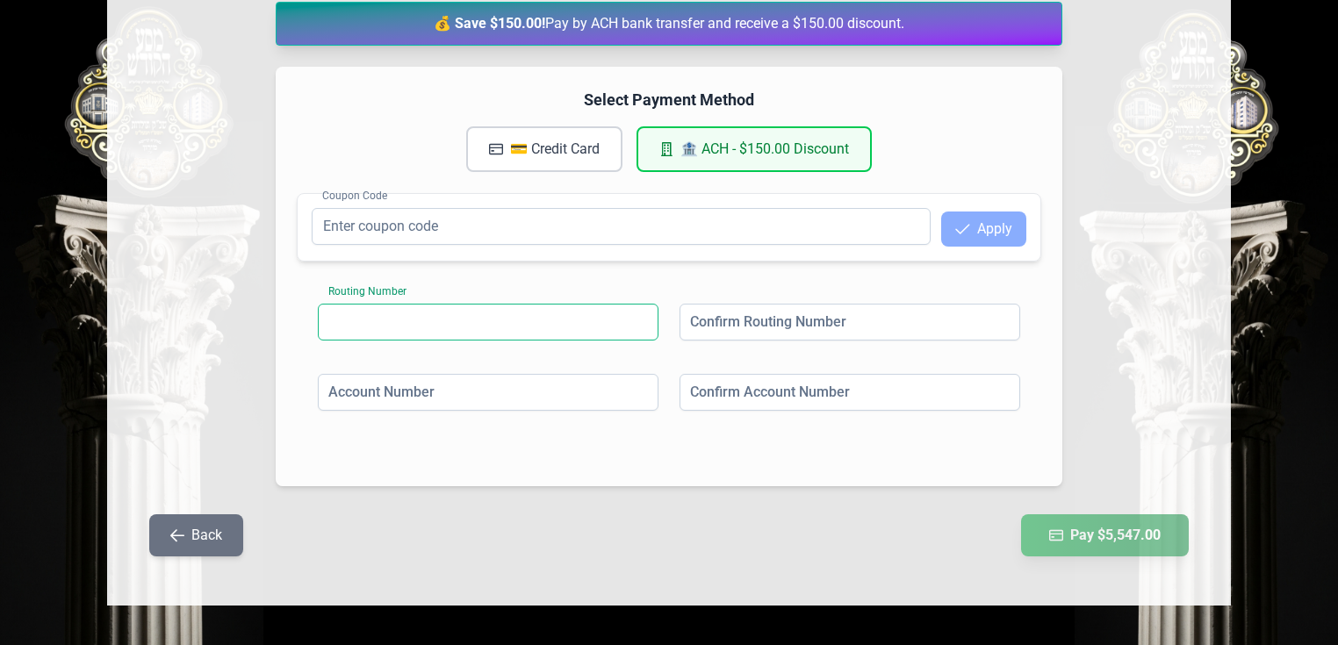
click at [355, 325] on input at bounding box center [488, 322] width 341 height 37
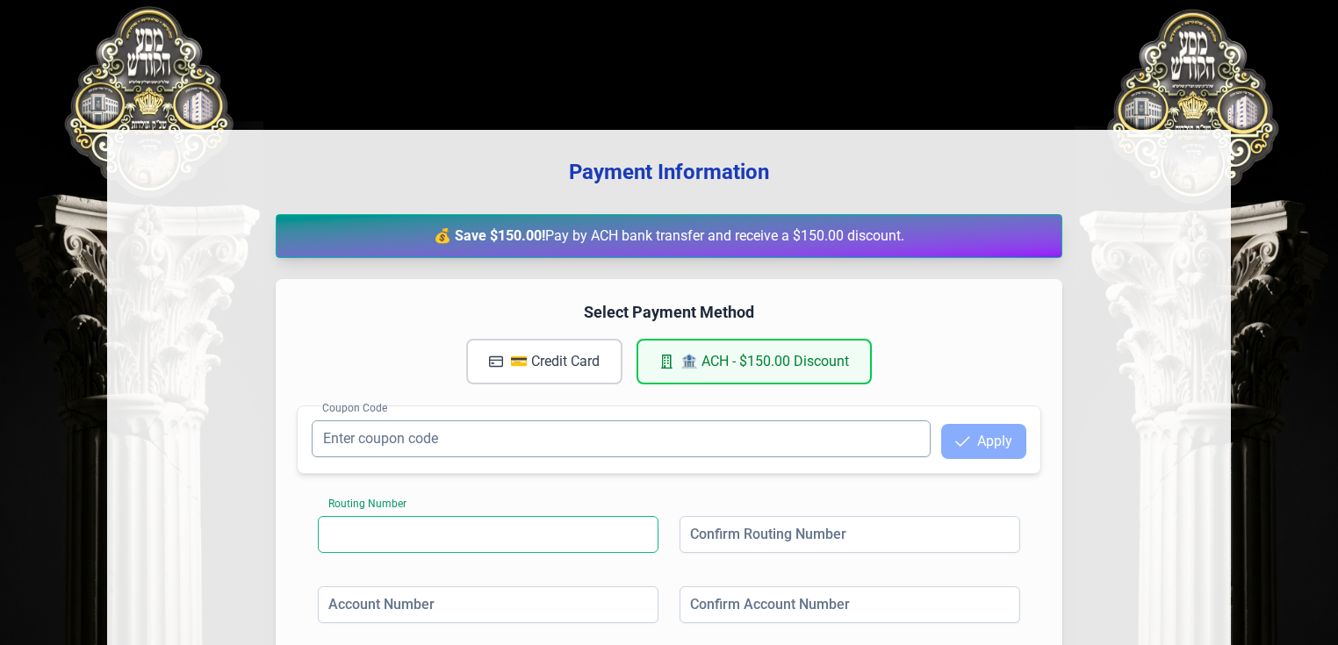
scroll to position [211, 0]
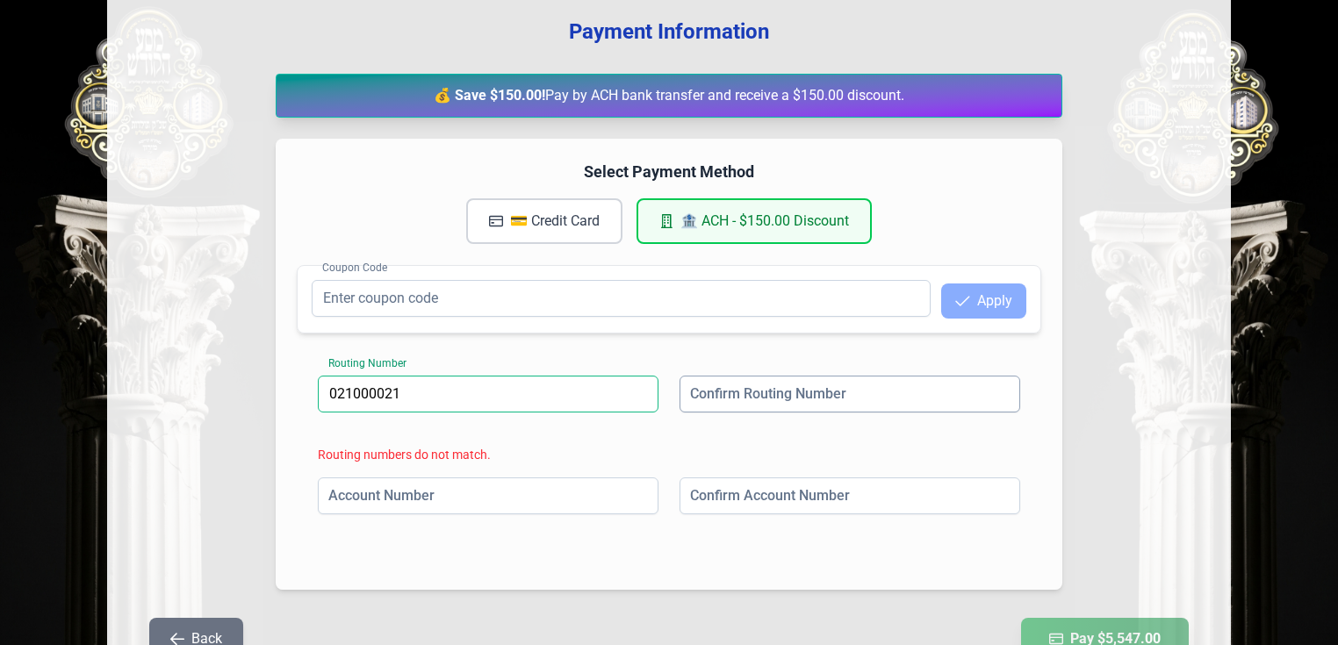
type input "021000021"
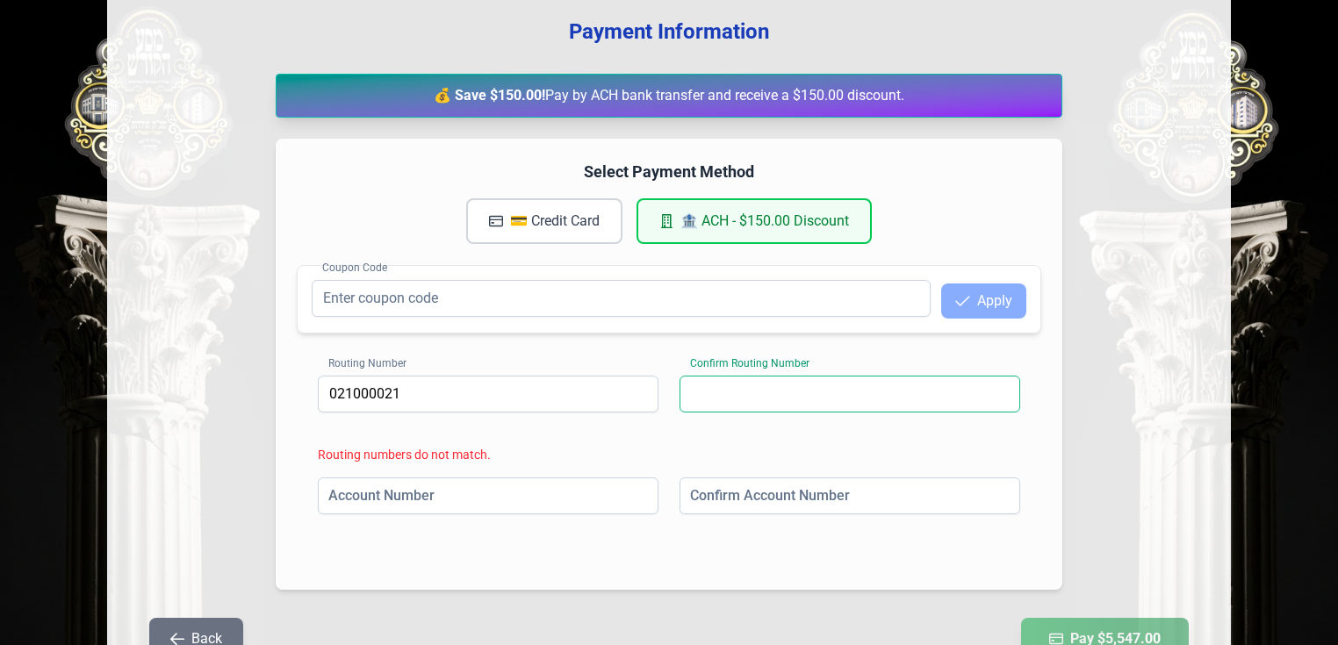
click at [730, 390] on input at bounding box center [850, 394] width 341 height 37
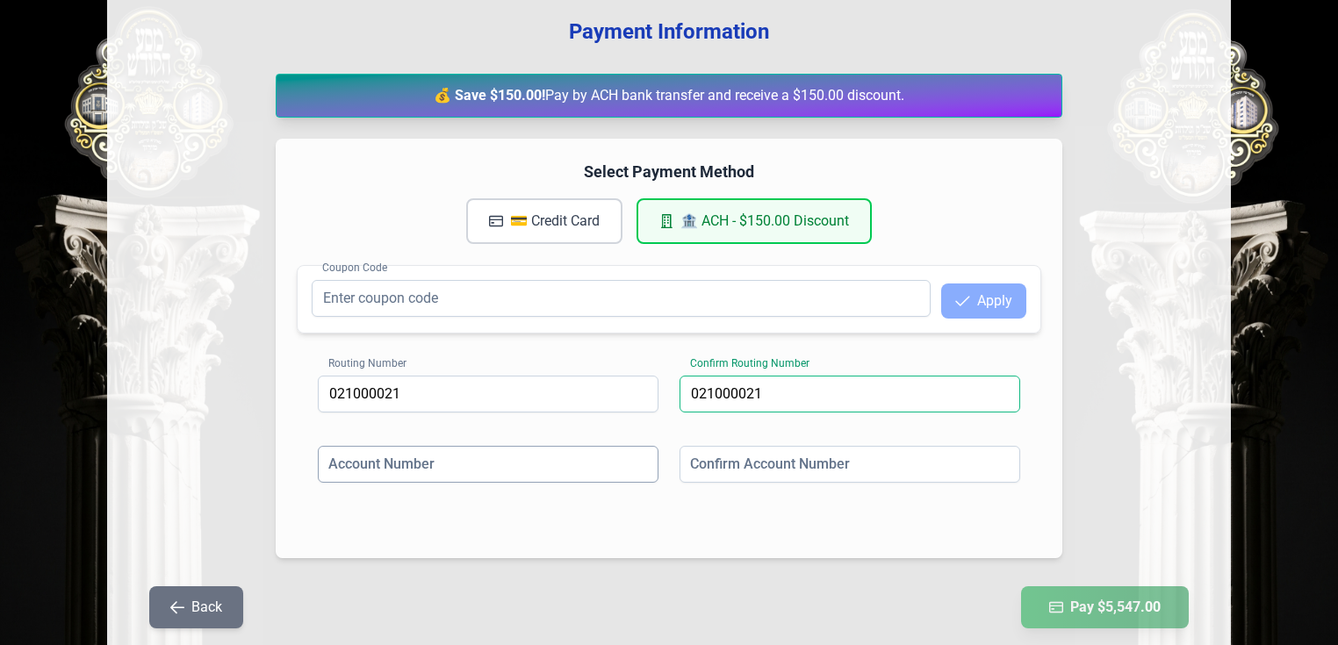
type input "021000021"
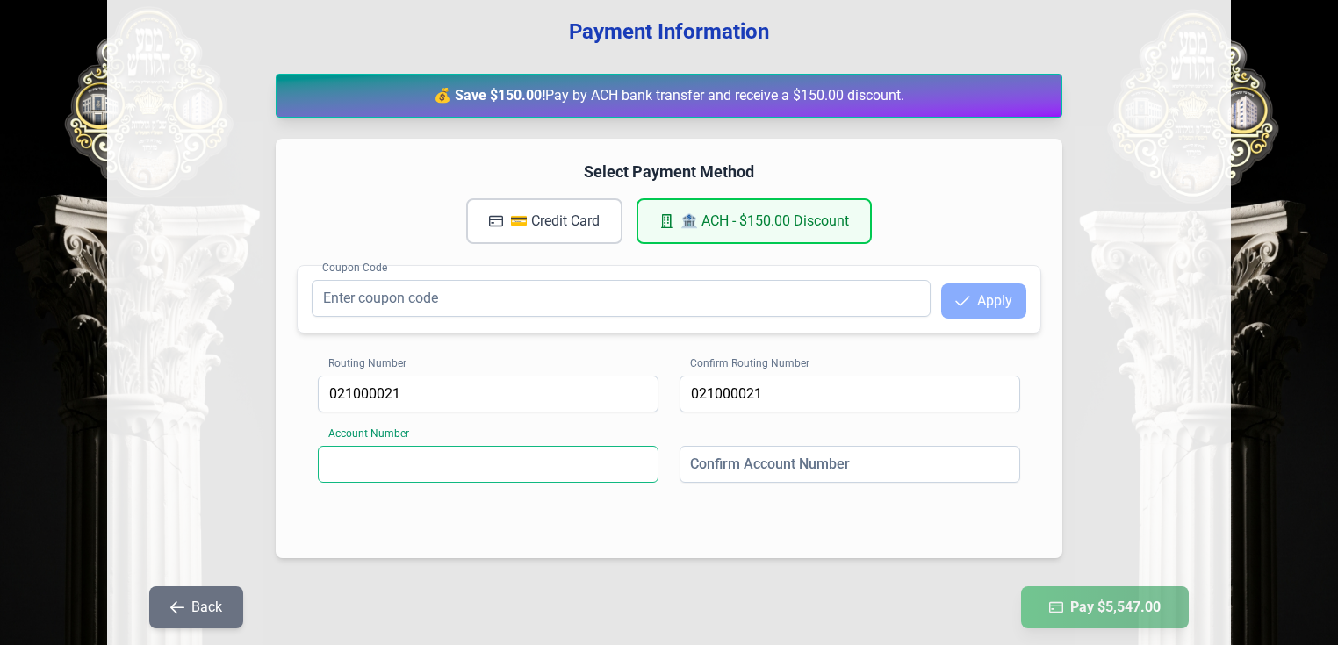
click at [384, 453] on input at bounding box center [488, 464] width 341 height 37
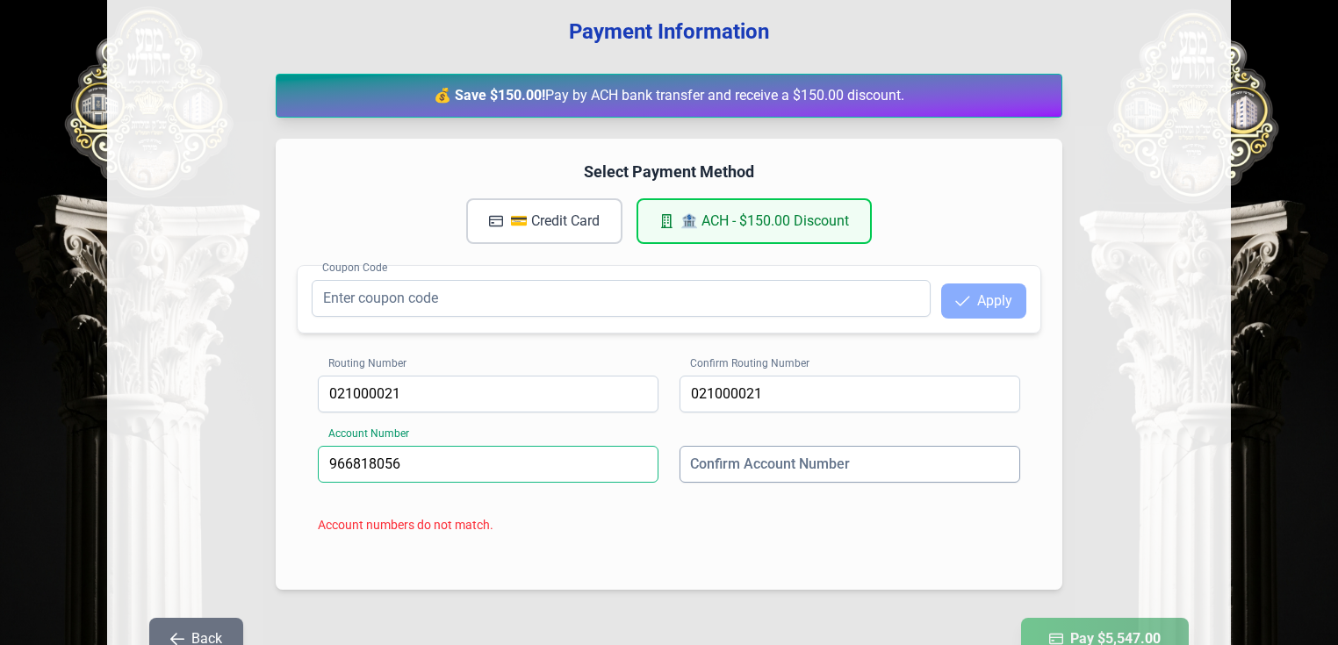
type input "966818056"
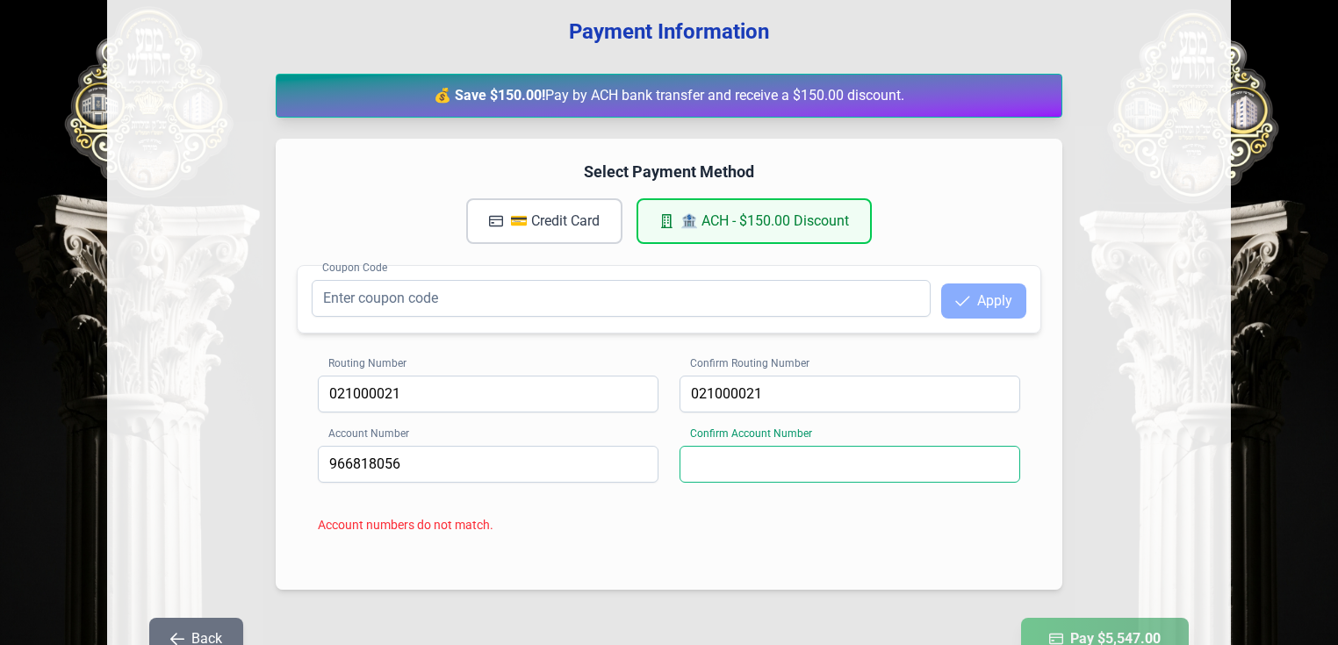
click at [738, 458] on input at bounding box center [850, 464] width 341 height 37
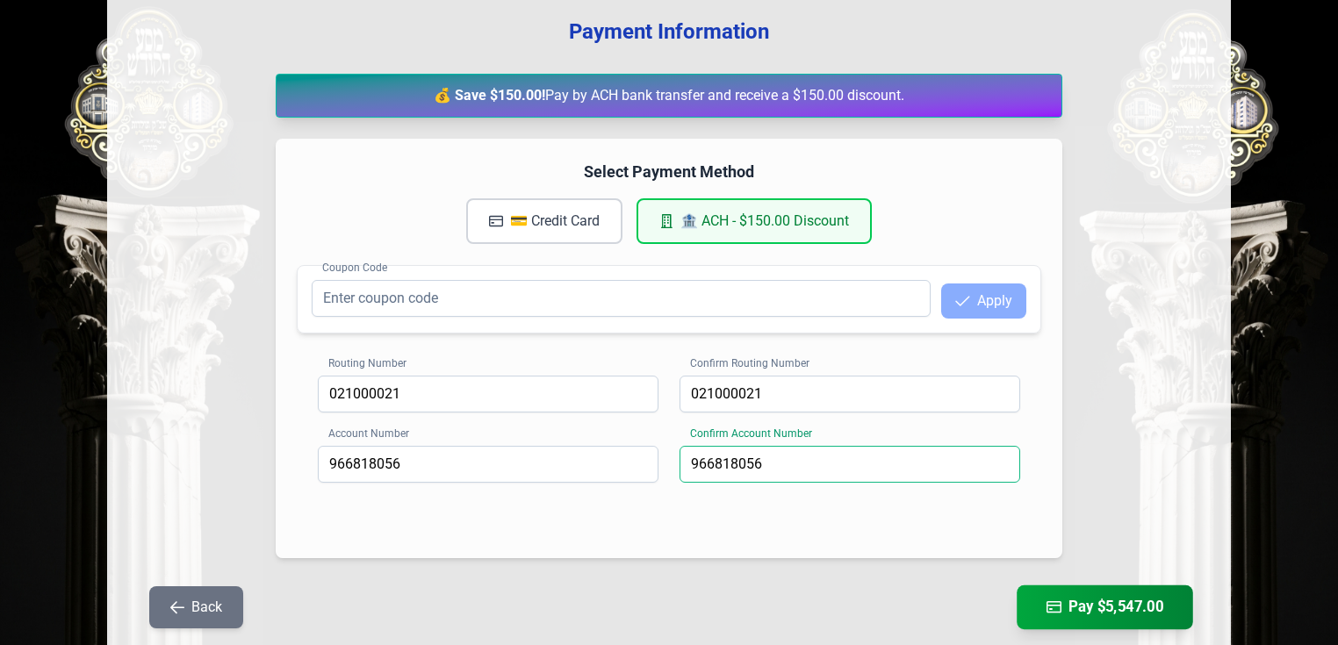
type input "966818056"
click at [1077, 612] on button "Pay $5,547.00" at bounding box center [1105, 608] width 176 height 44
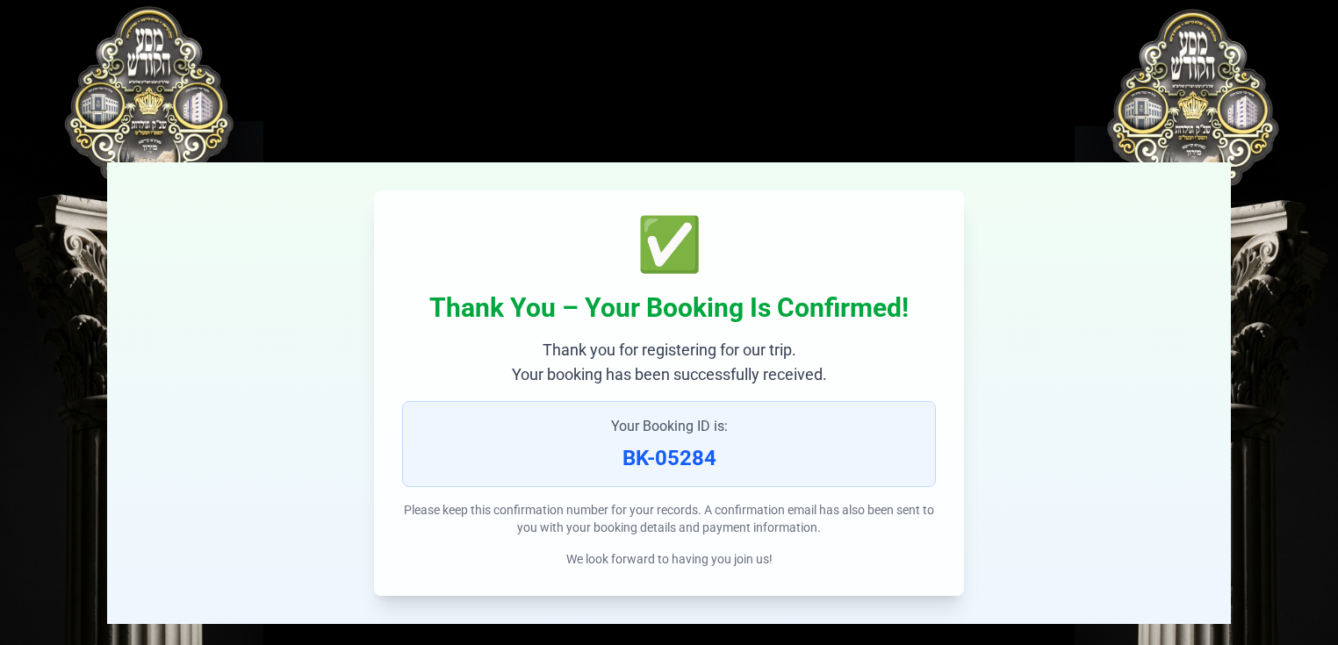
scroll to position [58, 0]
